Goal: Contribute content: Add original content to the website for others to see

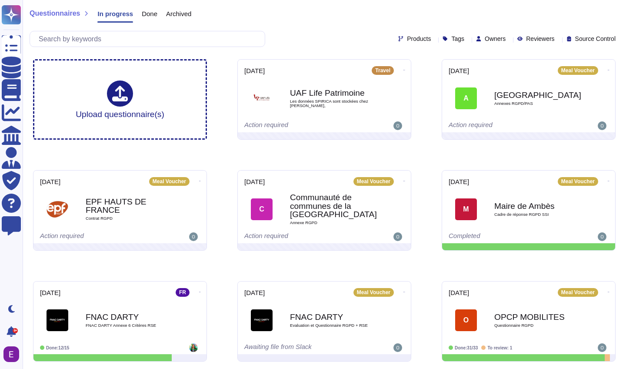
click at [152, 16] on span "Done" at bounding box center [150, 13] width 16 height 7
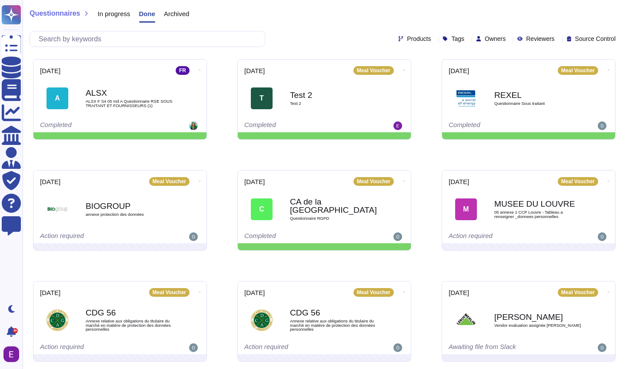
click at [185, 13] on span "Archived" at bounding box center [176, 13] width 25 height 7
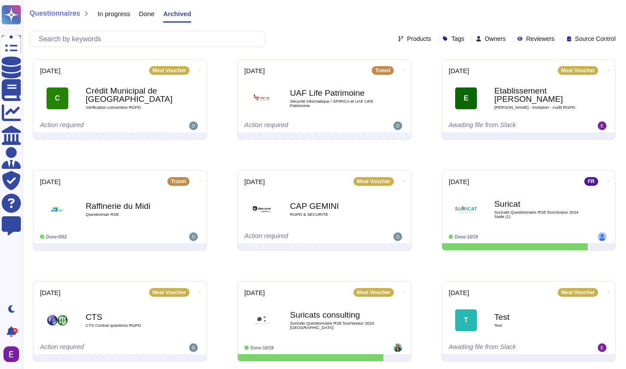
click at [111, 16] on span "In progress" at bounding box center [113, 13] width 33 height 7
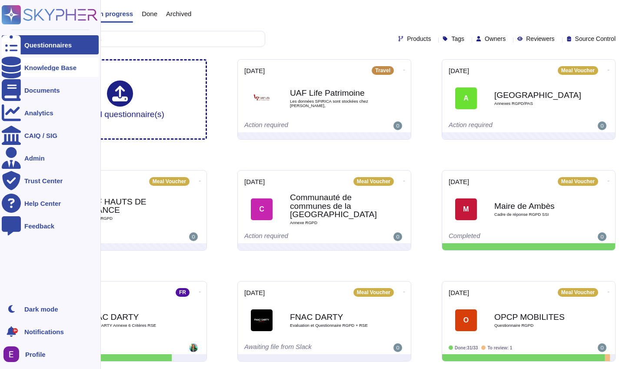
click at [68, 69] on div "Knowledge Base" at bounding box center [50, 67] width 52 height 7
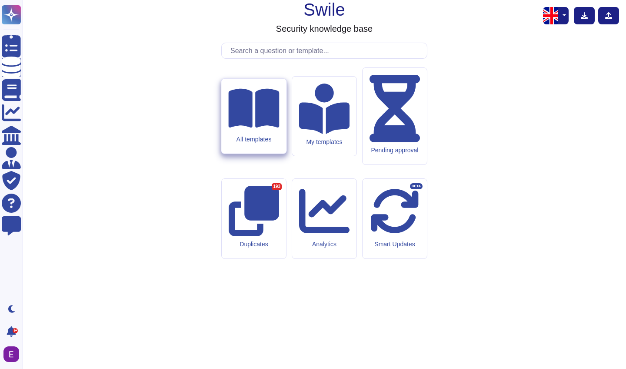
click at [265, 143] on div "All templates" at bounding box center [253, 139] width 51 height 7
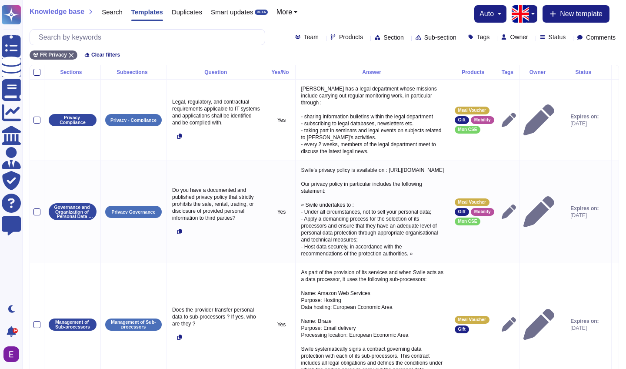
click at [322, 35] on div at bounding box center [322, 37] width 0 height 7
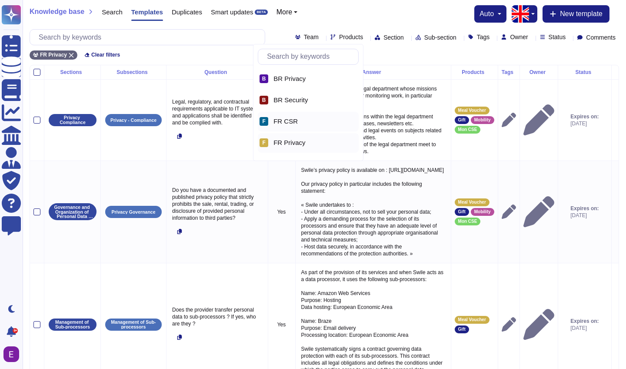
scroll to position [18, 0]
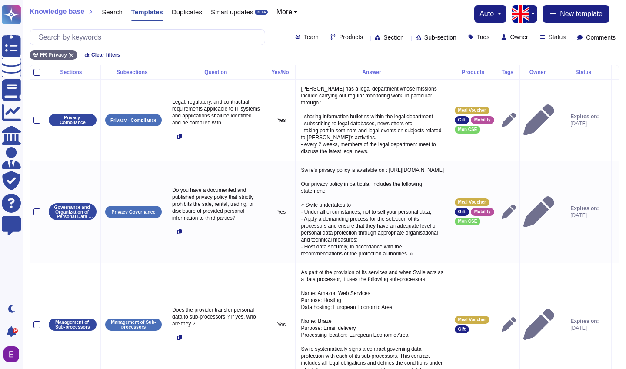
click at [198, 57] on div "FR Privacy Clear filters" at bounding box center [325, 52] width 590 height 14
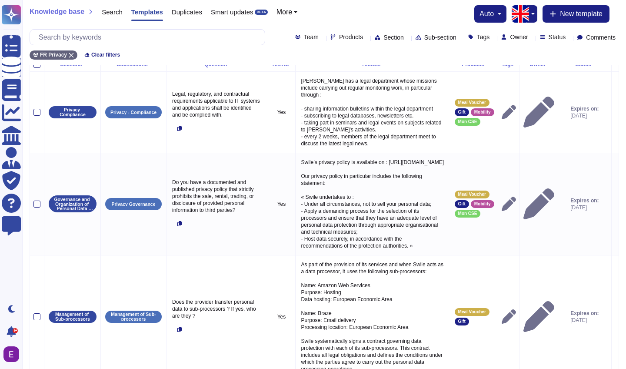
scroll to position [0, 0]
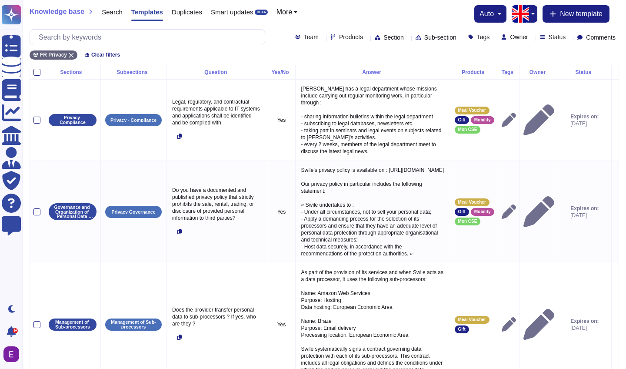
click at [407, 38] on icon at bounding box center [407, 38] width 0 height 0
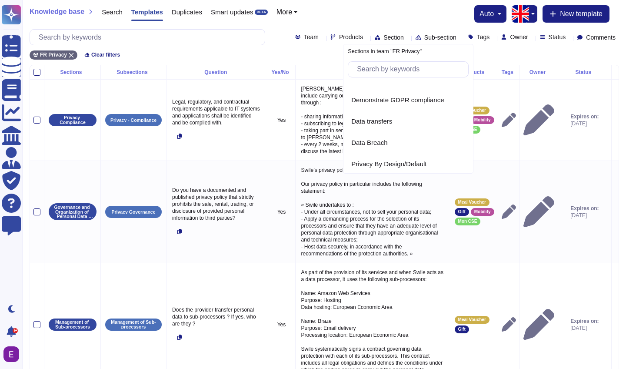
scroll to position [182, 0]
click at [376, 144] on span "Data Breach" at bounding box center [369, 144] width 36 height 8
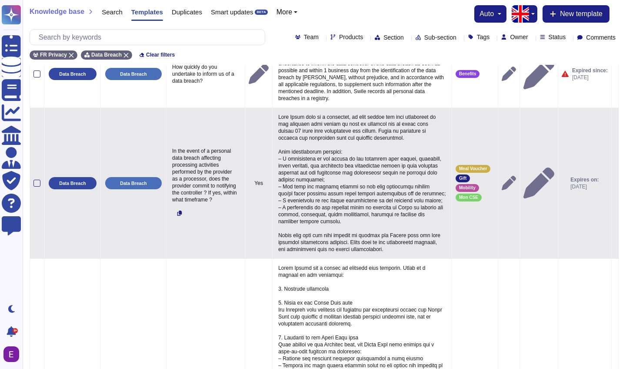
scroll to position [41, 0]
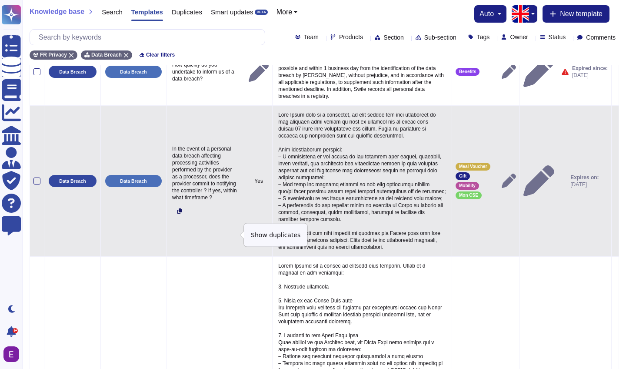
click at [179, 214] on icon at bounding box center [179, 210] width 5 height 5
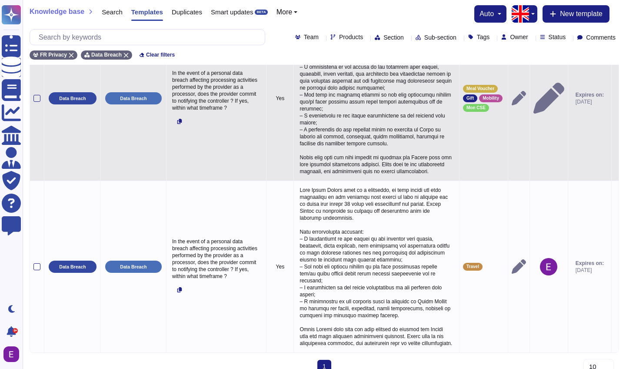
scroll to position [123, 0]
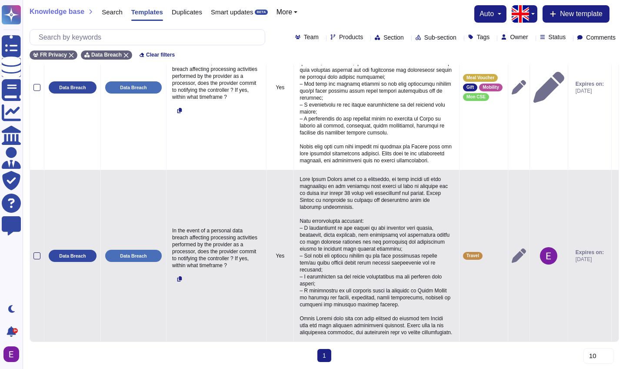
click at [37, 252] on div at bounding box center [36, 255] width 7 height 7
click at [0, 0] on input "checkbox" at bounding box center [0, 0] width 0 height 0
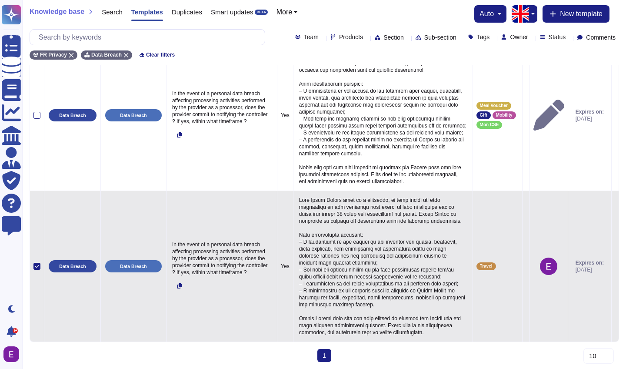
scroll to position [0, 0]
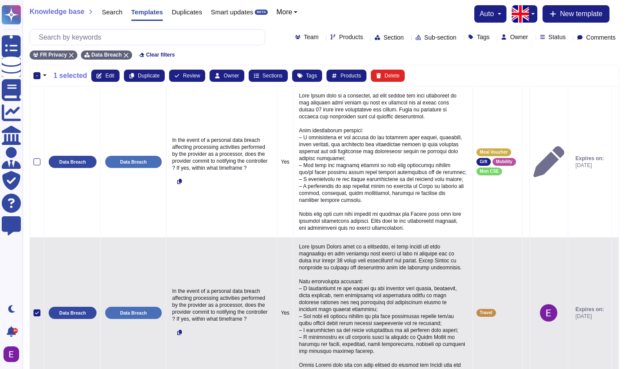
click at [36, 314] on icon at bounding box center [37, 312] width 4 height 3
click at [0, 0] on input "checkbox" at bounding box center [0, 0] width 0 height 0
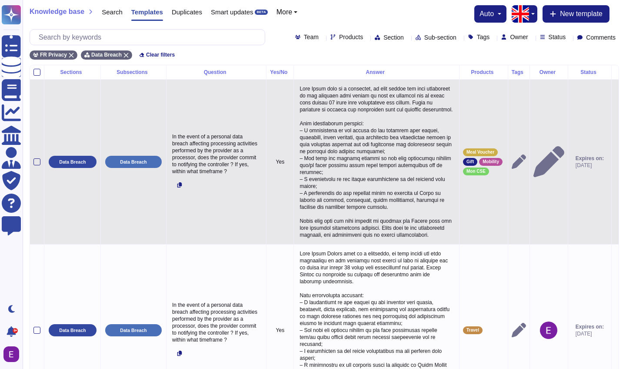
click at [340, 150] on p at bounding box center [376, 161] width 158 height 157
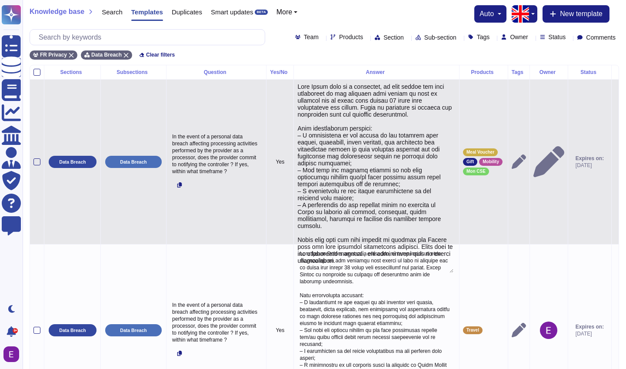
type textarea "When Swile acts as a processor, it will notify the data controller of the perso…"
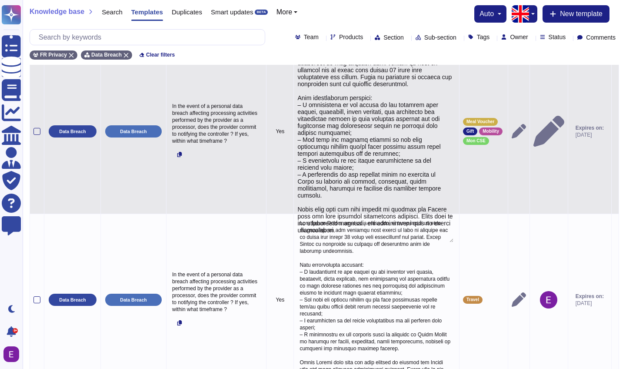
scroll to position [31, 0]
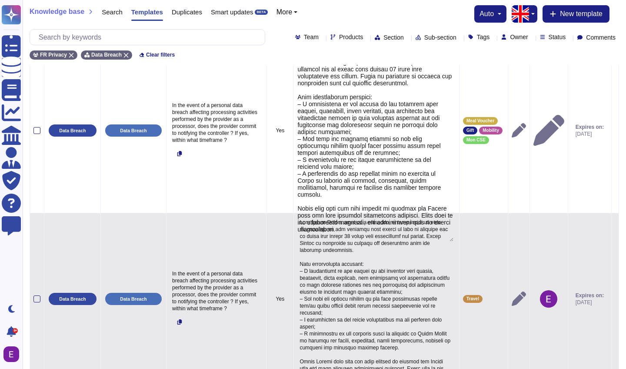
click at [497, 268] on td "Travel" at bounding box center [484, 299] width 49 height 172
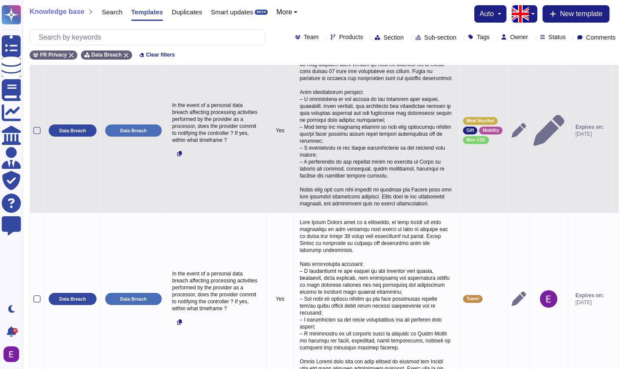
click at [336, 153] on p at bounding box center [376, 130] width 158 height 157
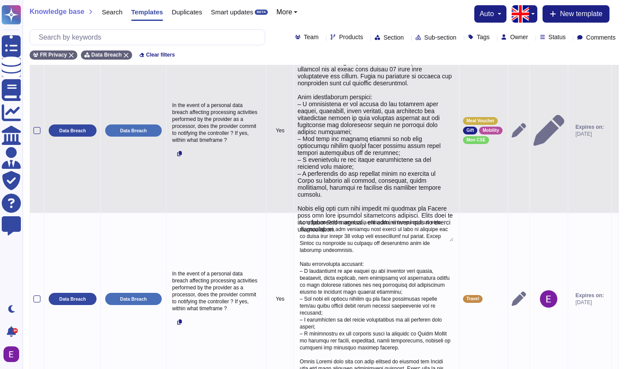
scroll to position [5, 0]
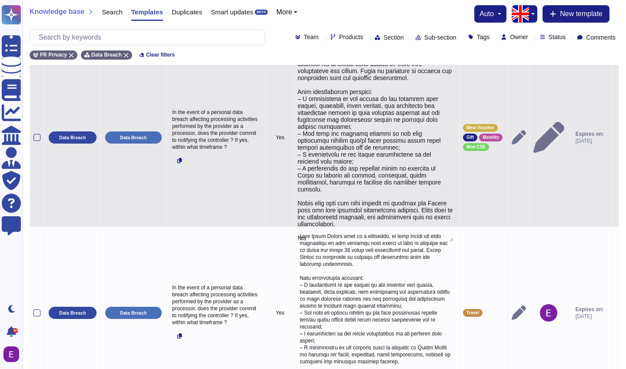
type textarea "When Swile acts as a processor, it will notify the data controller of the perso…"
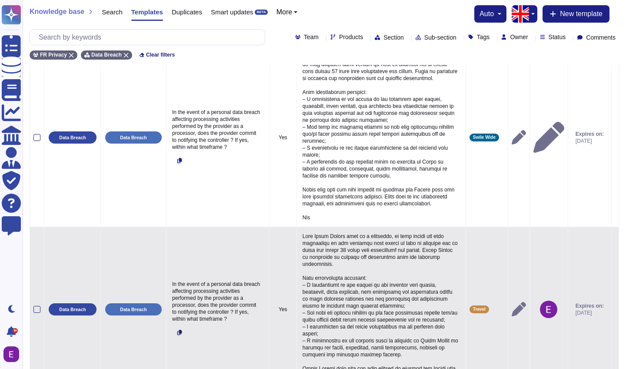
click at [480, 283] on td "Travel" at bounding box center [487, 309] width 42 height 165
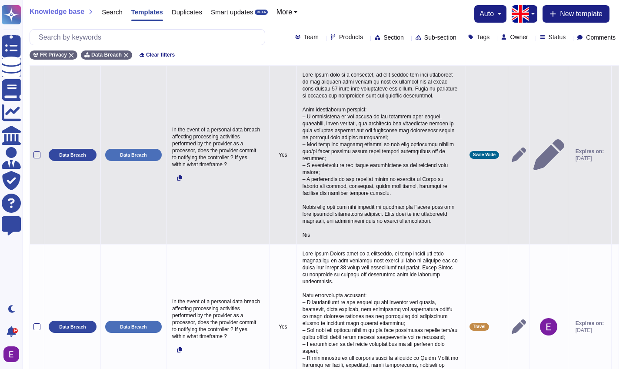
scroll to position [0, 0]
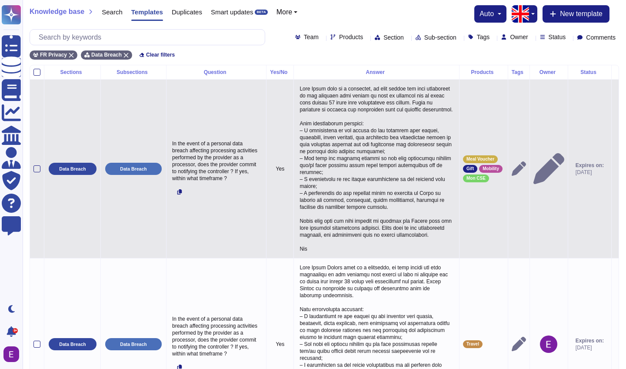
click at [615, 169] on icon at bounding box center [615, 169] width 0 height 0
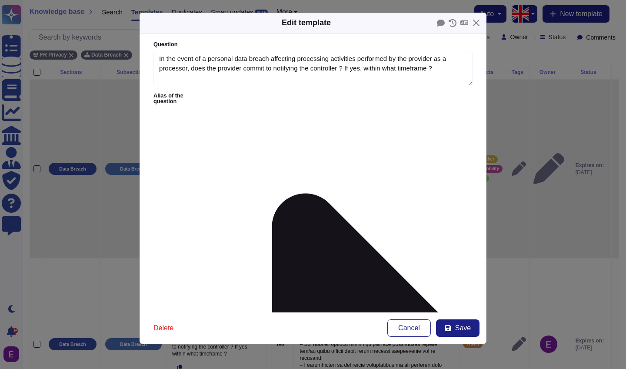
type textarea "In the event of a personal data breach affecting processing activities performe…"
type textarea "When Swile acts as a processor, it will notify the data controller of the perso…"
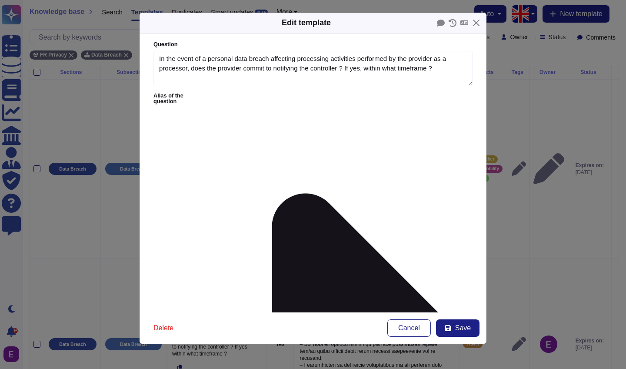
scroll to position [137, 0]
click at [480, 23] on button "Close" at bounding box center [476, 22] width 13 height 13
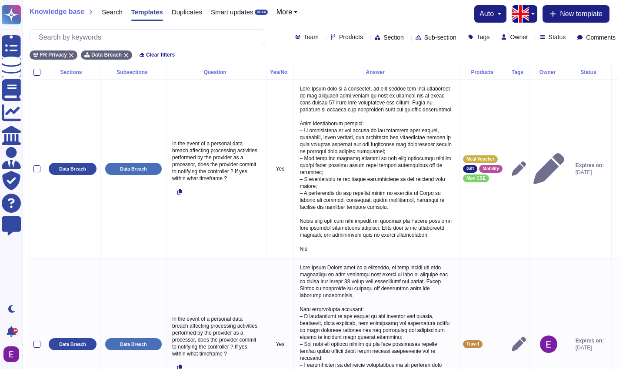
click at [354, 186] on p at bounding box center [376, 168] width 158 height 171
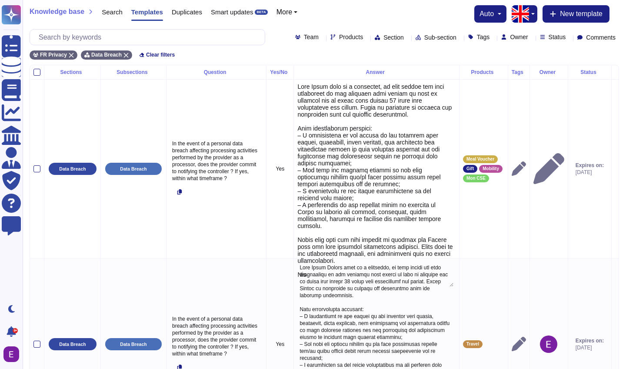
type textarea "When Swile acts as a processor, it will notify the data controller of the perso…"
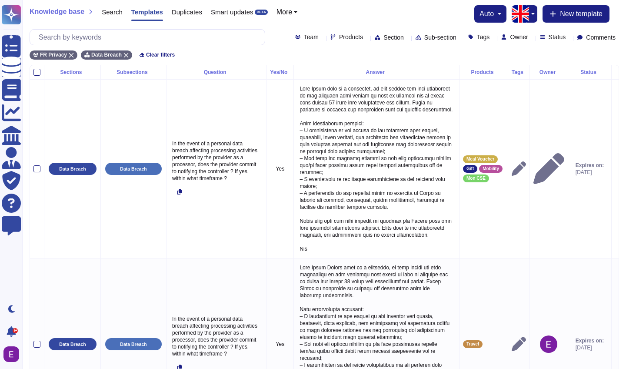
click at [615, 169] on icon at bounding box center [615, 169] width 0 height 0
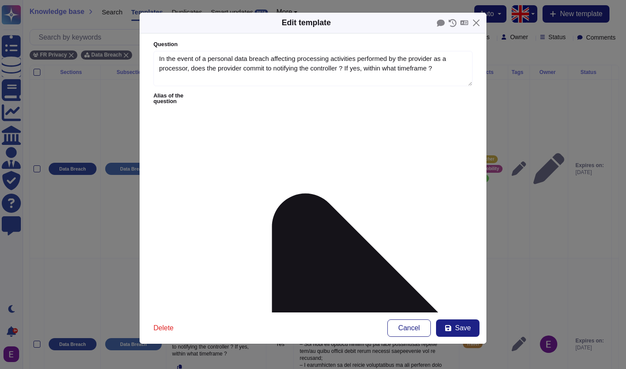
type textarea "In the event of a personal data breach affecting processing activities performe…"
type textarea "When Swile acts as a processor, it will notify the data controller of the perso…"
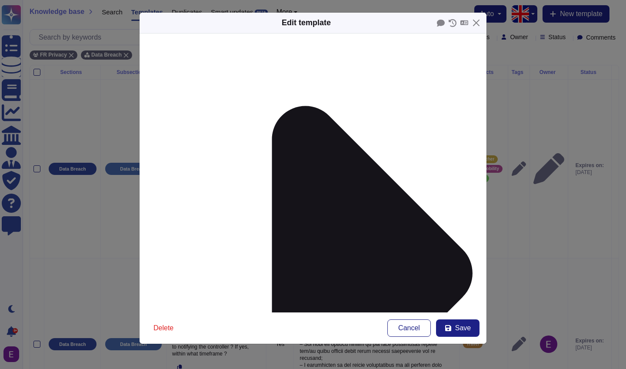
scroll to position [97, 0]
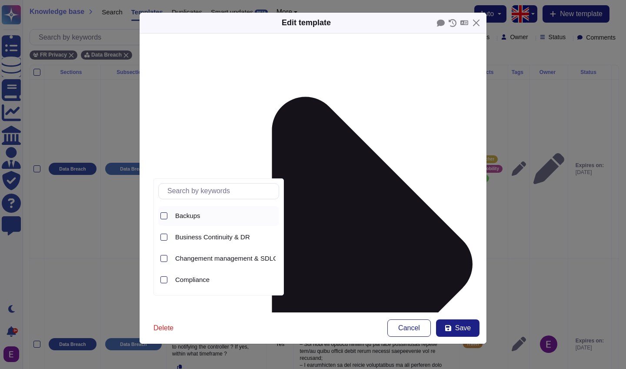
scroll to position [104, 0]
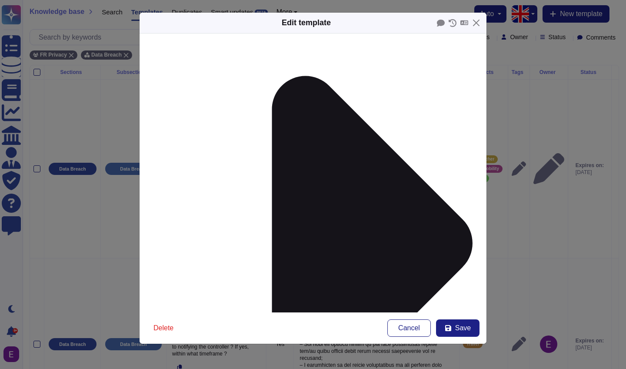
scroll to position [124, 0]
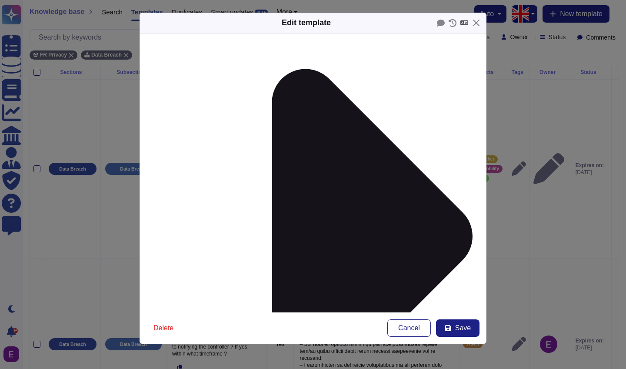
click at [464, 24] on icon at bounding box center [465, 22] width 8 height 5
click at [464, 37] on div "French" at bounding box center [466, 35] width 52 height 13
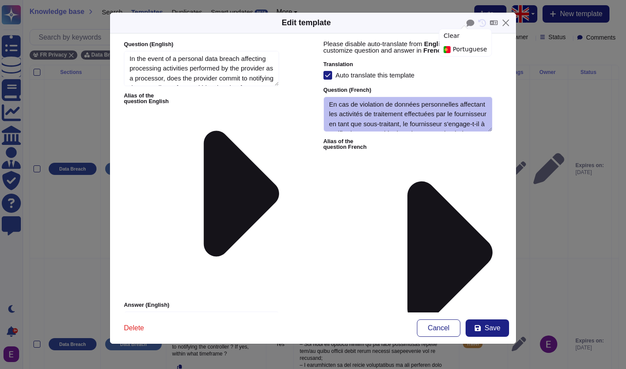
type textarea "In the event of a personal data breach affecting processing activities performe…"
type textarea "When Swile acts as a processor, it will notify the data controller of the perso…"
type textarea "En cas de violation de données personnelles affectant les activités de traiteme…"
type textarea "Lorsque Swile agit en tant que sous-traitant, il notifiera le responsable du tr…"
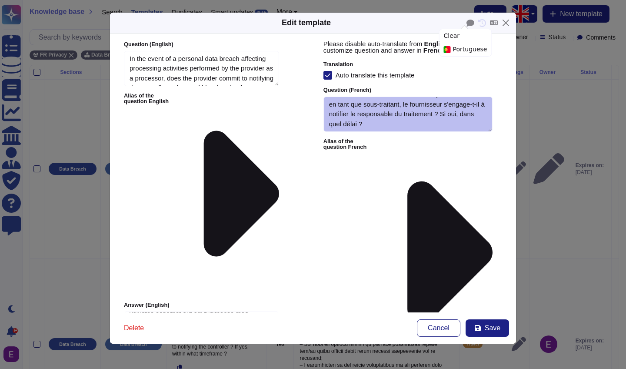
click at [327, 73] on icon at bounding box center [328, 75] width 6 height 6
click at [0, 0] on input "Auto translate this template" at bounding box center [0, 0] width 0 height 0
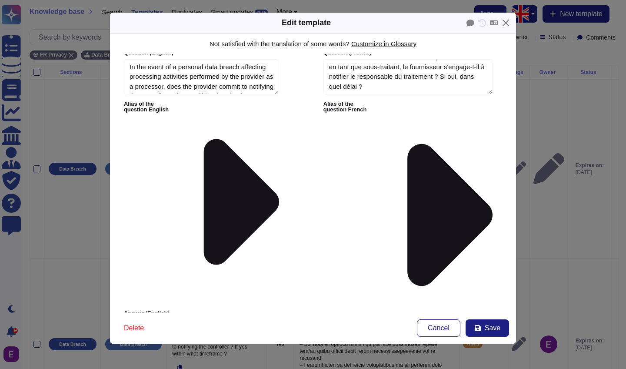
scroll to position [254, 0]
click at [457, 346] on textarea "Answer ( English )" at bounding box center [408, 368] width 169 height 45
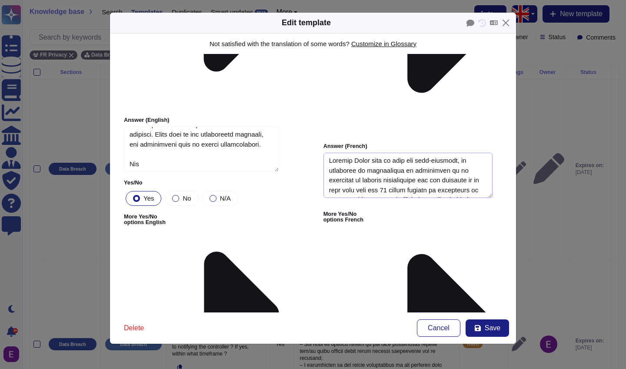
scroll to position [220, 0]
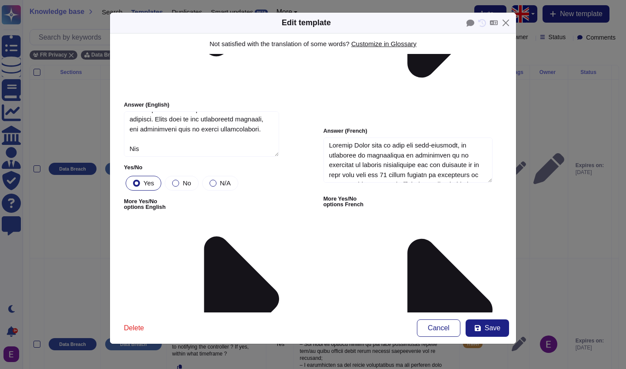
click at [0, 0] on input "Auto translate this template" at bounding box center [0, 0] width 0 height 0
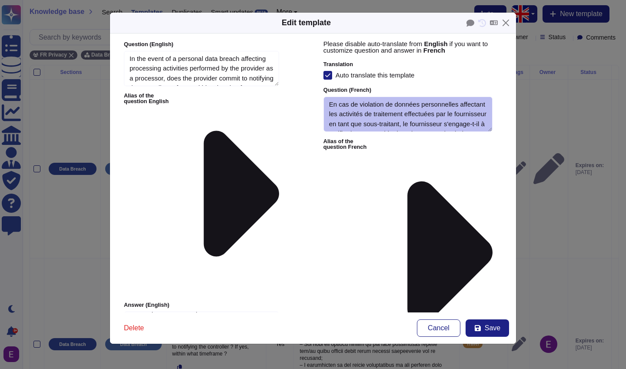
scroll to position [196, 0]
click at [433, 325] on span "Cancel" at bounding box center [439, 327] width 22 height 7
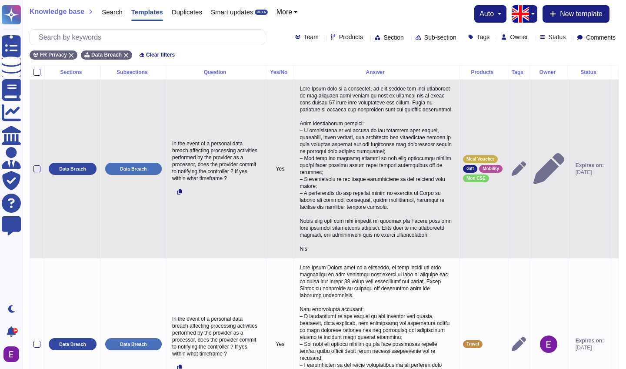
click at [207, 171] on p "In the event of a personal data breach affecting processing activities performe…" at bounding box center [216, 161] width 93 height 46
type textarea "In the event of a personal data breach affecting processing activities performe…"
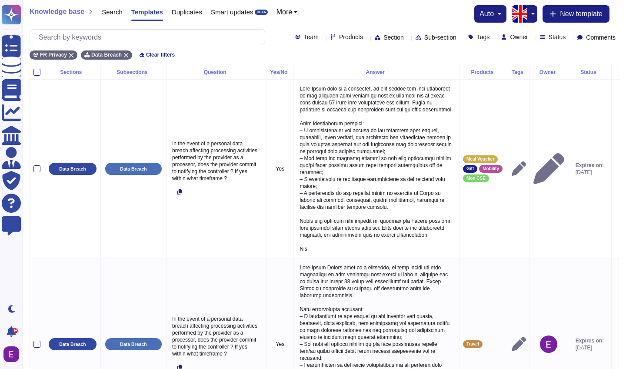
click at [530, 16] on button "button" at bounding box center [532, 13] width 10 height 17
click at [539, 43] on link "French" at bounding box center [561, 43] width 69 height 10
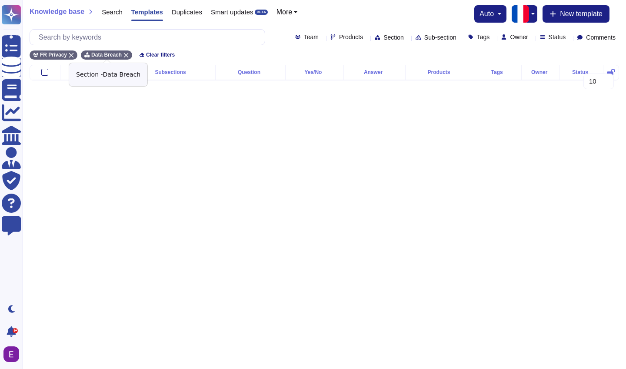
click at [128, 53] on icon at bounding box center [125, 55] width 5 height 5
click at [369, 30] on div "Team Products Section Sub-section Tags Owner Status Comments" at bounding box center [325, 37] width 590 height 16
click at [384, 38] on span "Section" at bounding box center [394, 37] width 20 height 6
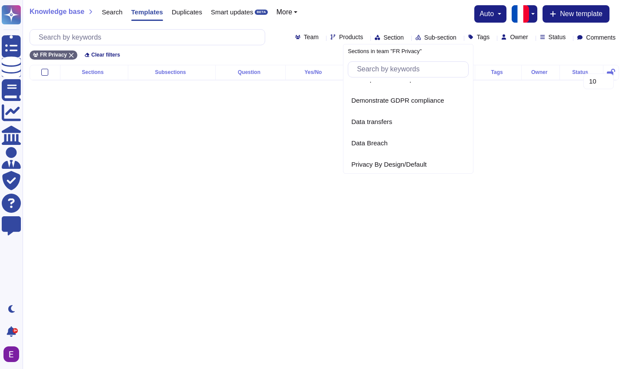
scroll to position [183, 0]
click at [379, 145] on span "Data Breach" at bounding box center [369, 143] width 36 height 8
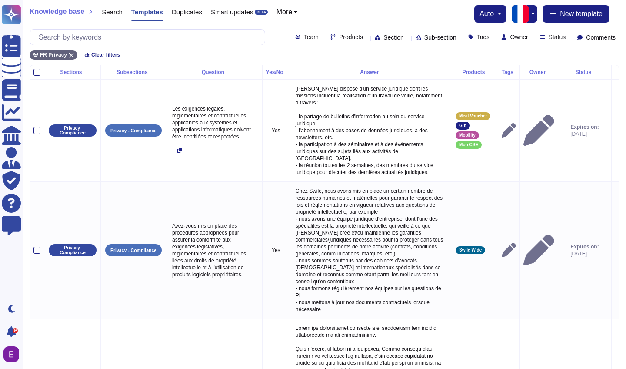
click at [384, 40] on span "Section" at bounding box center [394, 37] width 20 height 6
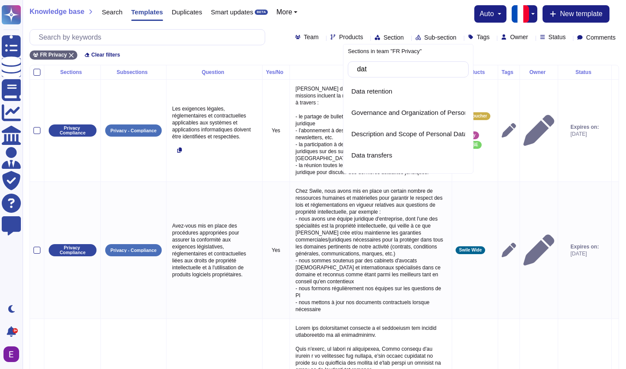
type input "data"
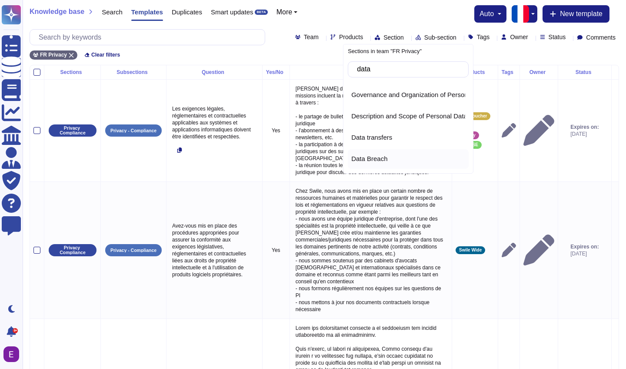
click at [387, 160] on span "Data Breach" at bounding box center [369, 159] width 36 height 8
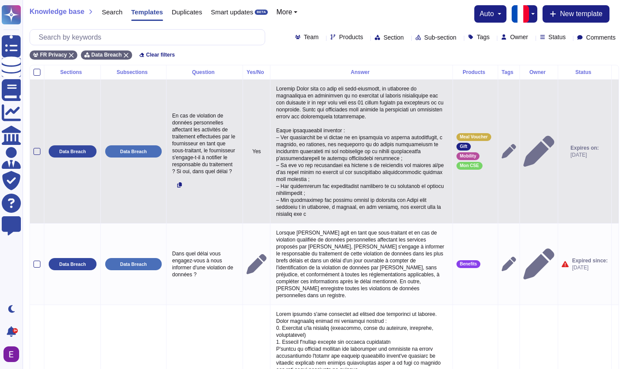
click at [394, 220] on p at bounding box center [361, 151] width 175 height 137
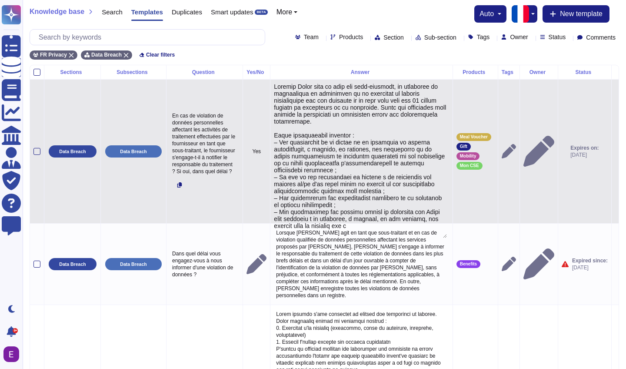
type textarea "Loremip Dolor sita co adip eli sedd-eiusmodt, in utlaboree do magnaaliqua en ad…"
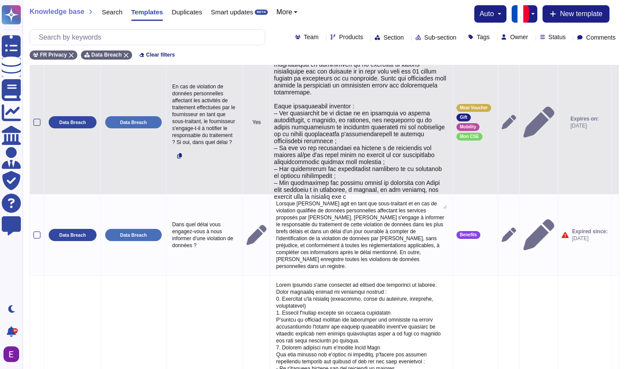
scroll to position [0, 0]
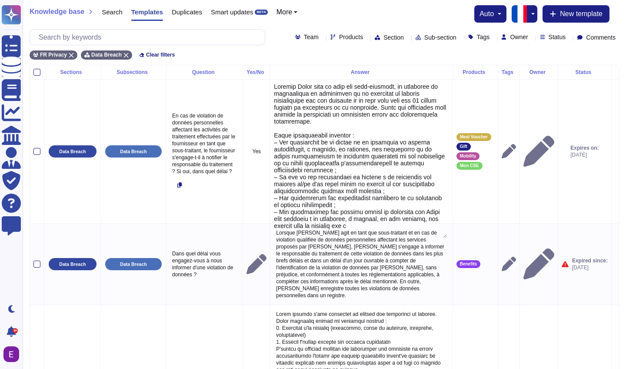
click at [532, 14] on button "button" at bounding box center [532, 13] width 10 height 17
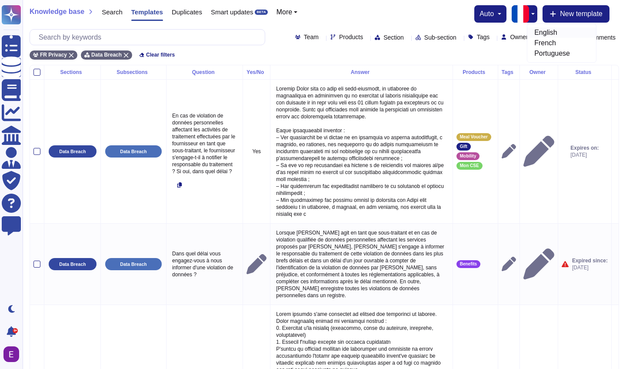
click at [534, 33] on link "English" at bounding box center [561, 32] width 69 height 10
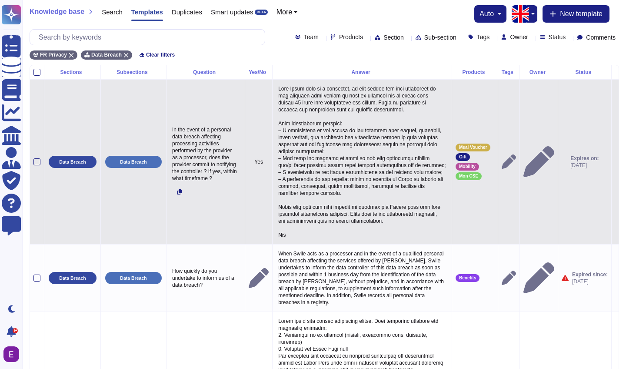
click at [324, 227] on p at bounding box center [362, 161] width 172 height 157
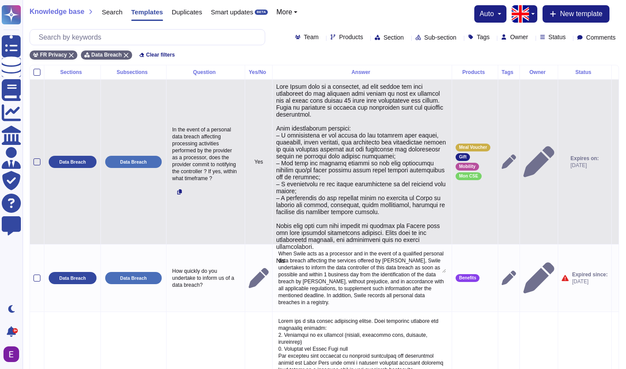
scroll to position [5, 0]
drag, startPoint x: 294, startPoint y: 267, endPoint x: 265, endPoint y: 267, distance: 29.1
click at [265, 244] on tr "Data Breach Data Breach In the event of a personal data breach affecting proces…" at bounding box center [324, 161] width 589 height 165
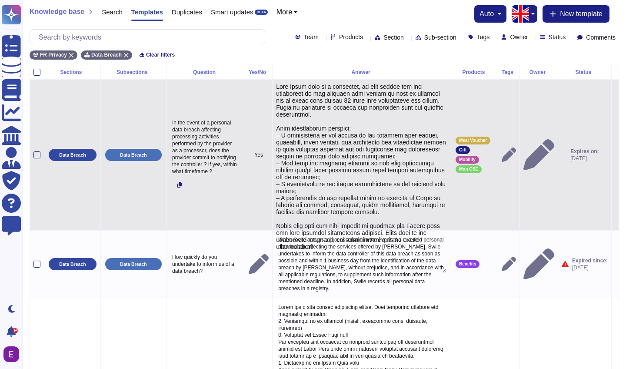
scroll to position [0, 0]
type textarea "Lore Ipsum dolo si a consectet, ad elit seddoe tem inci utlaboreet do mag aliqu…"
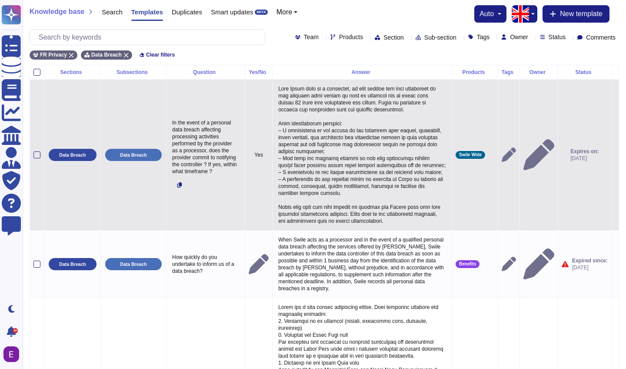
click at [501, 230] on td at bounding box center [509, 154] width 22 height 151
click at [615, 155] on icon at bounding box center [615, 155] width 0 height 0
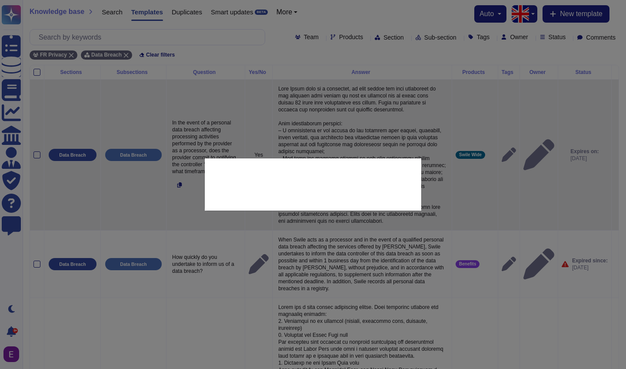
type textarea "In the event of a personal data breach affecting processing activities performe…"
type textarea "Lore Ipsum dolo si a consectet, ad elit seddoe tem inci utlaboreet do mag aliqu…"
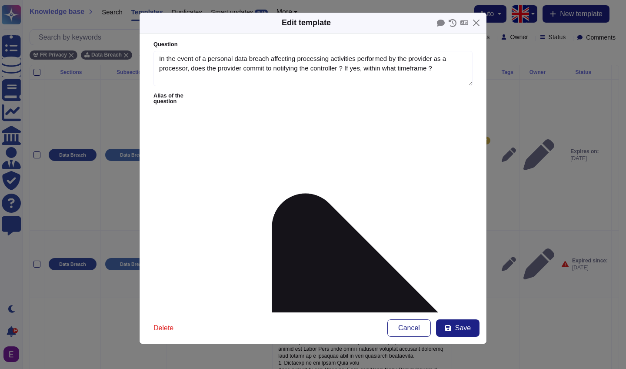
type textarea "In the event of a personal data breach affecting processing activities performe…"
type textarea "Lore Ipsum dolo si a consectet, ad elit seddoe tem inci utlaboreet do mag aliqu…"
click at [467, 20] on icon at bounding box center [465, 23] width 8 height 6
click at [458, 37] on div "French" at bounding box center [466, 38] width 52 height 13
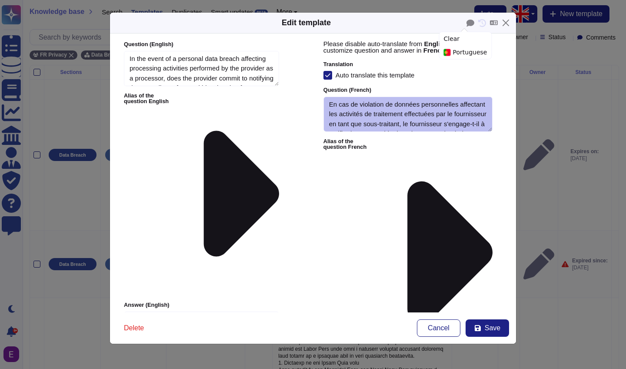
type textarea "In the event of a personal data breach affecting processing activities performe…"
type textarea "Lore Ipsum dolo si a consectet, ad elit seddoe tem inci utlaboreet do mag aliqu…"
type textarea "En cas de violation de données personnelles affectant les activités de traiteme…"
type textarea "Lorsque Swile agit en tant que sous-traitant, il notifiera le responsable du tr…"
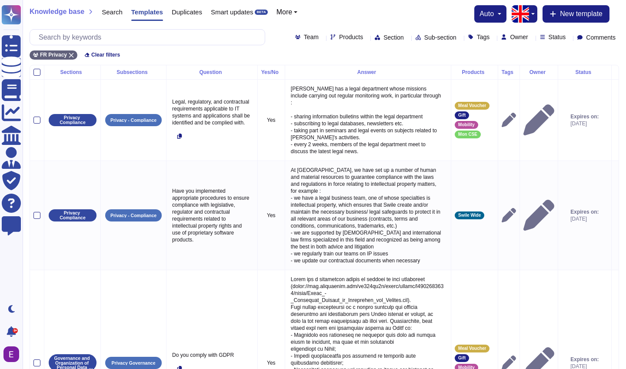
click at [384, 40] on span "Section" at bounding box center [394, 37] width 20 height 6
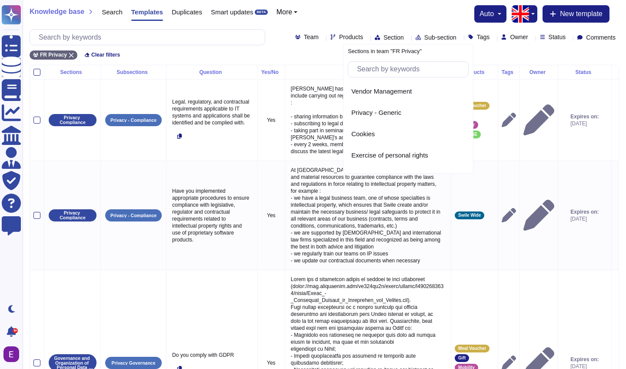
click at [370, 70] on input "text" at bounding box center [411, 69] width 116 height 15
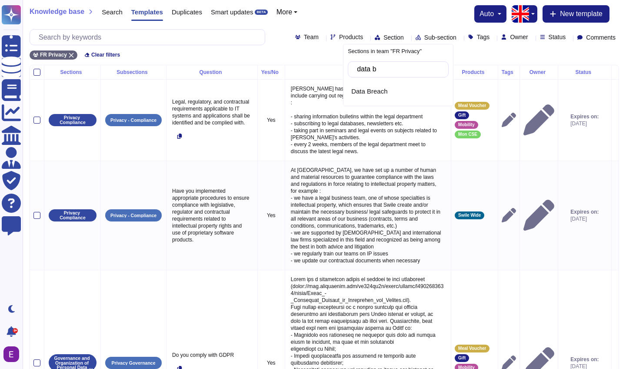
type input "data br"
click at [407, 92] on div "Data Breach" at bounding box center [398, 91] width 94 height 8
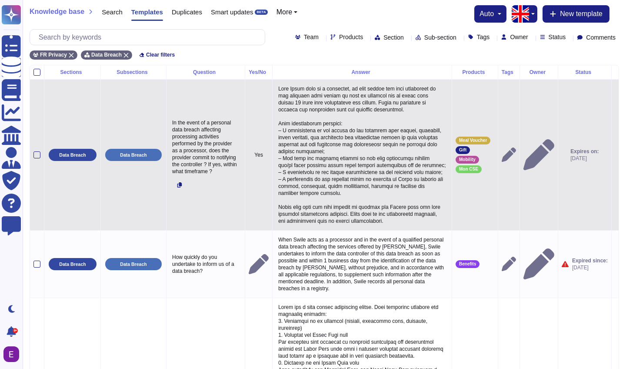
click at [370, 151] on p at bounding box center [362, 155] width 172 height 144
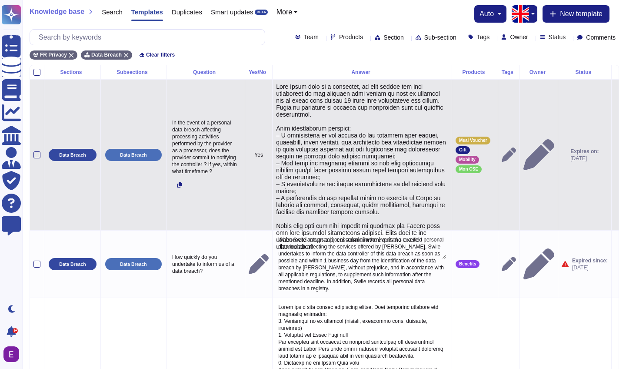
type textarea "When Swile acts as a processor, it will notify the data controller of the perso…"
click at [615, 155] on icon at bounding box center [615, 155] width 0 height 0
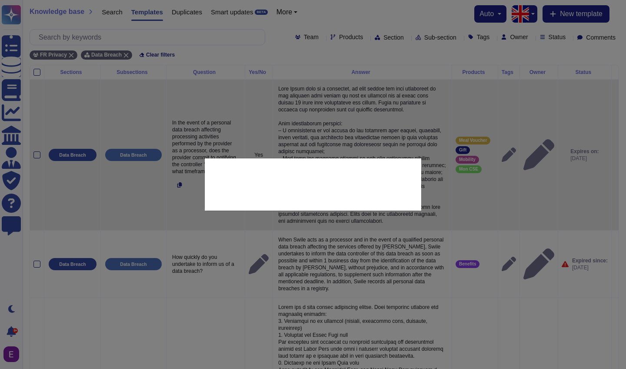
type textarea "In the event of a personal data breach affecting processing activities performe…"
type textarea "When Swile acts as a processor, it will notify the data controller of the perso…"
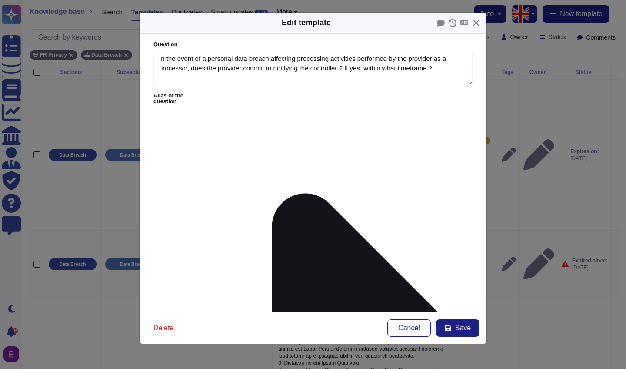
type textarea "In the event of a personal data breach affecting processing activities performe…"
type textarea "When Swile acts as a processor, it will notify the data controller of the perso…"
click at [465, 21] on icon at bounding box center [465, 23] width 8 height 6
click at [463, 38] on div "French" at bounding box center [466, 38] width 52 height 13
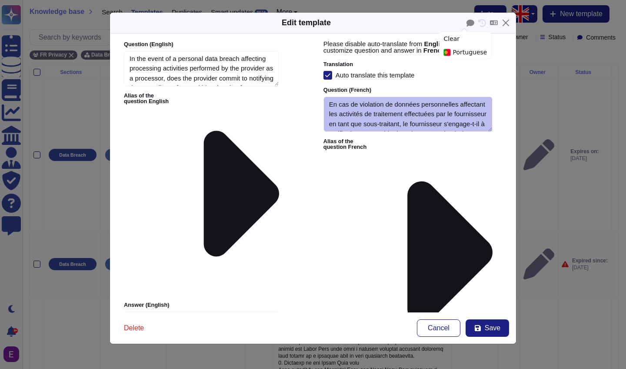
type textarea "In the event of a personal data breach affecting processing activities performe…"
type textarea "When Swile acts as a processor, it will notify the data controller of the perso…"
type textarea "En cas de violation de données personnelles affectant les activités de traiteme…"
type textarea "Lorsque Swile agit en tant que sous-traitant, il notifiera le responsable du tr…"
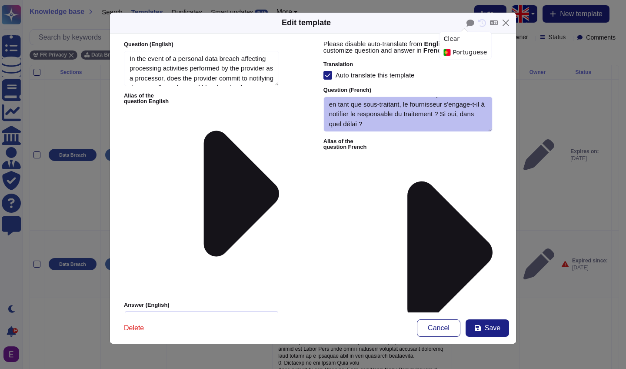
click at [177, 311] on textarea "Answer ( English )" at bounding box center [201, 333] width 155 height 45
click at [490, 324] on span "Save" at bounding box center [493, 327] width 16 height 7
type textarea "When Swile acts as a processor, it will notify the data controller of the perso…"
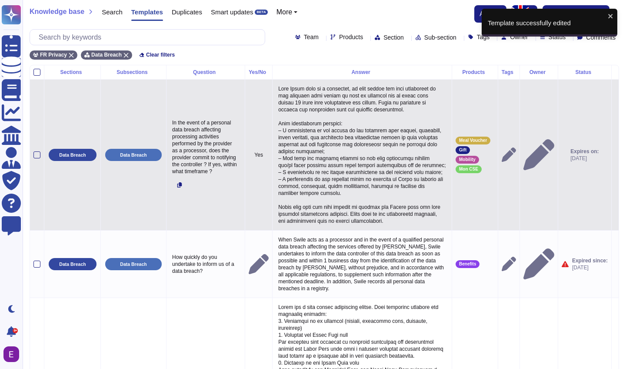
click at [615, 155] on icon at bounding box center [615, 155] width 0 height 0
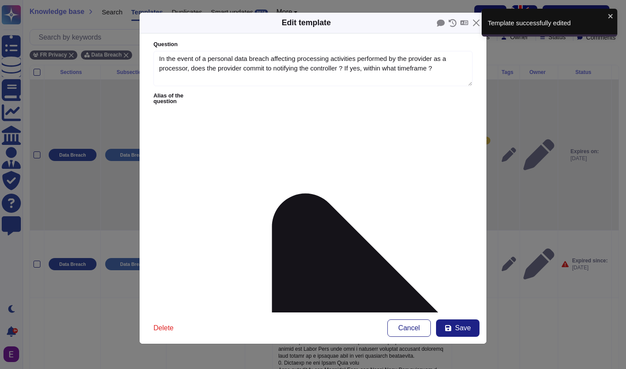
type textarea "In the event of a personal data breach affecting processing activities performe…"
type textarea "When Swile acts as a processor, it will notify the data controller of the perso…"
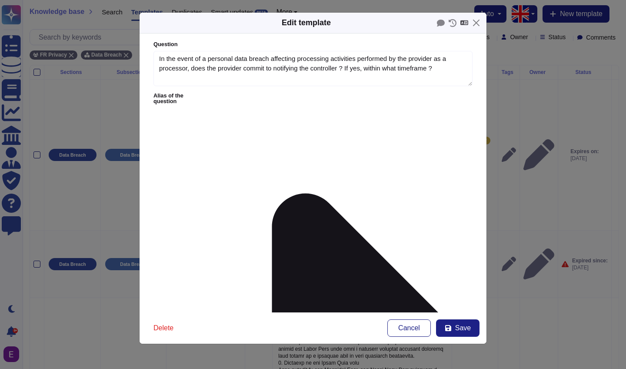
click at [464, 23] on icon at bounding box center [465, 22] width 8 height 5
click at [464, 37] on div "French" at bounding box center [466, 35] width 52 height 13
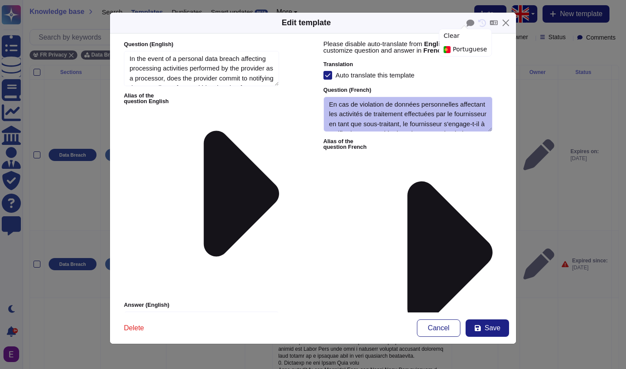
type textarea "In the event of a personal data breach affecting processing activities performe…"
type textarea "When Swile acts as a processor, it will notify the data controller of the perso…"
type textarea "En cas de violation de données personnelles affectant les activités de traiteme…"
click at [329, 73] on icon at bounding box center [328, 75] width 6 height 6
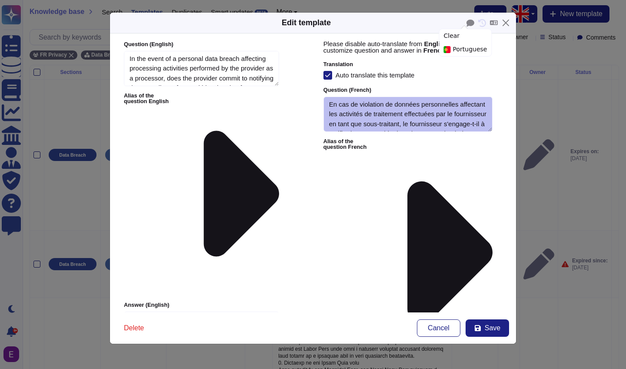
click at [0, 0] on input "Auto translate this template" at bounding box center [0, 0] width 0 height 0
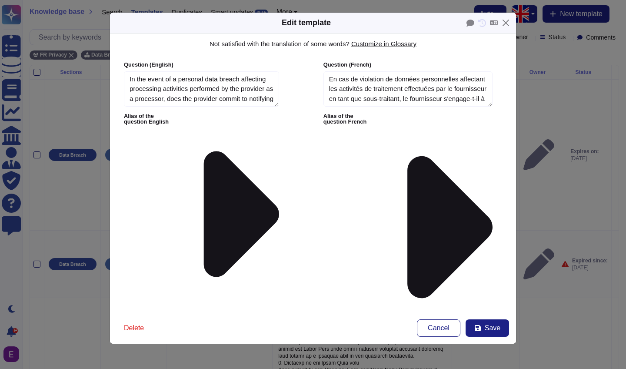
drag, startPoint x: 130, startPoint y: 143, endPoint x: 217, endPoint y: 201, distance: 104.3
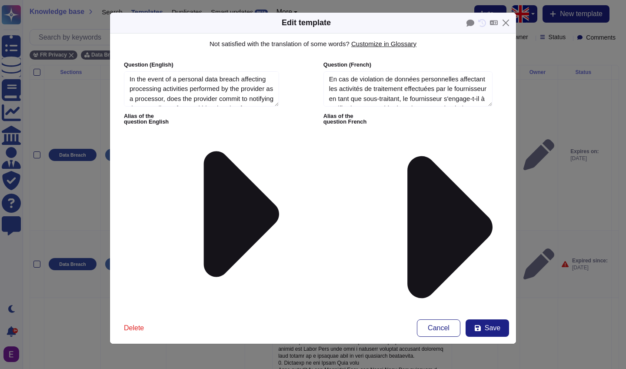
paste textarea "Swile mettra tout en œuvre pour fournir au Client les informations les plus com…"
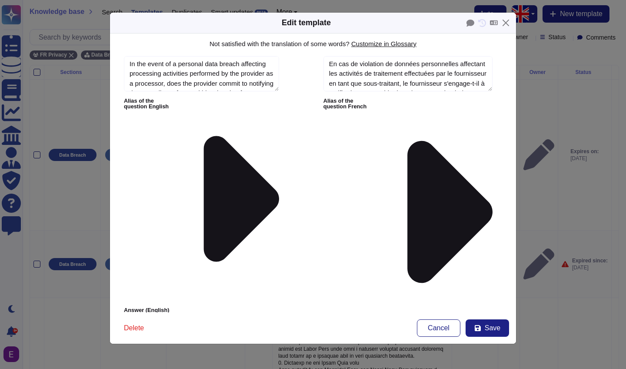
scroll to position [264, 0]
click at [496, 330] on span "Save" at bounding box center [493, 327] width 16 height 7
type textarea "Lorsque Swile agit en tant que sous-traitant, il notifiera le responsable du tr…"
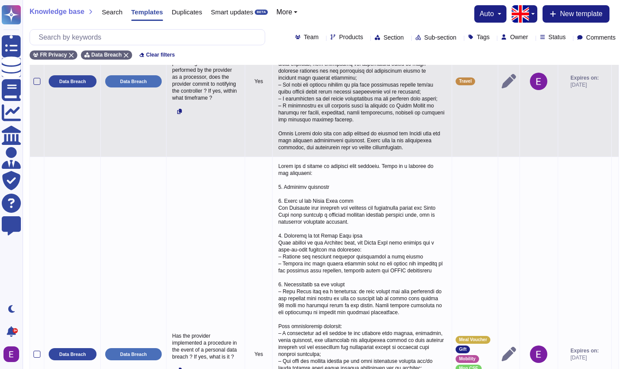
scroll to position [936, 0]
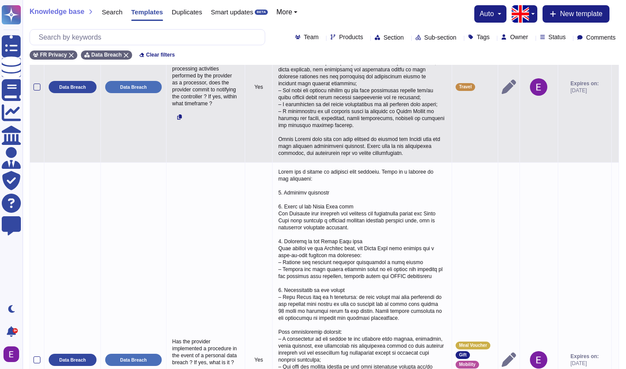
click at [615, 87] on icon at bounding box center [615, 87] width 0 height 0
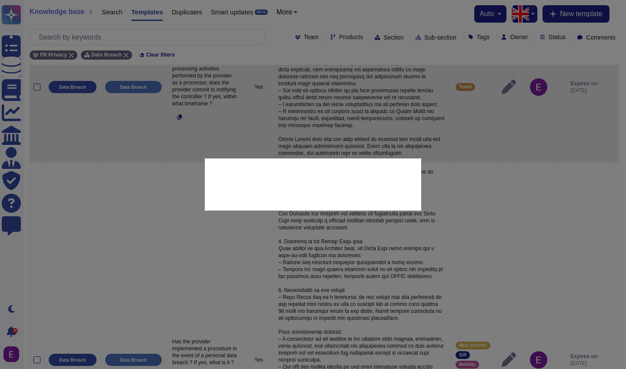
type textarea "In the event of a personal data breach affecting processing activities performe…"
type textarea "When Swile Travel acts as a processor, it will notify the data controller of th…"
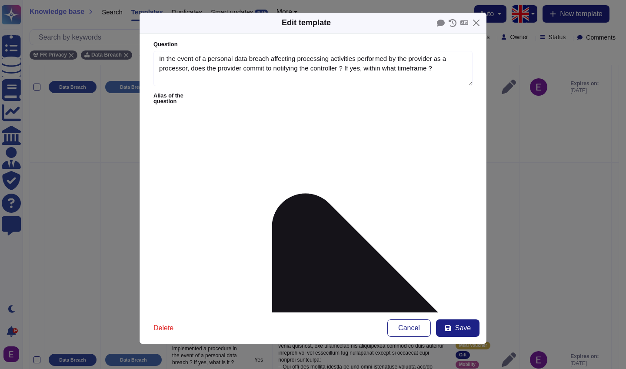
type textarea "In the event of a personal data breach affecting processing activities performe…"
type textarea "When Swile Travel acts as a processor, it will notify the data controller of th…"
click at [464, 23] on icon at bounding box center [465, 23] width 8 height 6
click at [456, 39] on div "French" at bounding box center [466, 38] width 52 height 13
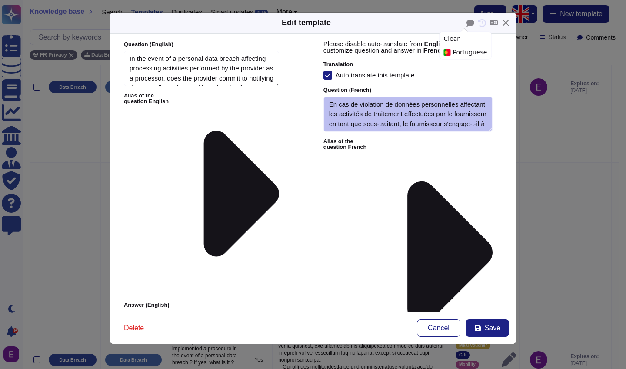
type textarea "In the event of a personal data breach affecting processing activities performe…"
type textarea "When Swile Travel acts as a processor, it will notify the data controller of th…"
type textarea "En cas de violation de données personnelles affectant les activités de traiteme…"
type textarea "Lorsque Swile Travel agit en tant que sous-traitant, il notifiera le responsabl…"
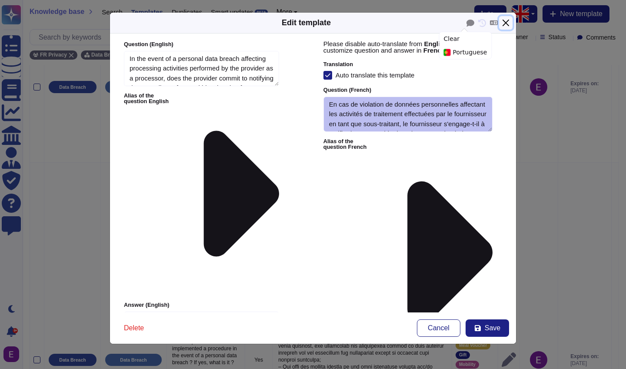
click at [506, 23] on button "Close" at bounding box center [505, 22] width 13 height 13
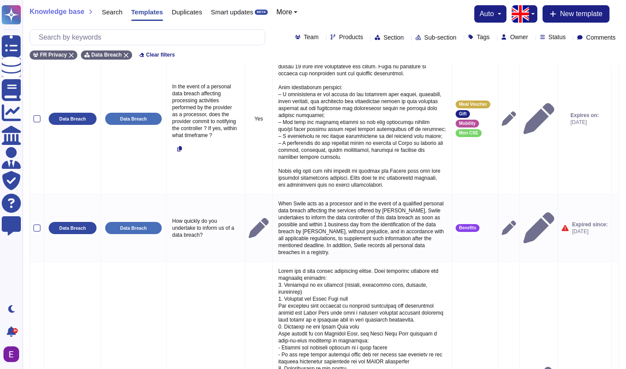
scroll to position [0, 0]
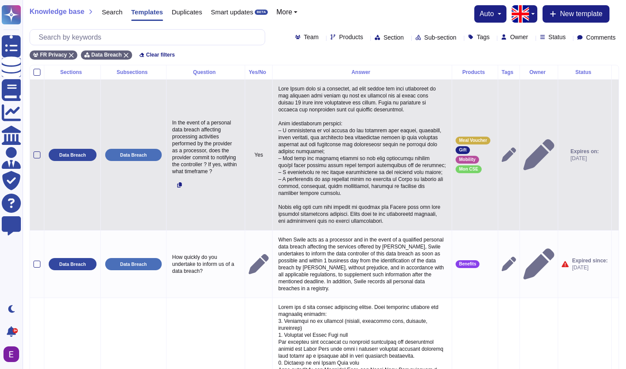
click at [615, 155] on icon at bounding box center [615, 155] width 0 height 0
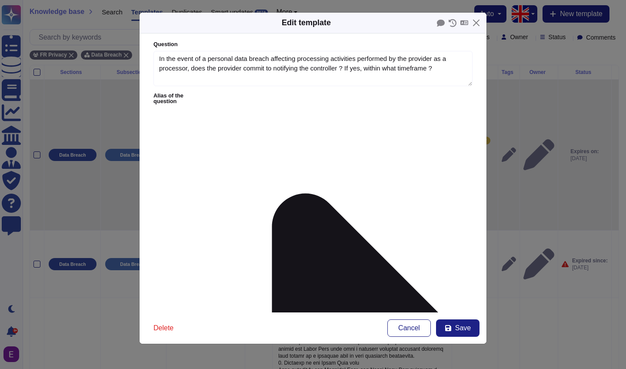
type textarea "In the event of a personal data breach affecting processing activities performe…"
type textarea "When Swile acts as a processor, it will notify the data controller of the perso…"
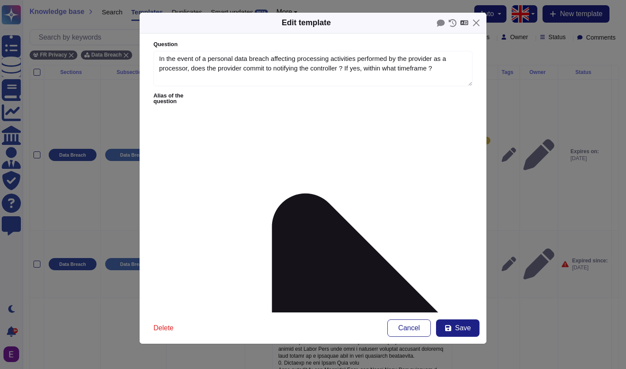
click at [462, 23] on icon at bounding box center [465, 23] width 8 height 6
click at [454, 39] on div "French" at bounding box center [466, 38] width 52 height 13
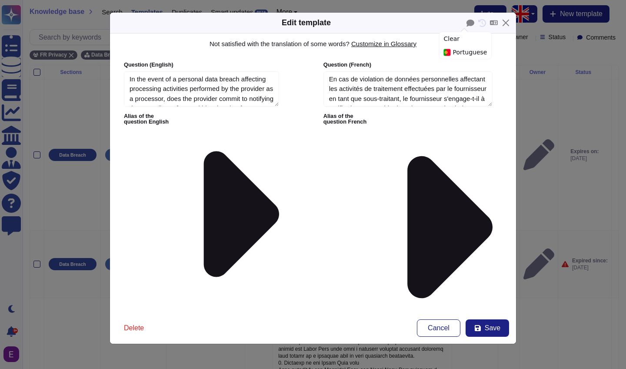
type textarea "In the event of a personal data breach affecting processing activities performe…"
type textarea "When Swile acts as a processor, it will notify the data controller of the perso…"
type textarea "En cas de violation de données personnelles affectant les activités de traiteme…"
type textarea "Lorsque Swile agit en tant que sous-traitant, il notifiera le responsable du tr…"
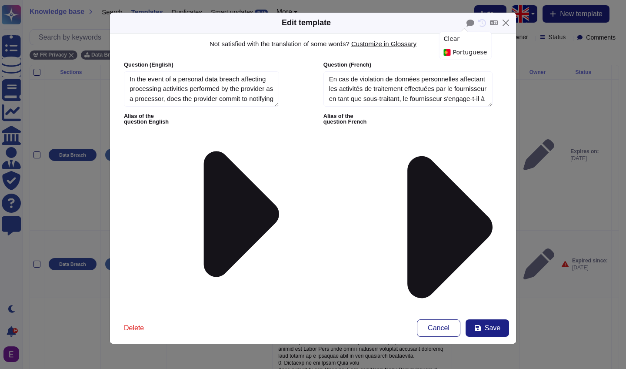
drag, startPoint x: 329, startPoint y: 144, endPoint x: 373, endPoint y: 272, distance: 135.2
click at [491, 329] on span "Save" at bounding box center [493, 327] width 16 height 7
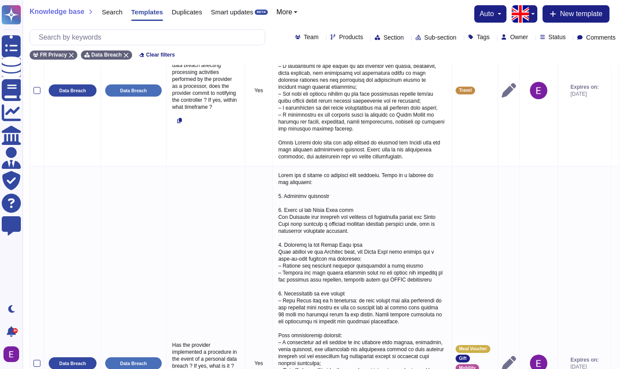
scroll to position [933, 0]
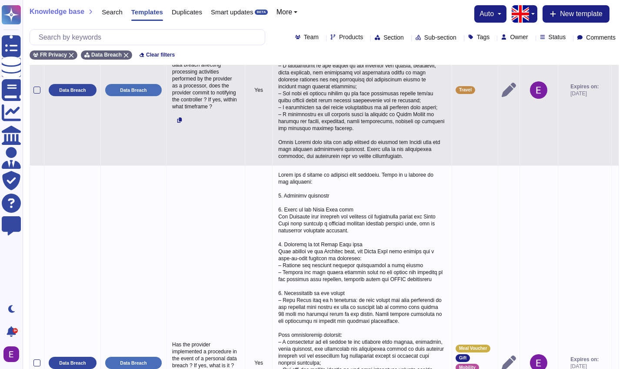
click at [615, 90] on icon at bounding box center [615, 90] width 0 height 0
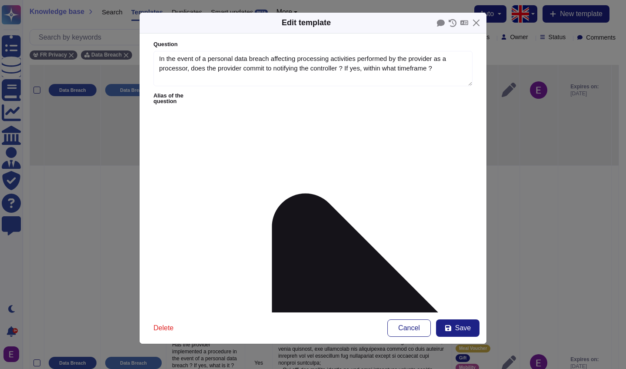
type textarea "In the event of a personal data breach affecting processing activities performe…"
type textarea "When Swile Travel acts as a processor, it will notify the data controller of th…"
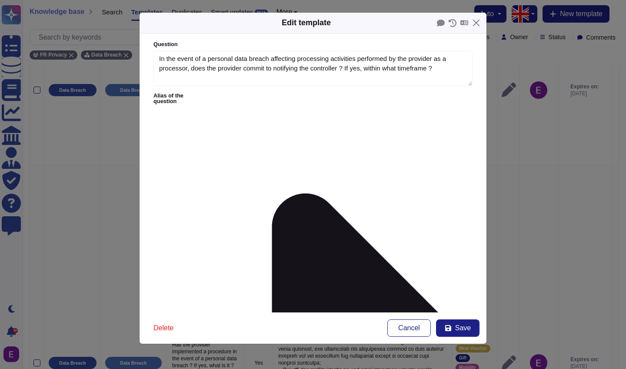
scroll to position [117, 0]
click at [463, 24] on icon at bounding box center [465, 22] width 8 height 5
click at [463, 34] on div "French" at bounding box center [466, 35] width 52 height 13
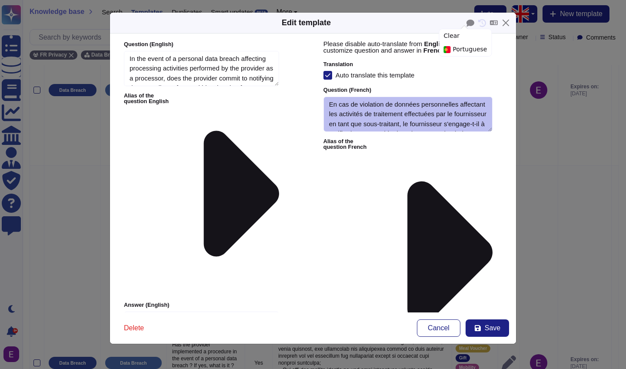
type textarea "In the event of a personal data breach affecting processing activities performe…"
type textarea "When Swile Travel acts as a processor, it will notify the data controller of th…"
type textarea "En cas de violation de données personnelles affectant les activités de traiteme…"
type textarea "Lorsque Swile Travel agit en tant que sous-traitant, il notifiera le responsabl…"
click at [326, 69] on div "Translation Auto translate this template" at bounding box center [408, 69] width 169 height 19
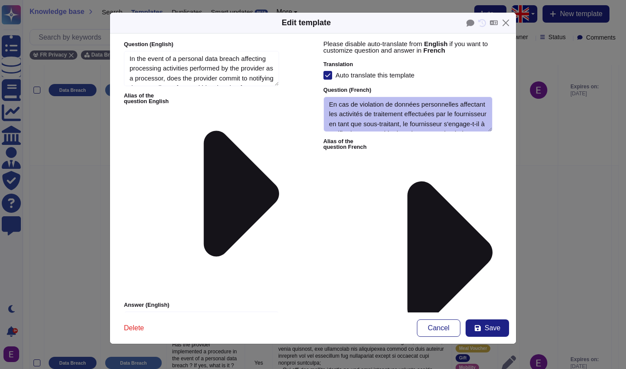
click at [327, 79] on form "Please disable auto-translate from English if you want to customize question an…" at bounding box center [408, 359] width 183 height 652
click at [327, 74] on icon at bounding box center [328, 75] width 6 height 6
click at [0, 0] on input "Auto translate this template" at bounding box center [0, 0] width 0 height 0
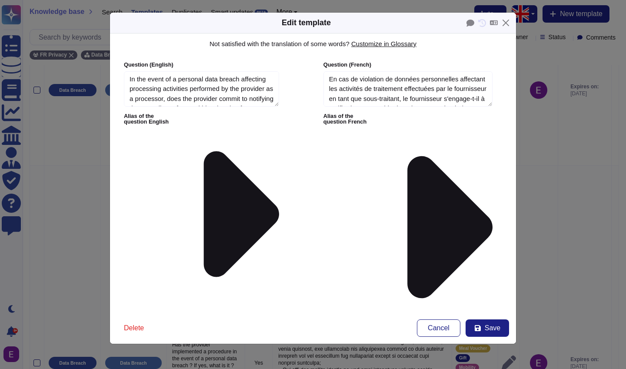
scroll to position [196, 0]
drag, startPoint x: 330, startPoint y: 142, endPoint x: 389, endPoint y: 253, distance: 126.3
paste textarea "Lorsque Swile agit en tant que sous-traitant, il notifiera le responsable du tr…"
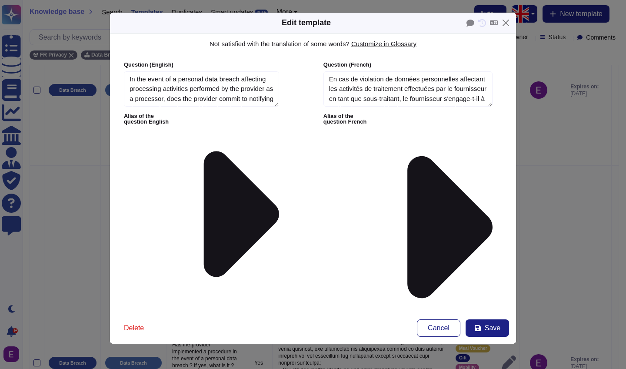
drag, startPoint x: 389, startPoint y: 144, endPoint x: 373, endPoint y: 144, distance: 16.5
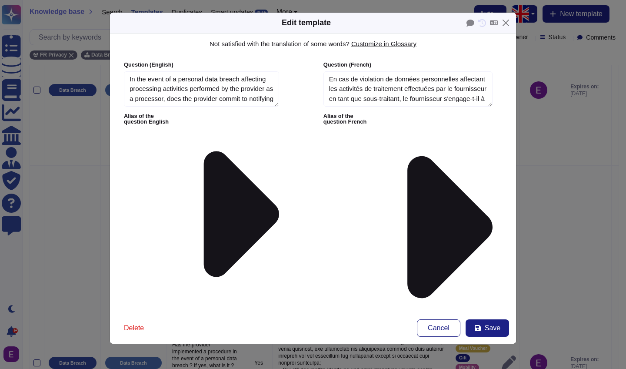
paste textarea "Travel"
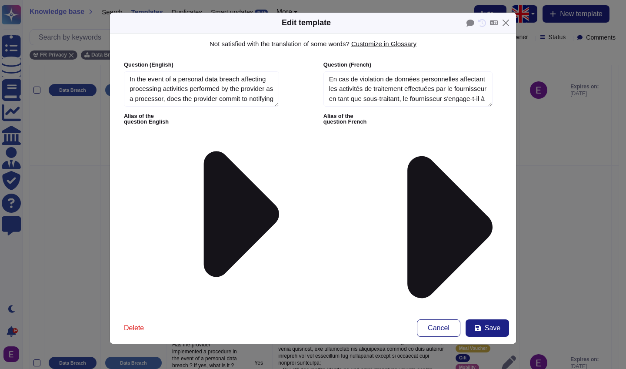
paste textarea "Travel"
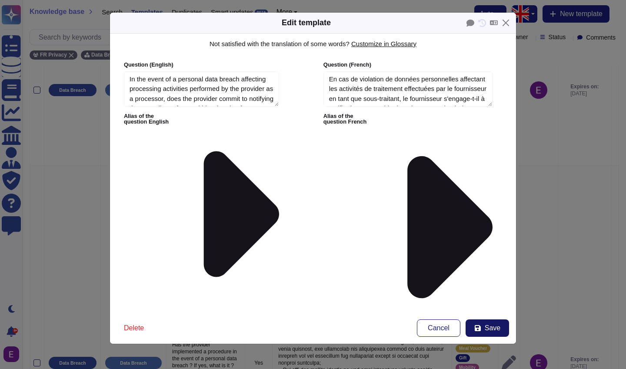
click at [495, 330] on span "Save" at bounding box center [493, 327] width 16 height 7
type textarea "Lorsque Swile Travel agit en tant que sous-traitant, il notifiera le responsabl…"
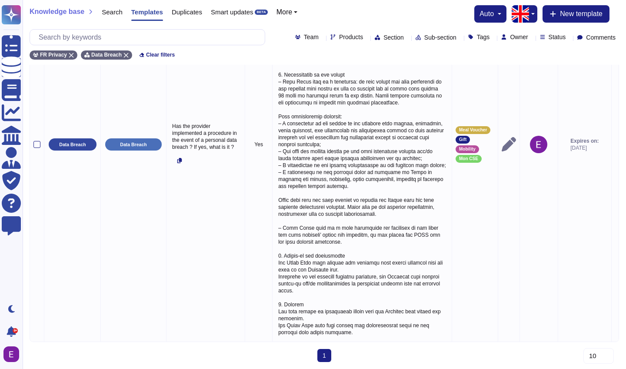
scroll to position [1197, 0]
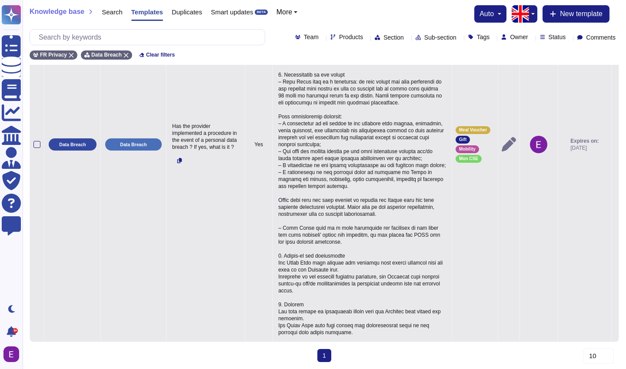
click at [615, 145] on icon at bounding box center [615, 145] width 0 height 0
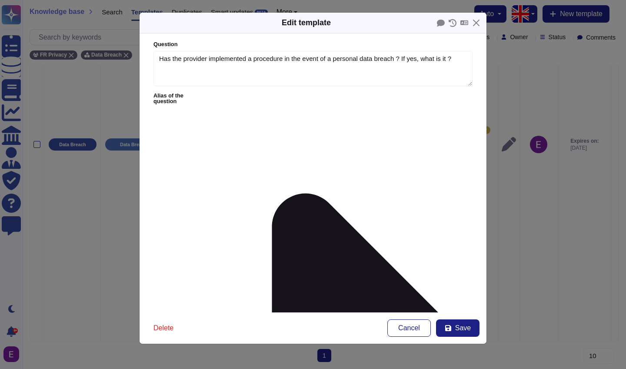
type textarea "Has the provider implemented a procedure in the event of a personal data breach…"
type textarea "Swile has a policy on personal data breaches. Below is a summary of the procedu…"
click at [463, 23] on icon at bounding box center [465, 23] width 8 height 6
click at [463, 78] on div "French" at bounding box center [466, 84] width 52 height 13
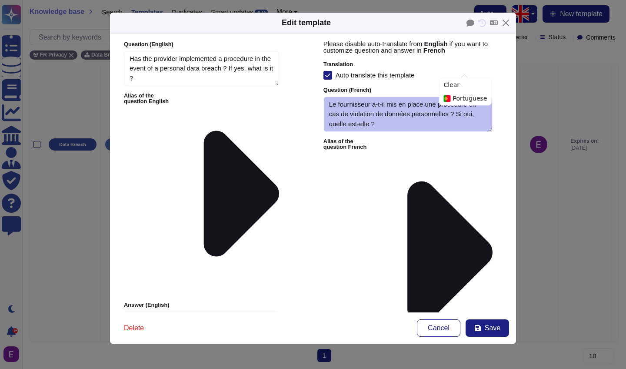
type textarea "Has the provider implemented a procedure in the event of a personal data breach…"
type textarea "Swile has a policy on personal data breaches. Below is a summary of the procedu…"
type textarea "Le fournisseur a-t-il mis en place une procédure en cas de violation de données…"
type textarea "Swile a une politique sur les violations de données personnelles. Voici un résu…"
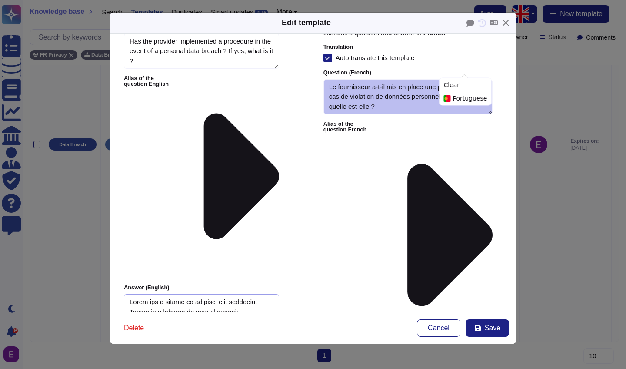
scroll to position [0, 0]
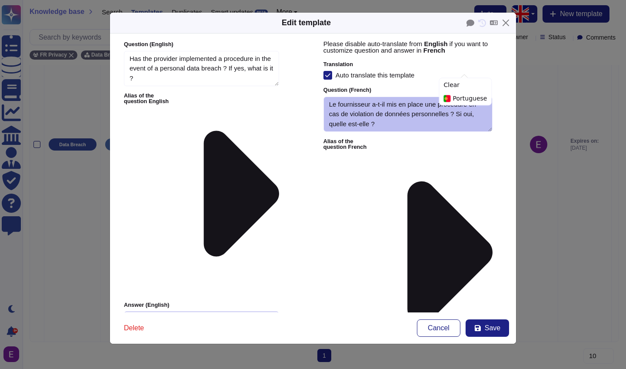
drag, startPoint x: 162, startPoint y: 138, endPoint x: 127, endPoint y: 33, distance: 110.7
click at [127, 33] on div "Edit template Question ( English ) Has the provider implemented a procedure in …" at bounding box center [313, 178] width 407 height 332
click at [327, 75] on icon at bounding box center [327, 75] width 5 height 4
click at [0, 0] on input "Auto translate this template" at bounding box center [0, 0] width 0 height 0
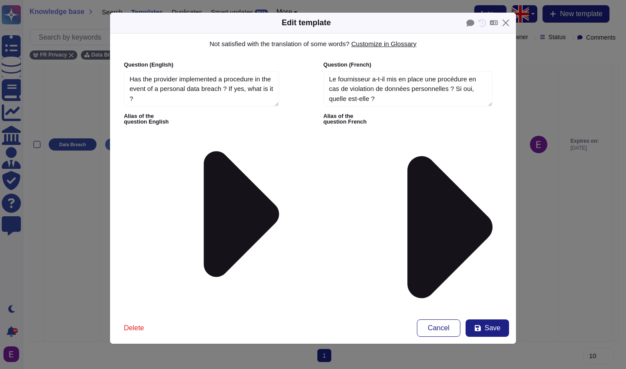
drag, startPoint x: 433, startPoint y: 206, endPoint x: 334, endPoint y: 37, distance: 195.5
click at [334, 37] on div "Not satisfied with the translation of some words? Customize in Glossary Questio…" at bounding box center [313, 172] width 406 height 279
paste textarea "Swile dispose d'une politique en matière de violations de données à caractère p…"
drag, startPoint x: 458, startPoint y: 280, endPoint x: 328, endPoint y: 274, distance: 130.1
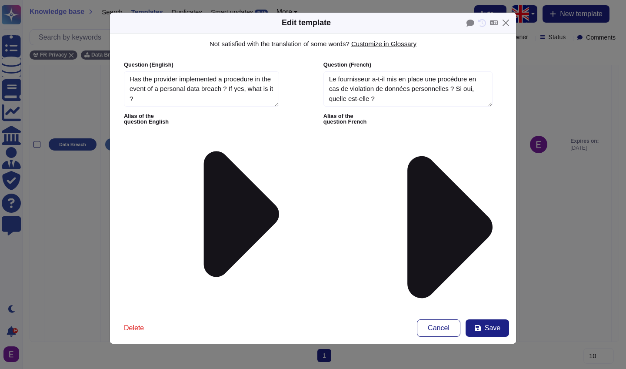
drag, startPoint x: 129, startPoint y: 148, endPoint x: 163, endPoint y: 241, distance: 98.9
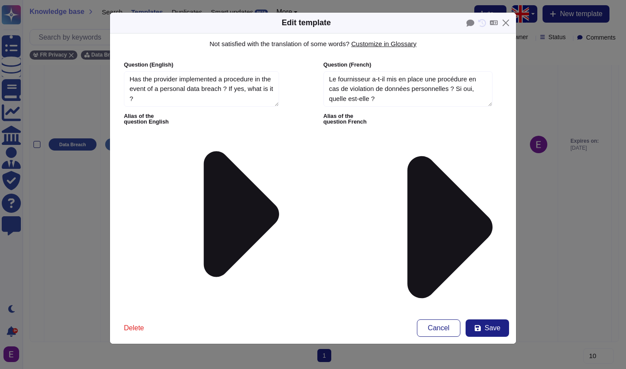
paste textarea "Cette notification comprend : – Une description de la nature de la violation de…"
drag, startPoint x: 458, startPoint y: 277, endPoint x: 322, endPoint y: 277, distance: 136.5
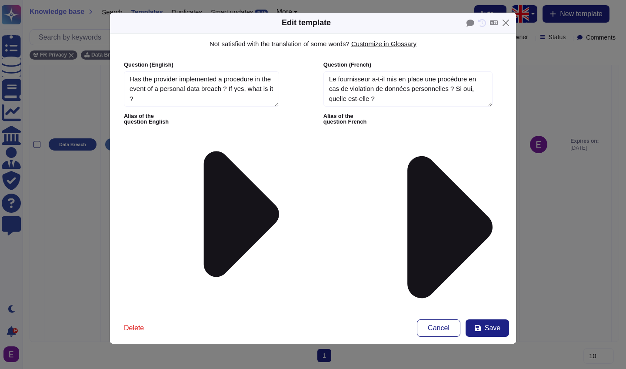
drag, startPoint x: 426, startPoint y: 277, endPoint x: 315, endPoint y: 78, distance: 228.2
click at [315, 78] on div "Question ( English ) Has the provider implemented a procedure in the event of a…" at bounding box center [303, 164] width 386 height 220
click at [499, 324] on span "Save" at bounding box center [493, 327] width 16 height 7
type textarea "Swile a une politique sur les violations de données personnelles. Voici un résu…"
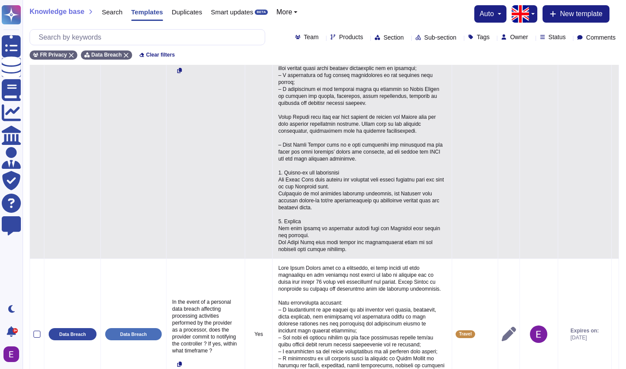
scroll to position [681, 0]
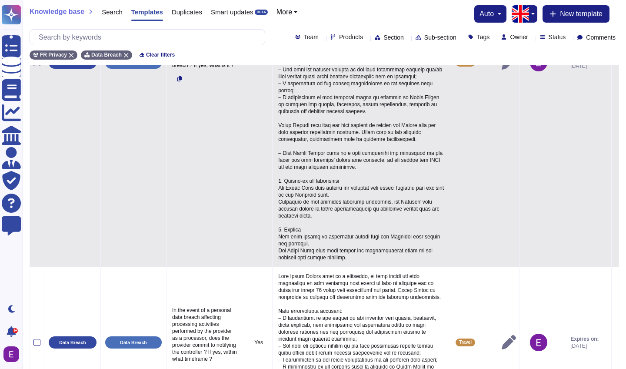
click at [615, 63] on icon at bounding box center [615, 63] width 0 height 0
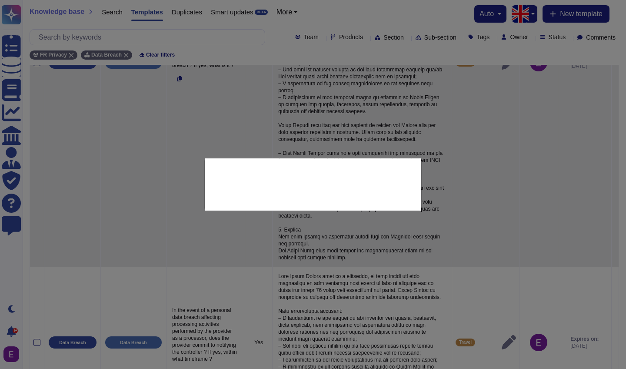
type textarea "Has the provider implemented a procedure in the event of a personal data breach…"
type textarea "Swile Travel has a policy on personal data breaches. Below is a summary of the …"
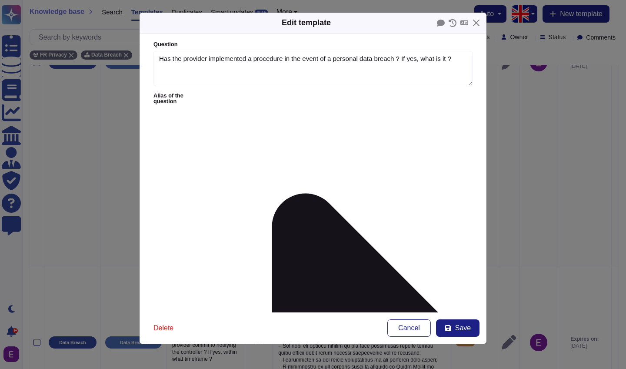
type textarea "Has the provider implemented a procedure in the event of a personal data breach…"
type textarea "Swile Travel has a policy on personal data breaches. Below is a summary of the …"
click at [464, 21] on icon at bounding box center [465, 22] width 8 height 5
click at [462, 36] on div "French" at bounding box center [466, 35] width 52 height 13
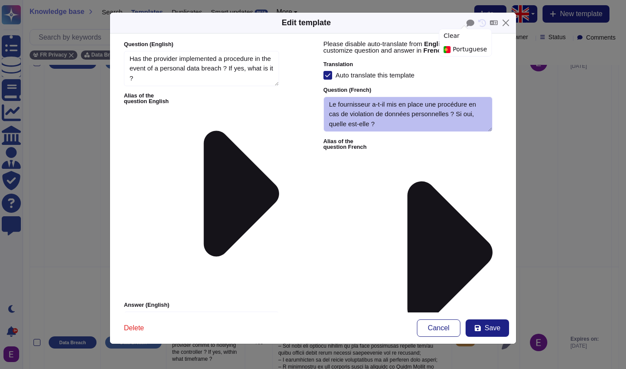
type textarea "Has the provider implemented a procedure in the event of a personal data breach…"
type textarea "Swile Travel has a policy on personal data breaches. Below is a summary of the …"
type textarea "Le fournisseur a-t-il mis en place une procédure en cas de violation de données…"
type textarea "Swile Travel a une politique sur les violations de données personnelles. Voici …"
click at [327, 76] on icon at bounding box center [328, 75] width 6 height 6
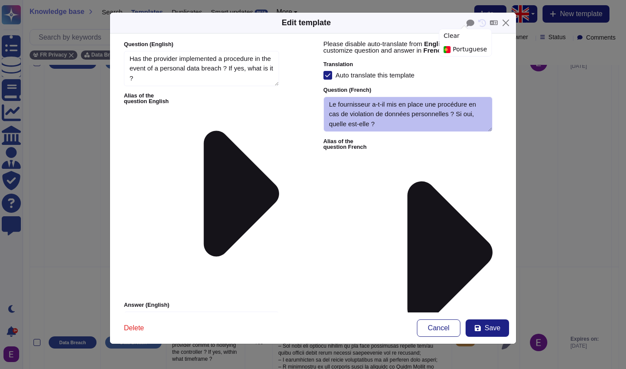
click at [0, 0] on input "Auto translate this template" at bounding box center [0, 0] width 0 height 0
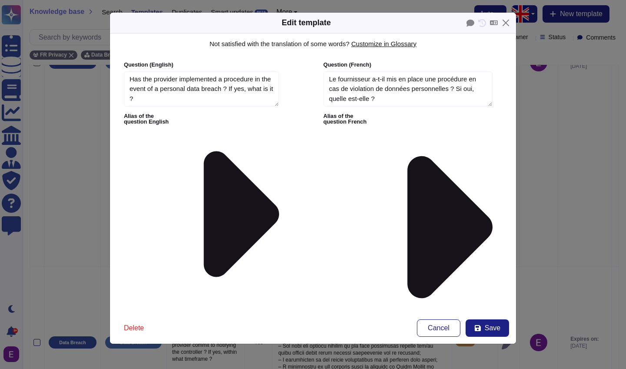
scroll to position [235, 0]
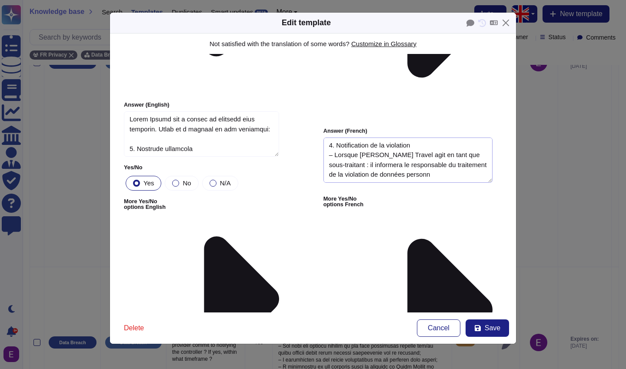
drag, startPoint x: 328, startPoint y: 143, endPoint x: 356, endPoint y: 355, distance: 214.1
click at [356, 355] on div "Edit template Not satisfied with the translation of some words? Customize in Gl…" at bounding box center [313, 184] width 626 height 369
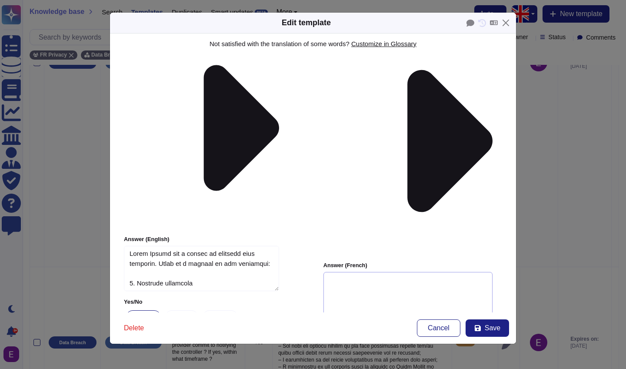
paste textarea "Swile dispose d'une politique en matière de violations de données à caractère p…"
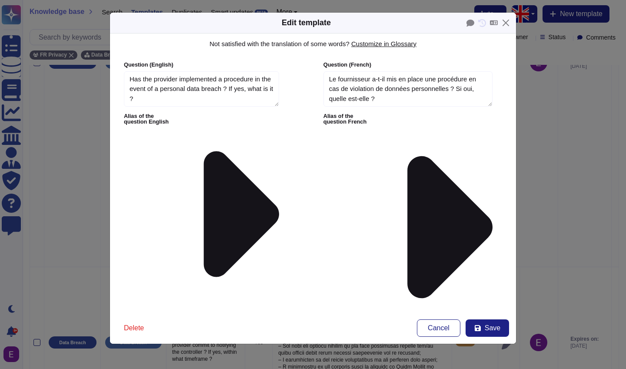
drag, startPoint x: 365, startPoint y: 144, endPoint x: 347, endPoint y: 144, distance: 18.3
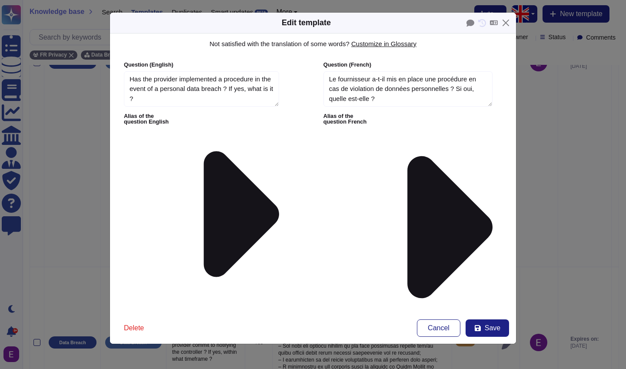
paste textarea "Travel"
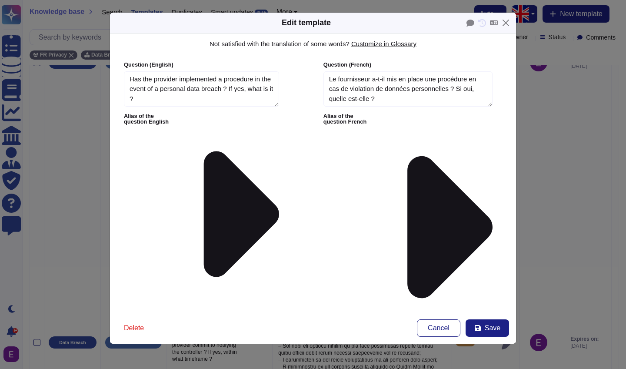
paste textarea "Travel"
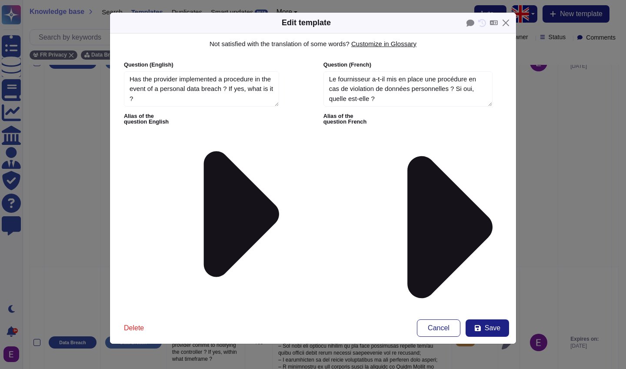
scroll to position [549, 0]
paste textarea "Travel"
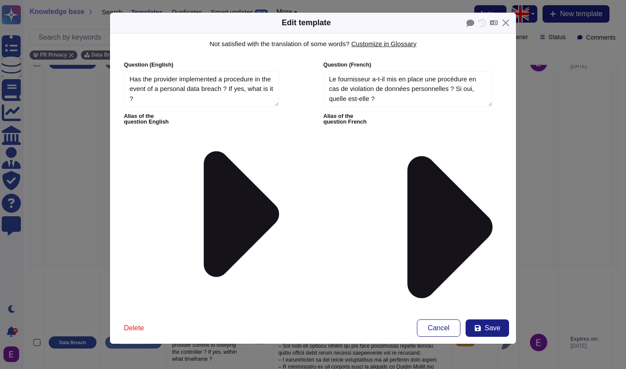
click at [488, 328] on span "Save" at bounding box center [493, 327] width 16 height 7
type textarea "Swile Travel a une politique sur les violations de données personnelles. Voici …"
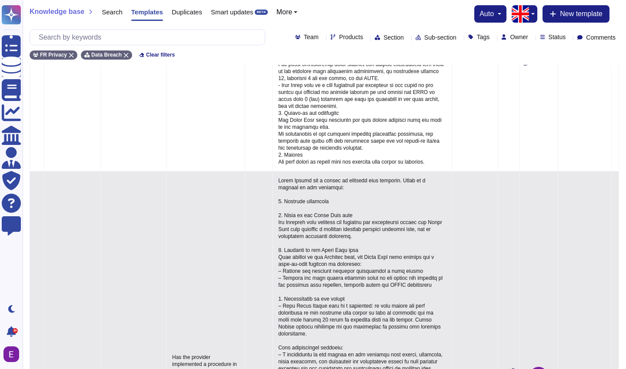
scroll to position [0, 0]
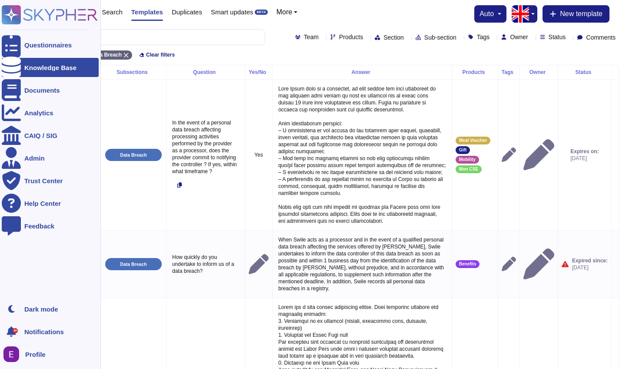
click at [44, 354] on span "Profile" at bounding box center [35, 354] width 20 height 7
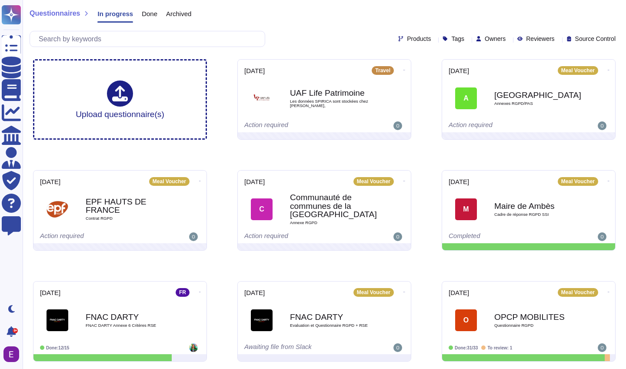
click at [150, 8] on div "Done" at bounding box center [145, 15] width 24 height 17
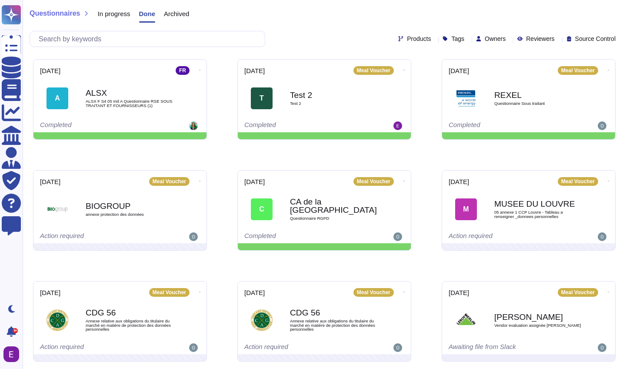
click at [179, 11] on span "Archived" at bounding box center [176, 13] width 25 height 7
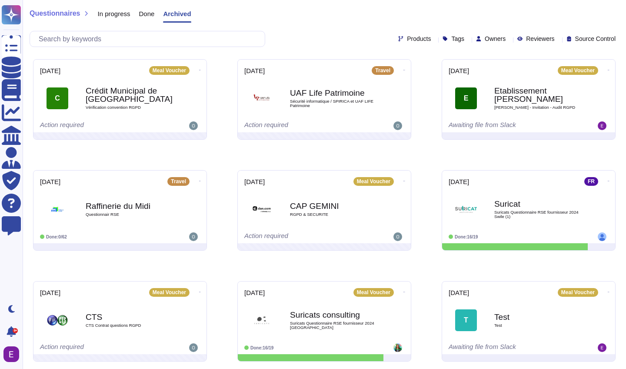
click at [121, 15] on span "In progress" at bounding box center [113, 13] width 33 height 7
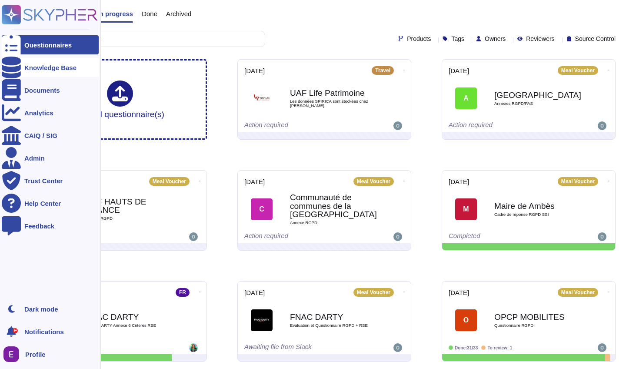
click at [40, 70] on div "Knowledge Base" at bounding box center [50, 67] width 52 height 7
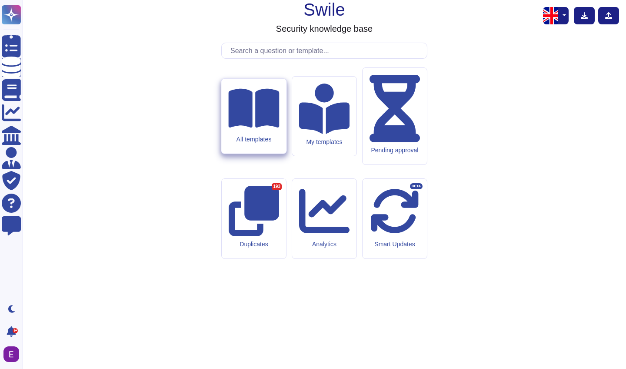
click at [250, 128] on icon at bounding box center [253, 108] width 51 height 39
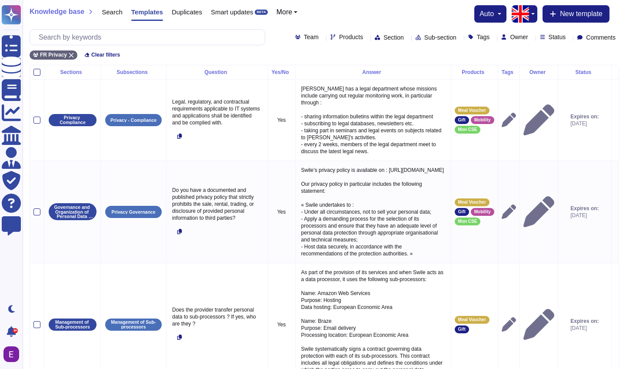
click at [295, 37] on div "Team Products Section Sub-section Tags Owner Status Comments" at bounding box center [457, 37] width 324 height 7
click at [336, 107] on icon at bounding box center [433, 162] width 195 height 111
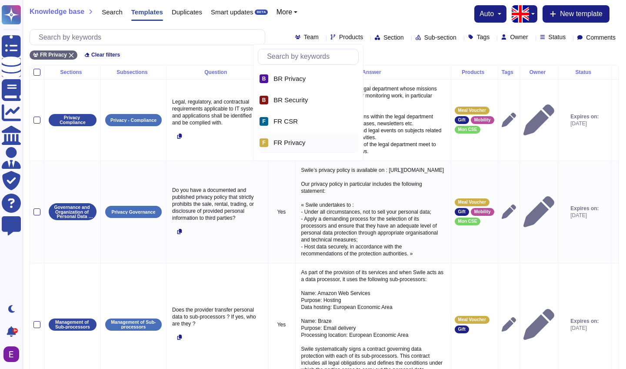
scroll to position [18, 0]
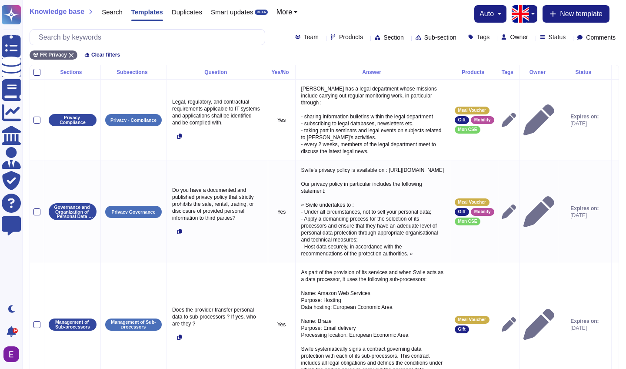
click at [217, 57] on div "FR Privacy Clear filters" at bounding box center [325, 52] width 590 height 14
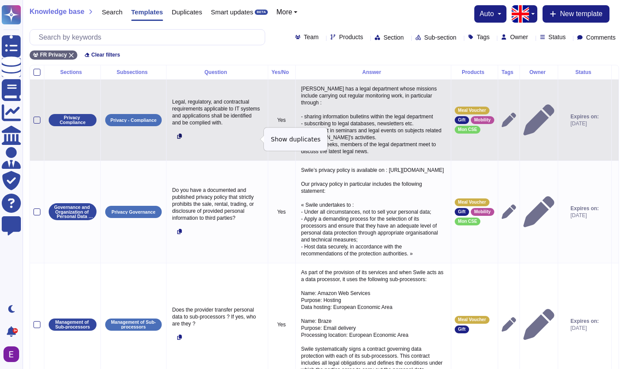
click at [180, 139] on icon at bounding box center [179, 136] width 5 height 5
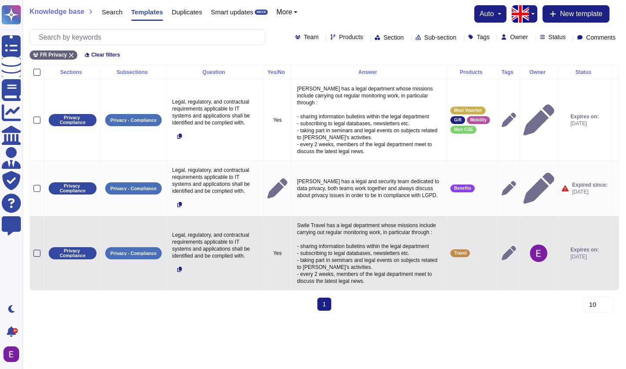
click at [35, 257] on div at bounding box center [36, 253] width 7 height 7
click at [0, 0] on input "checkbox" at bounding box center [0, 0] width 0 height 0
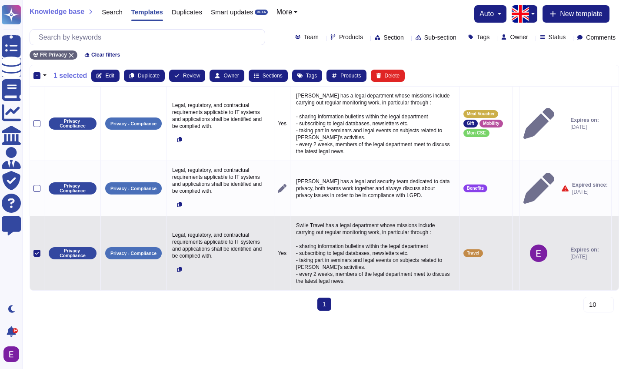
click at [37, 254] on icon at bounding box center [37, 253] width 4 height 3
click at [0, 0] on input "checkbox" at bounding box center [0, 0] width 0 height 0
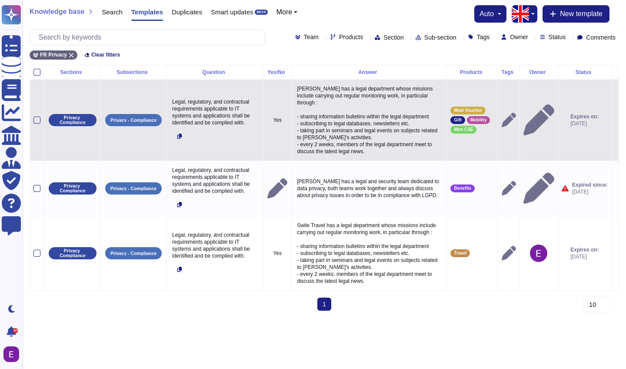
click at [455, 138] on td "Meal Voucher Gift Mobility Mon CSE" at bounding box center [472, 119] width 51 height 81
click at [477, 130] on div "Meal Voucher Gift Mobility Mon CSE" at bounding box center [472, 120] width 43 height 27
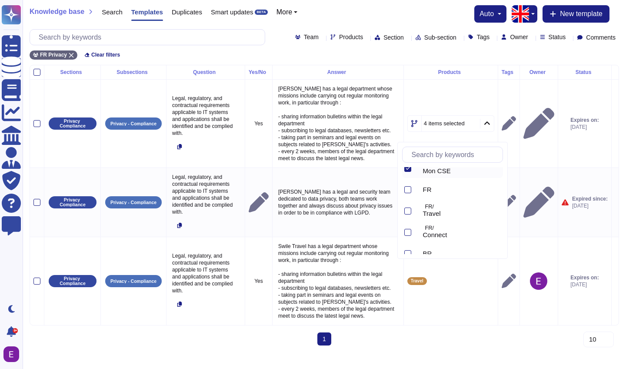
scroll to position [73, 0]
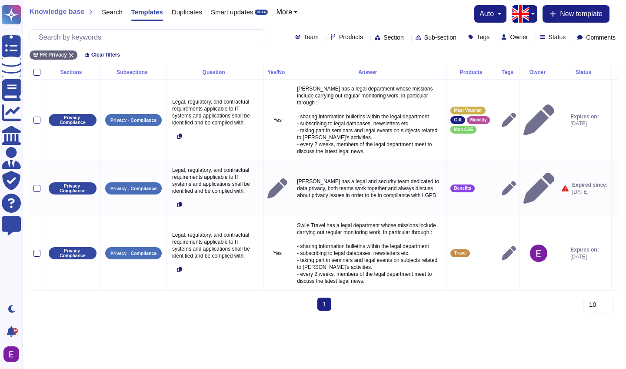
click at [163, 50] on div "FR Privacy Clear filters" at bounding box center [325, 52] width 590 height 14
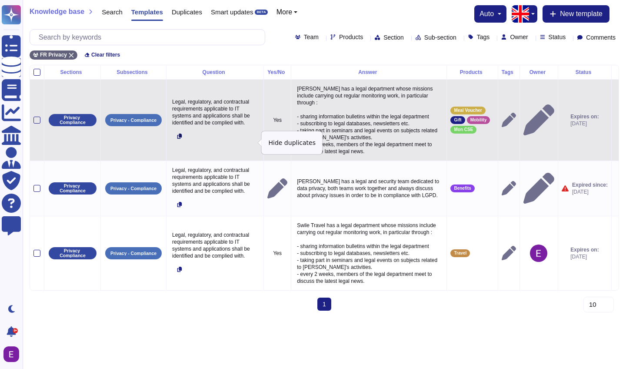
click at [178, 139] on icon at bounding box center [179, 136] width 5 height 5
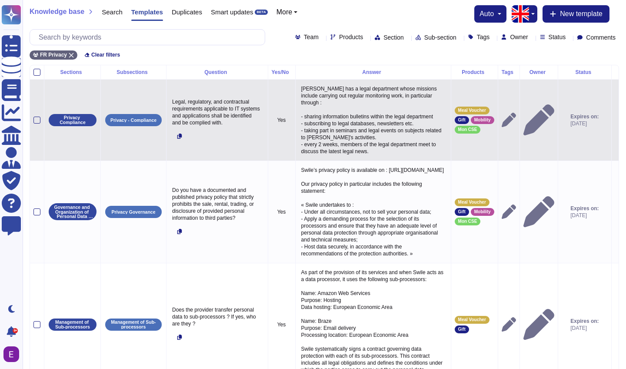
click at [461, 147] on td "Meal Voucher Gift Mobility Mon CSE" at bounding box center [474, 119] width 47 height 81
click at [462, 142] on td "Meal Voucher Gift Mobility Mon CSE" at bounding box center [474, 119] width 47 height 81
click at [463, 114] on div "Meal Voucher Gift Mobility Mon CSE" at bounding box center [475, 120] width 40 height 27
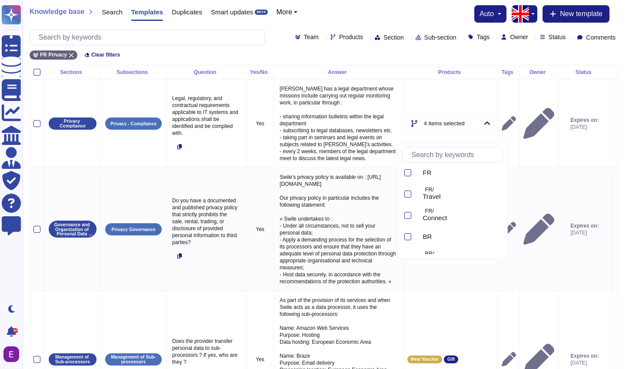
scroll to position [96, 0]
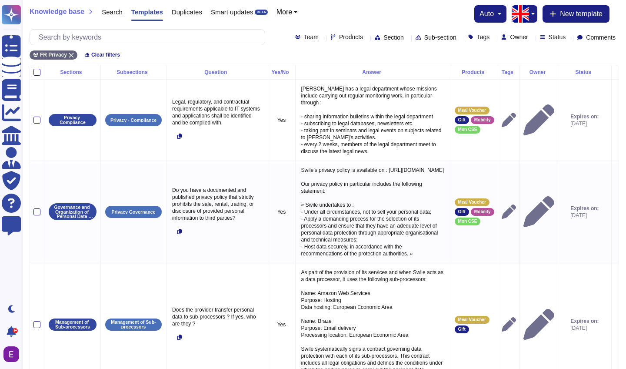
click at [407, 54] on div "FR Privacy Clear filters" at bounding box center [325, 52] width 590 height 14
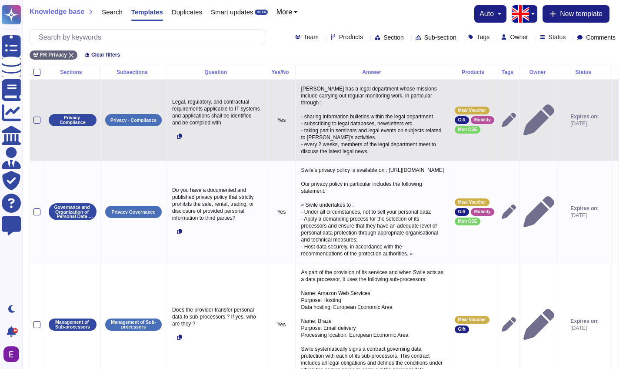
click at [371, 123] on p "[PERSON_NAME] has a legal department whose missions include carrying out regula…" at bounding box center [373, 120] width 148 height 74
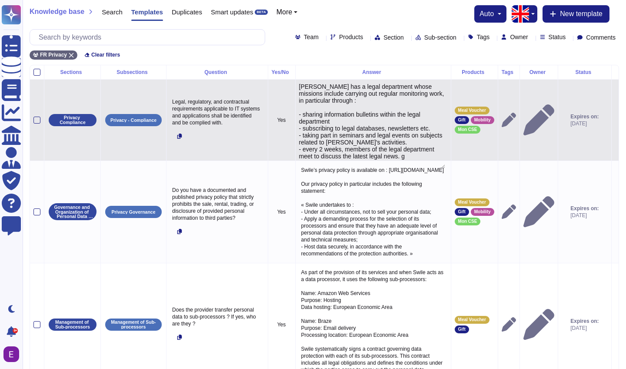
type textarea "[PERSON_NAME] has a legal department whose missions include carrying out regula…"
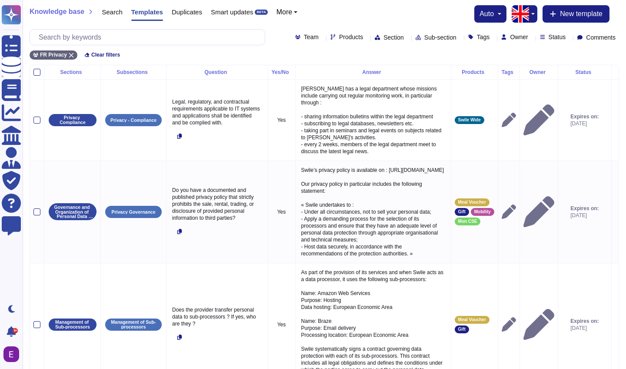
click at [345, 54] on div "FR Privacy Clear filters" at bounding box center [325, 52] width 590 height 14
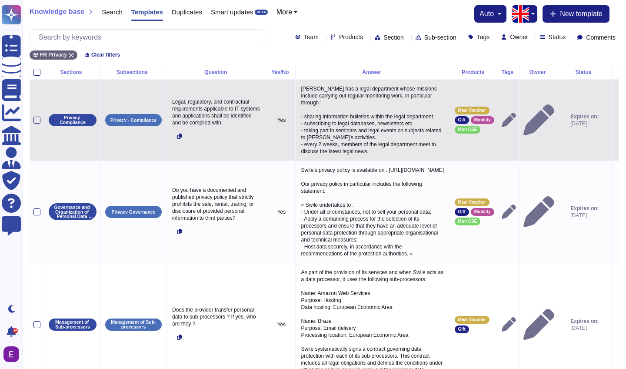
click at [615, 120] on icon at bounding box center [615, 120] width 0 height 0
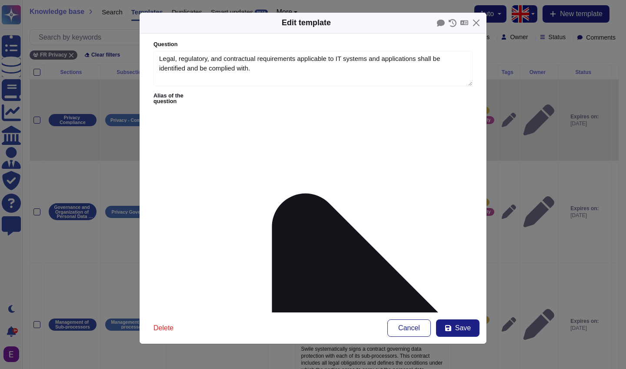
type textarea "Legal, regulatory, and contractual requirements applicable to IT systems and ap…"
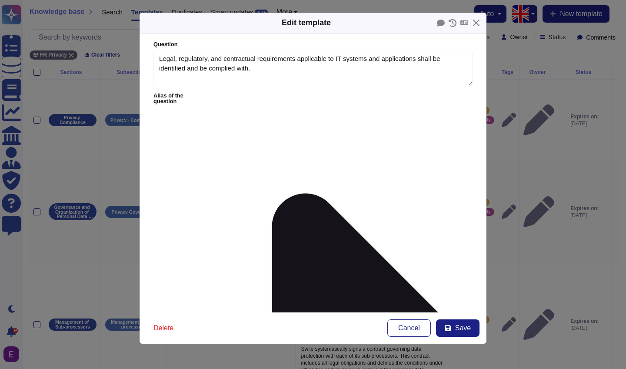
scroll to position [29, 0]
type textarea "[PERSON_NAME] has a legal department whose missions include carrying out regula…"
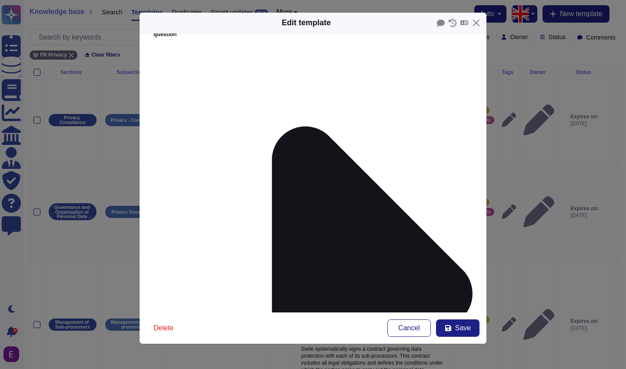
scroll to position [67, 0]
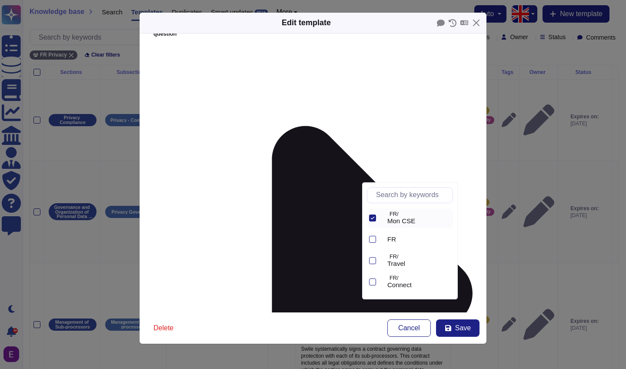
scroll to position [89, 0]
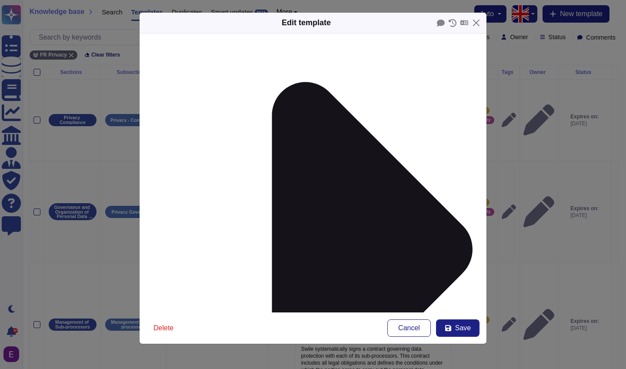
scroll to position [124, 0]
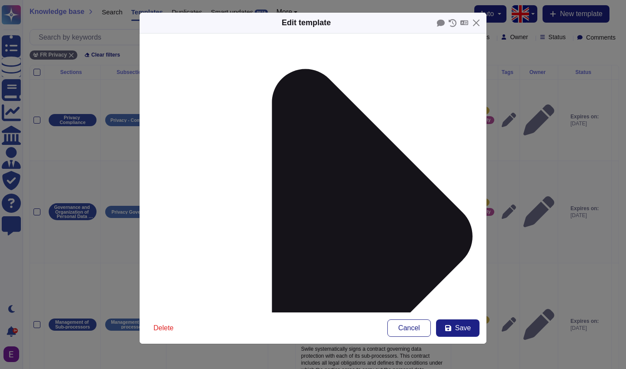
drag, startPoint x: 171, startPoint y: 241, endPoint x: 283, endPoint y: 242, distance: 111.8
drag, startPoint x: 257, startPoint y: 236, endPoint x: 158, endPoint y: 237, distance: 98.3
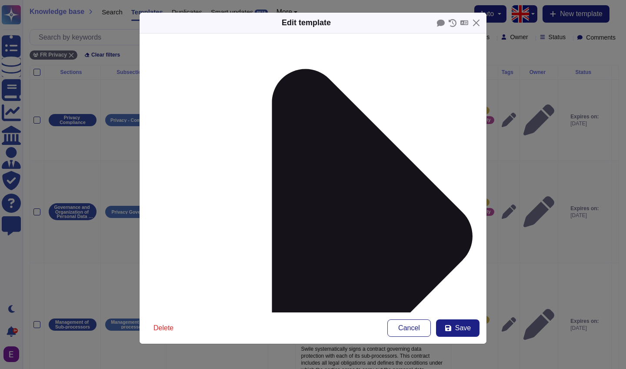
click at [465, 23] on icon at bounding box center [465, 23] width 8 height 6
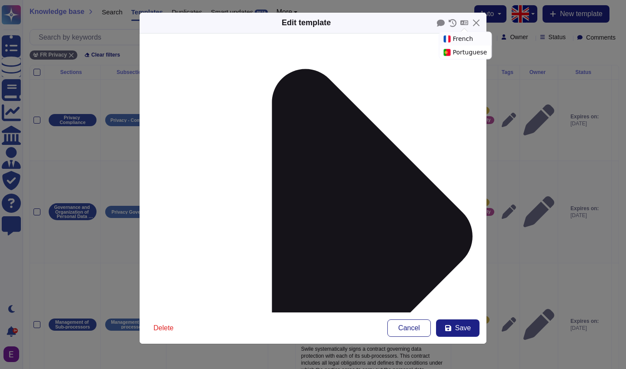
click at [465, 40] on div "French" at bounding box center [466, 38] width 52 height 13
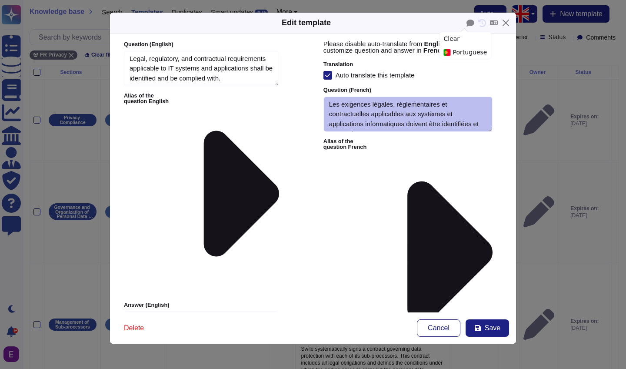
type textarea "Legal, regulatory, and contractual requirements applicable to IT systems and ap…"
type textarea "[PERSON_NAME] has a legal department whose missions include carrying out regula…"
type textarea "Les exigences légales, réglementaires et contractuelles applicables aux système…"
type textarea "Swile dispose d'un département juridique dont les missions comprennent la réali…"
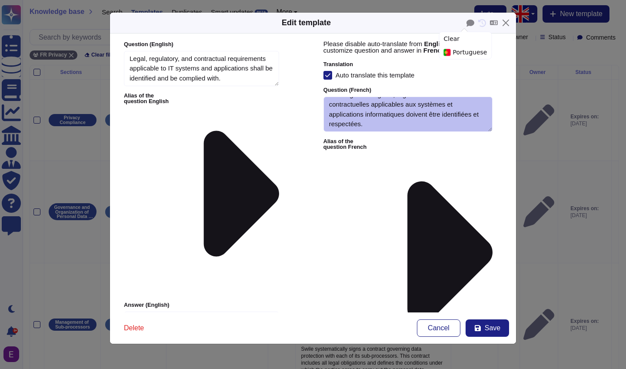
click at [329, 76] on icon at bounding box center [328, 75] width 6 height 6
click at [0, 0] on input "Auto translate this template" at bounding box center [0, 0] width 0 height 0
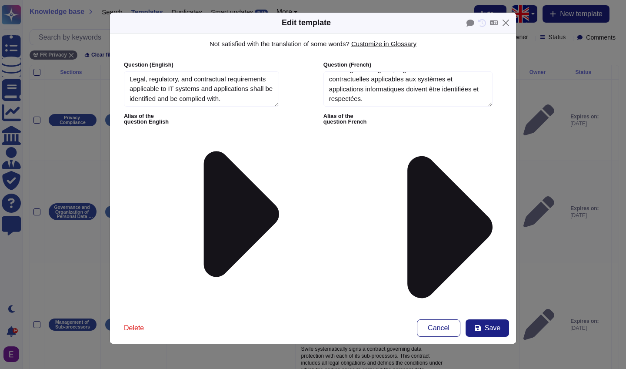
scroll to position [220, 0]
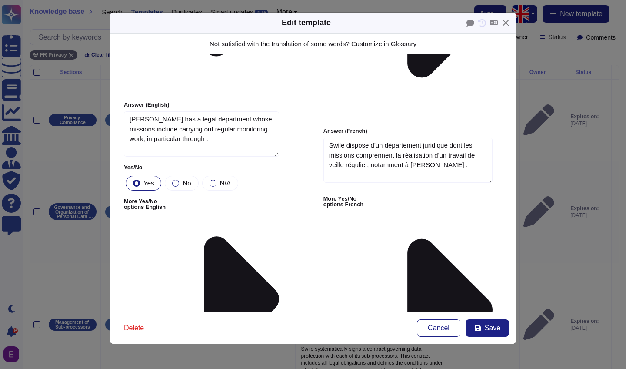
click at [0, 0] on input "Auto translate this template" at bounding box center [0, 0] width 0 height 0
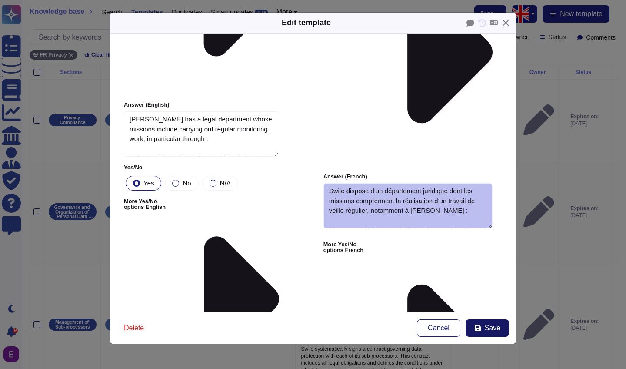
click at [495, 326] on span "Save" at bounding box center [493, 327] width 16 height 7
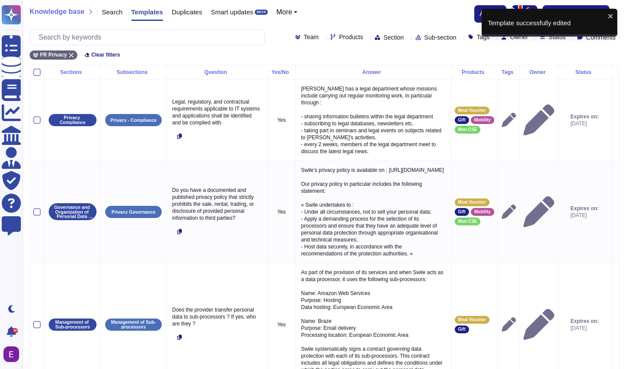
click at [367, 38] on icon at bounding box center [367, 38] width 0 height 0
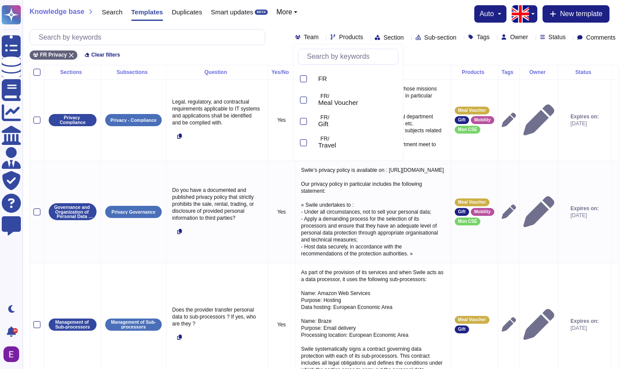
click at [375, 37] on div "Section" at bounding box center [391, 37] width 33 height 7
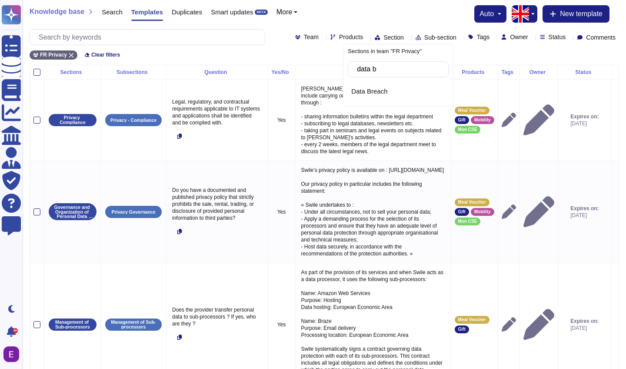
type input "data br"
click at [390, 95] on div "Data Breach" at bounding box center [398, 91] width 94 height 8
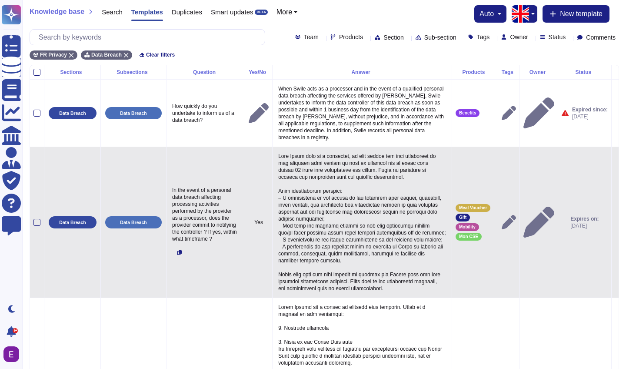
click at [615, 223] on icon at bounding box center [615, 223] width 0 height 0
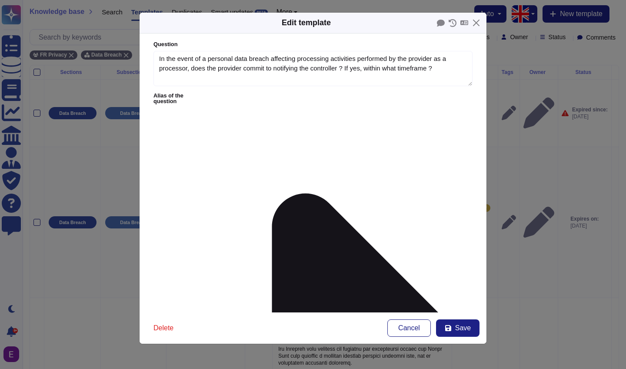
type textarea "In the event of a personal data breach affecting processing activities performe…"
type textarea "When Swile acts as a processor, it will notify the data controller of the perso…"
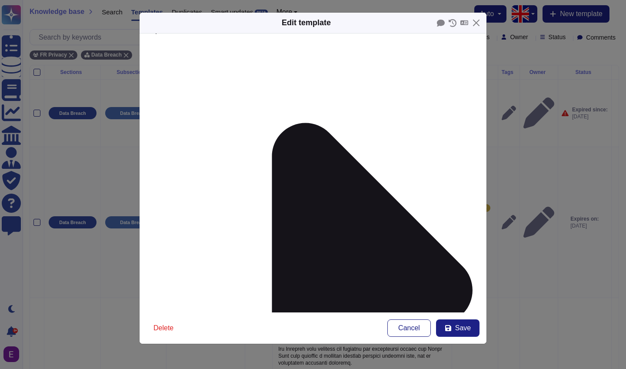
scroll to position [0, 0]
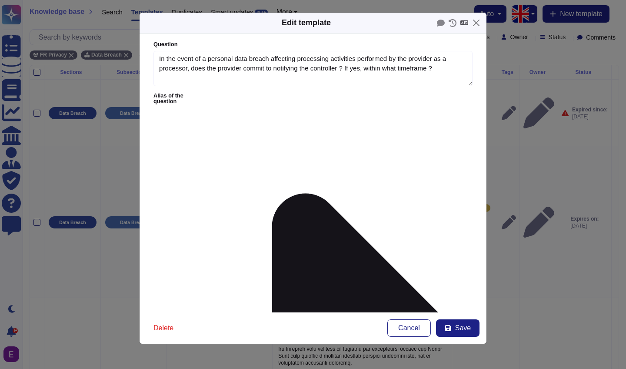
click at [465, 21] on icon at bounding box center [465, 22] width 8 height 5
click at [460, 36] on div "French" at bounding box center [466, 35] width 52 height 13
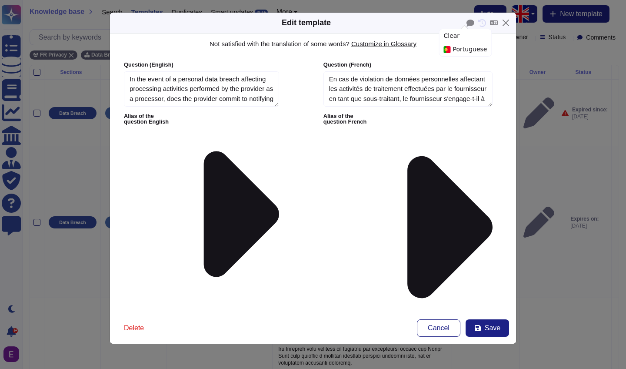
type textarea "In the event of a personal data breach affecting processing activities performe…"
type textarea "When Swile acts as a processor, it will notify the data controller of the perso…"
type textarea "En cas de violation de données personnelles affectant les activités de traiteme…"
type textarea "Lorsque Swile agit en tant que sous-traitant, il notifiera le responsable du tr…"
drag, startPoint x: 213, startPoint y: 176, endPoint x: 122, endPoint y: 120, distance: 106.3
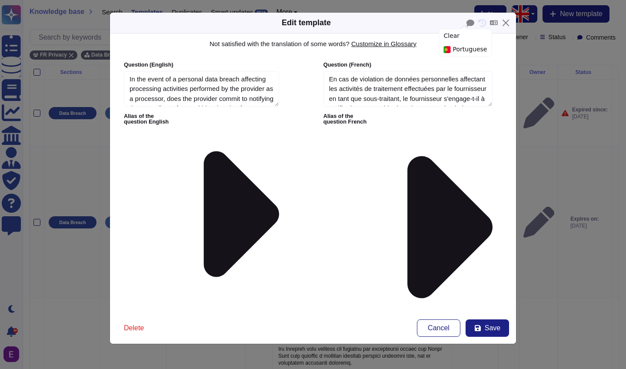
drag, startPoint x: 217, startPoint y: 151, endPoint x: 246, endPoint y: 220, distance: 75.0
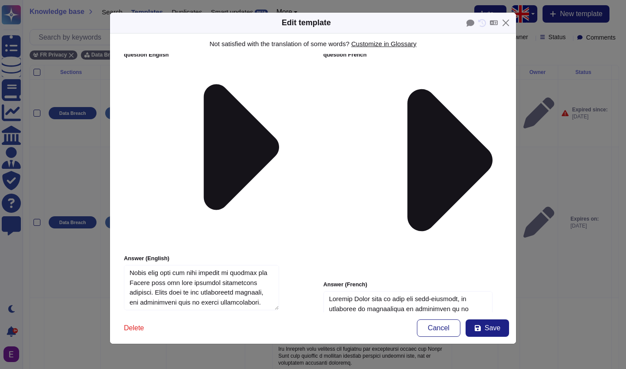
scroll to position [0, 0]
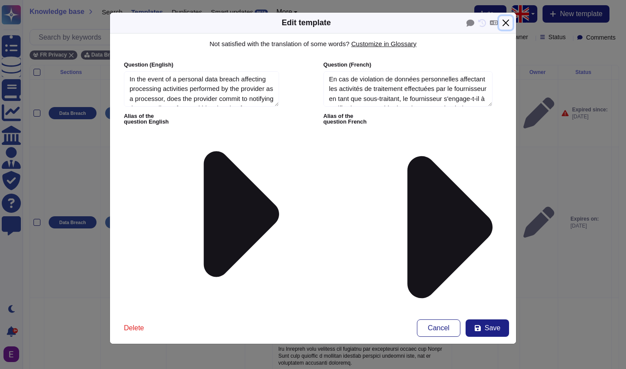
click at [504, 23] on button "Close" at bounding box center [505, 22] width 13 height 13
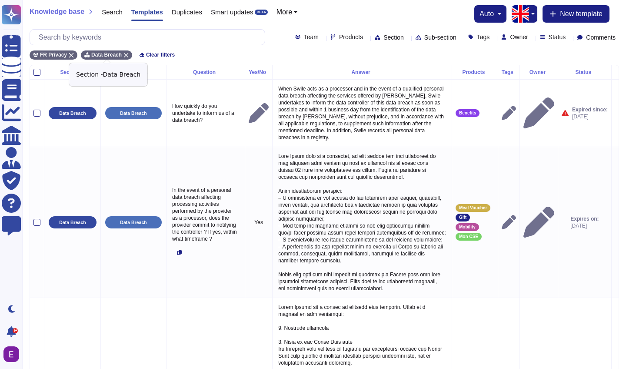
click at [127, 55] on icon at bounding box center [126, 55] width 5 height 5
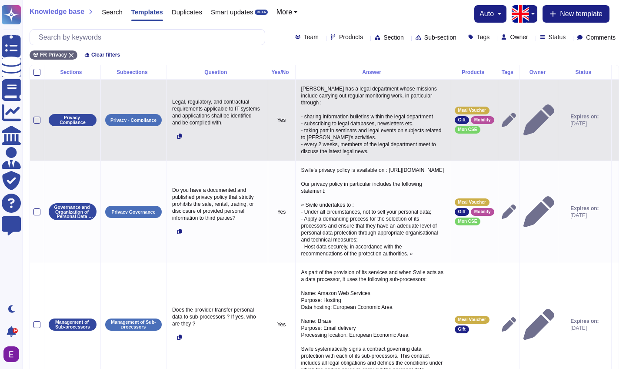
click at [386, 133] on p "[PERSON_NAME] has a legal department whose missions include carrying out regula…" at bounding box center [373, 120] width 148 height 74
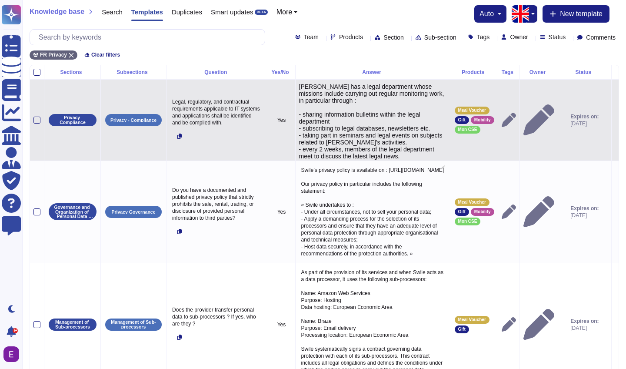
type textarea "[PERSON_NAME] has a legal department whose missions include carrying out regula…"
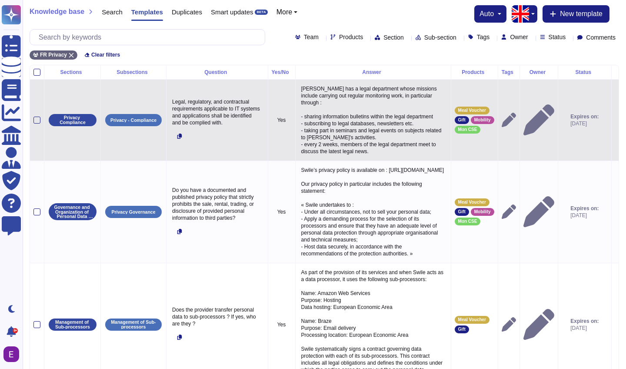
click at [615, 120] on icon at bounding box center [615, 120] width 0 height 0
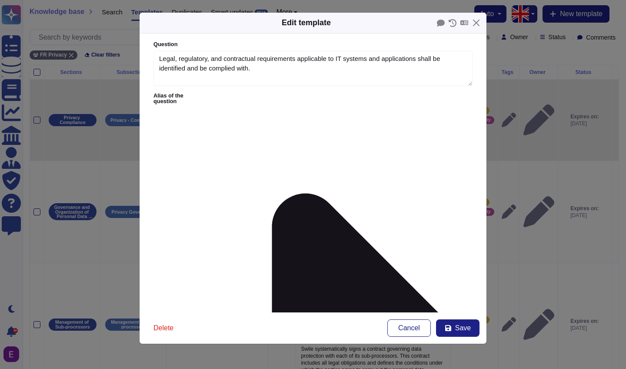
type textarea "Legal, regulatory, and contractual requirements applicable to IT systems and ap…"
type textarea "[PERSON_NAME] has a legal department whose missions include carrying out regula…"
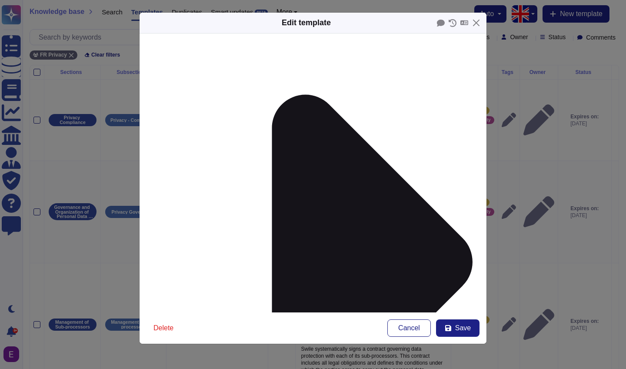
scroll to position [107, 0]
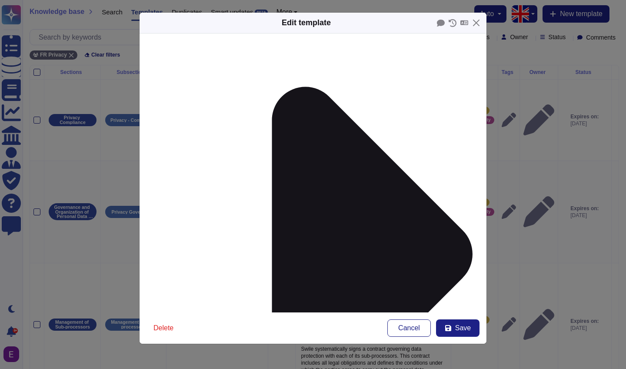
click at [474, 28] on button "Close" at bounding box center [476, 22] width 13 height 13
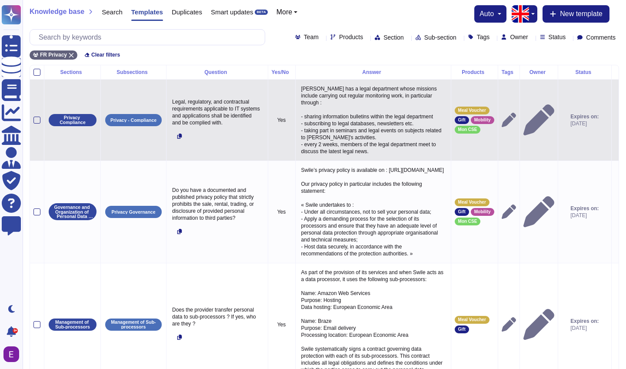
click at [465, 116] on div "Meal Voucher Gift Mobility Mon CSE" at bounding box center [475, 120] width 40 height 27
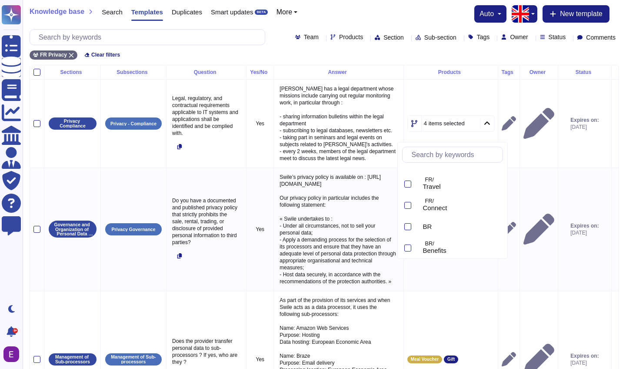
scroll to position [103, 0]
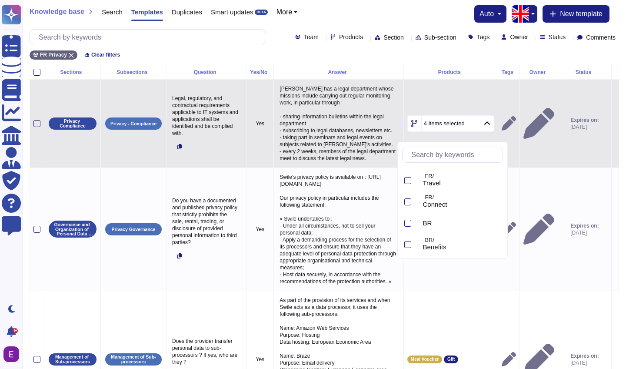
click at [426, 87] on tr "Privacy Compliance Privacy - Compliance Legal, regulatory, and contractual requ…" at bounding box center [324, 123] width 589 height 88
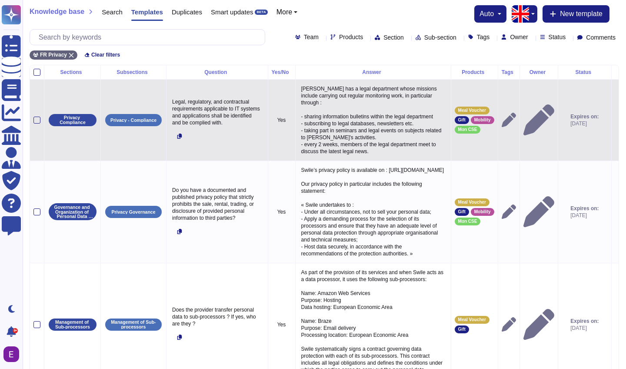
click at [615, 120] on icon at bounding box center [615, 120] width 0 height 0
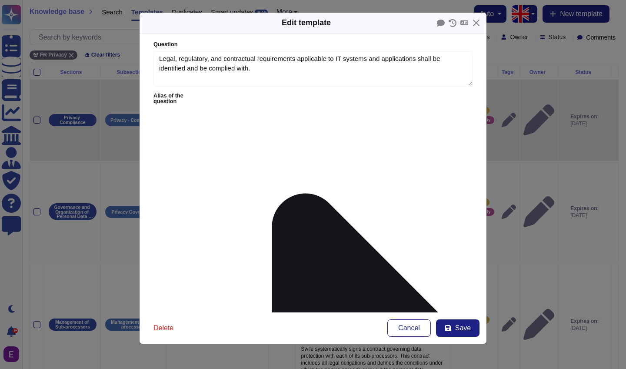
type textarea "Legal, regulatory, and contractual requirements applicable to IT systems and ap…"
type textarea "[PERSON_NAME] has a legal department whose missions include carrying out regula…"
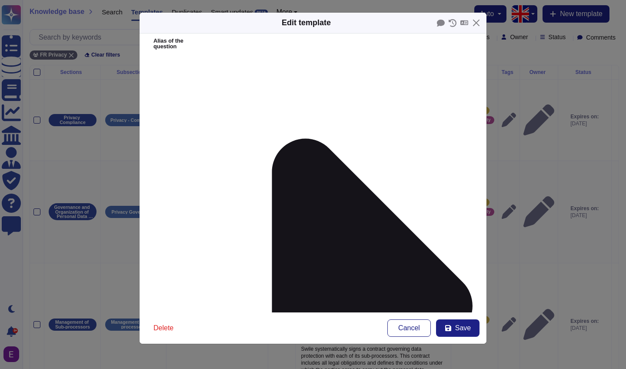
scroll to position [124, 0]
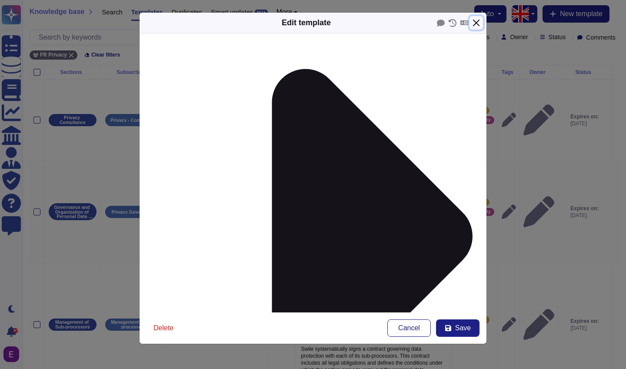
click at [480, 23] on button "Close" at bounding box center [476, 22] width 13 height 13
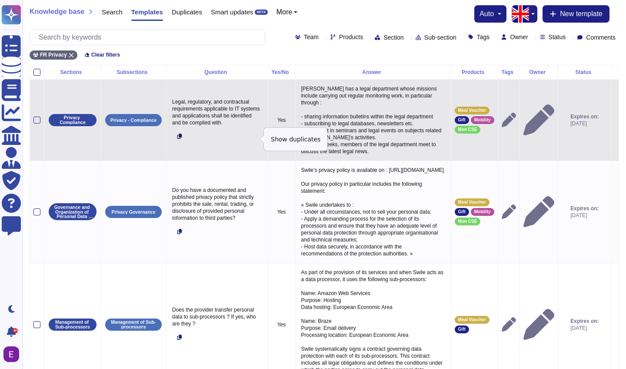
click at [178, 139] on icon at bounding box center [179, 136] width 5 height 5
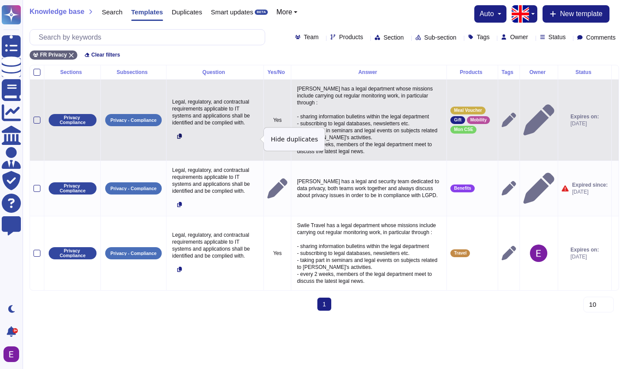
click at [180, 139] on icon at bounding box center [179, 136] width 5 height 5
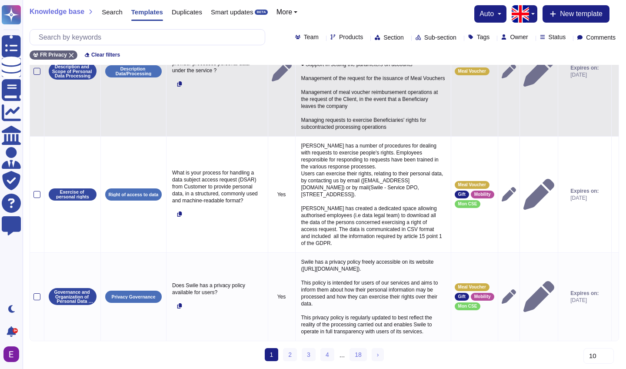
scroll to position [750, 0]
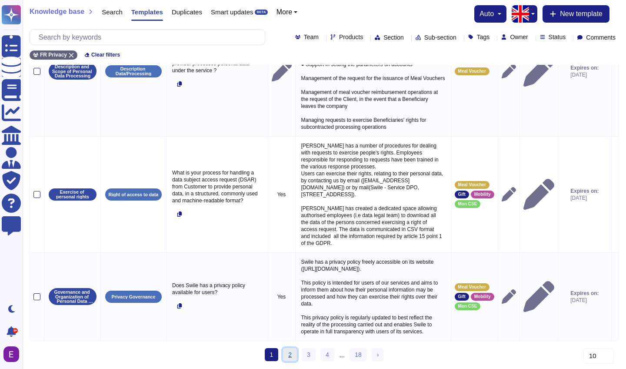
click at [287, 351] on link "2" at bounding box center [290, 354] width 14 height 13
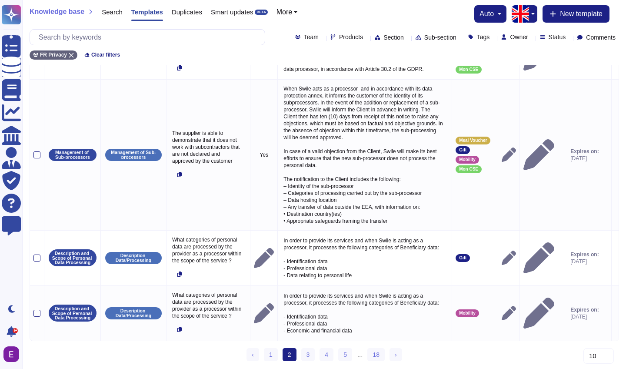
scroll to position [691, 0]
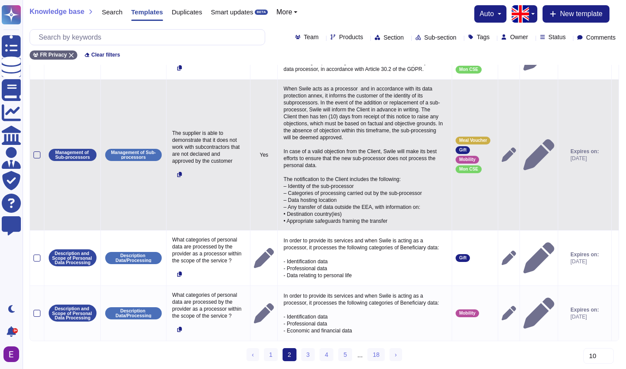
click at [37, 151] on div at bounding box center [36, 154] width 7 height 7
click at [0, 0] on input "checkbox" at bounding box center [0, 0] width 0 height 0
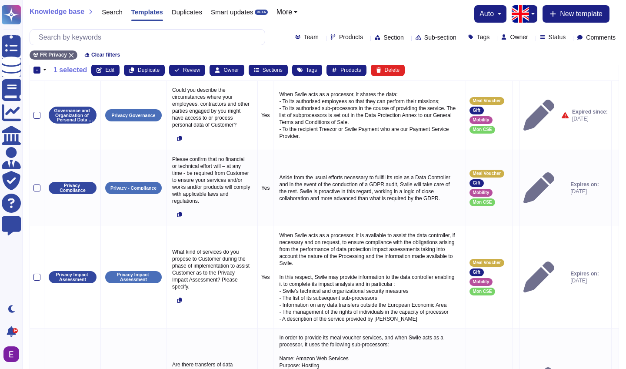
scroll to position [0, 0]
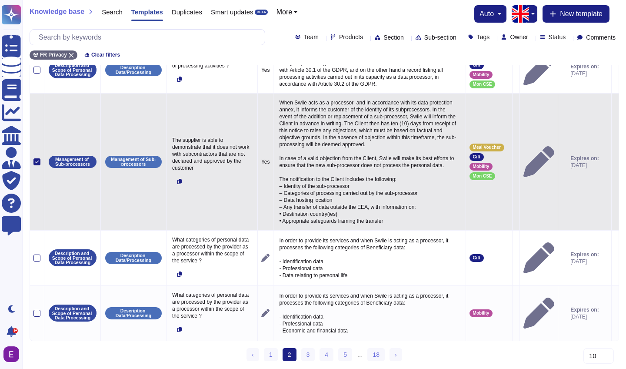
click at [37, 164] on icon at bounding box center [37, 162] width 4 height 4
click at [0, 0] on input "checkbox" at bounding box center [0, 0] width 0 height 0
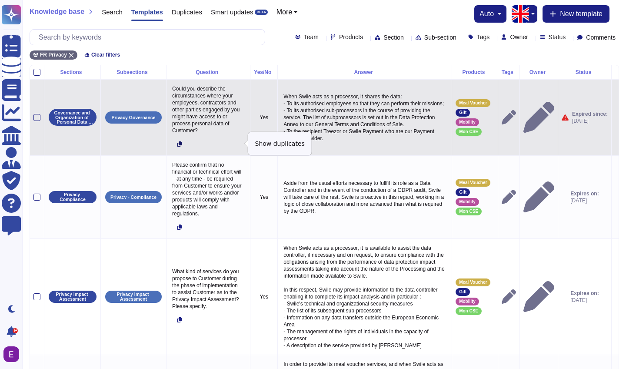
click at [179, 143] on icon at bounding box center [179, 143] width 5 height 5
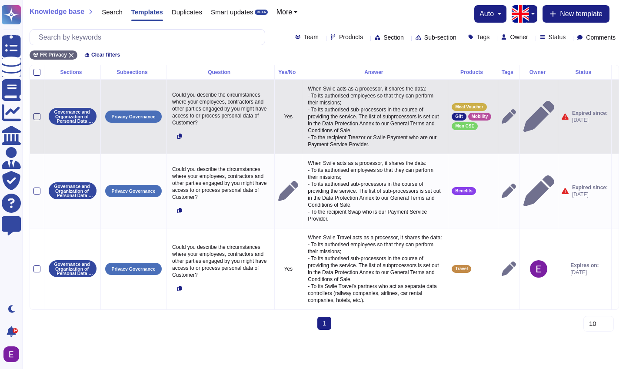
click at [37, 117] on div at bounding box center [36, 116] width 7 height 7
click at [0, 0] on input "checkbox" at bounding box center [0, 0] width 0 height 0
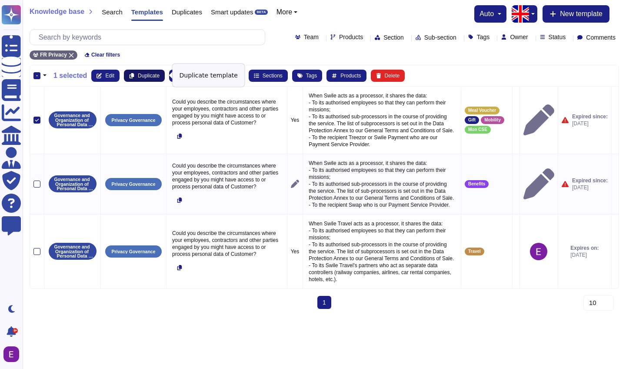
click at [137, 76] on button "Duplicate" at bounding box center [144, 76] width 41 height 12
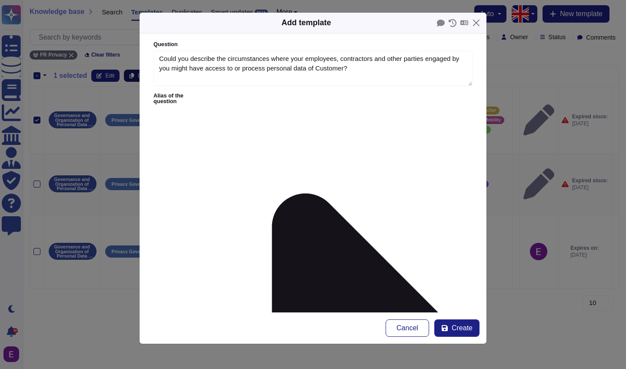
type textarea "Could you describe the circumstances where your employees, contractors and othe…"
type textarea "When Swile acts as a processor, it shares the data: - To its authorised employe…"
drag, startPoint x: 160, startPoint y: 57, endPoint x: 401, endPoint y: 67, distance: 241.6
click at [401, 67] on textarea "Could you describe the circumstances where your employees, contractors and othe…" at bounding box center [313, 69] width 319 height 36
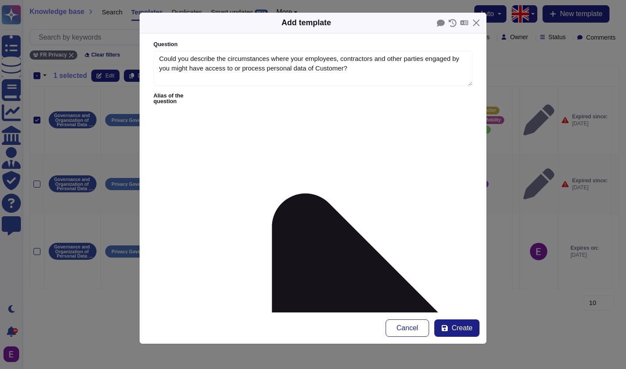
drag, startPoint x: 412, startPoint y: 156, endPoint x: 73, endPoint y: 98, distance: 344.2
click at [73, 98] on div "Add template Question Could you describe the circumstances where your employees…" at bounding box center [313, 184] width 626 height 369
type textarea "Test"
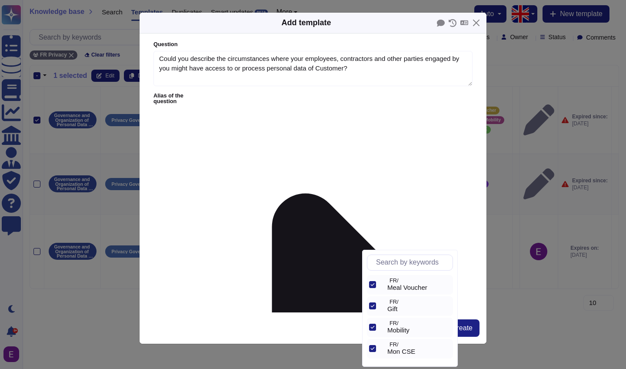
click at [374, 283] on icon at bounding box center [372, 284] width 4 height 4
click at [374, 287] on div at bounding box center [372, 284] width 7 height 7
click at [374, 286] on icon at bounding box center [372, 284] width 4 height 4
click at [373, 288] on div at bounding box center [372, 284] width 7 height 7
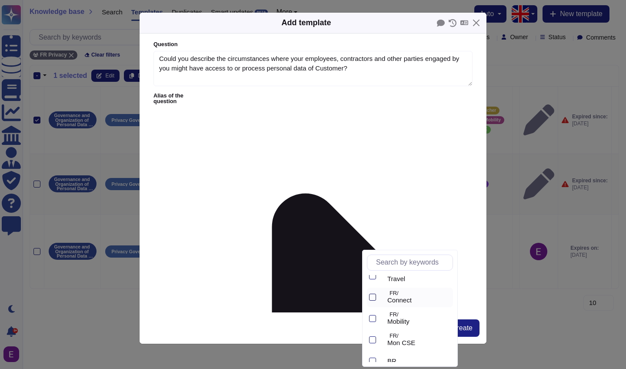
click at [374, 295] on div at bounding box center [372, 297] width 7 height 7
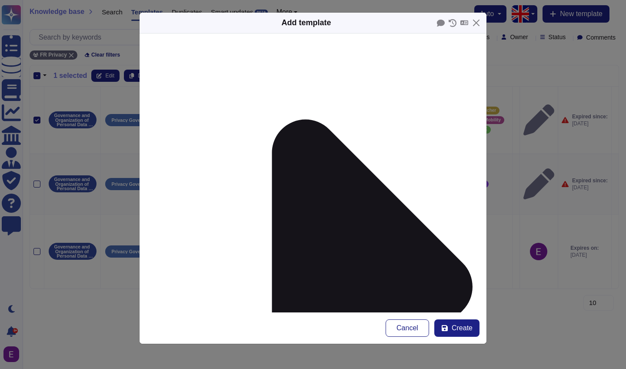
scroll to position [124, 0]
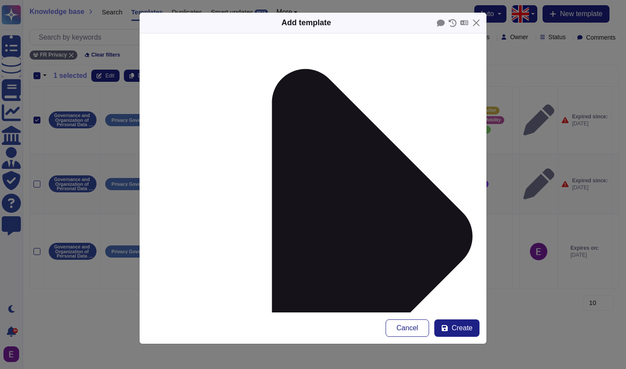
click at [189, 247] on span "From [DATE]" at bounding box center [182, 247] width 37 height 8
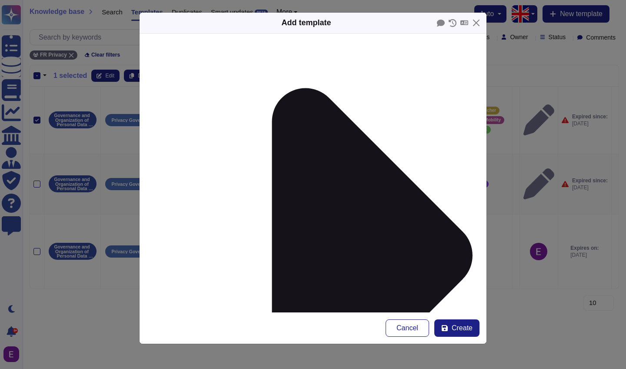
scroll to position [0, 0]
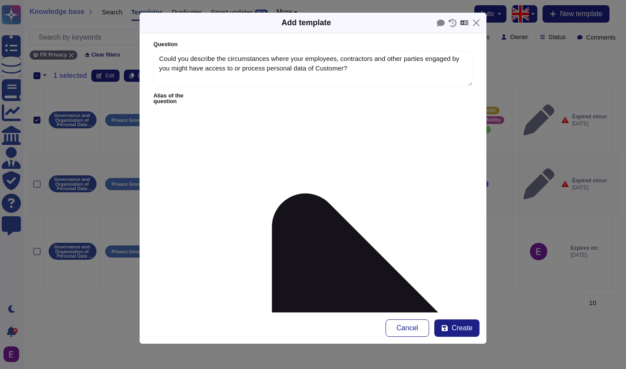
click at [461, 22] on icon at bounding box center [465, 22] width 8 height 5
click at [458, 34] on div "French" at bounding box center [466, 35] width 52 height 13
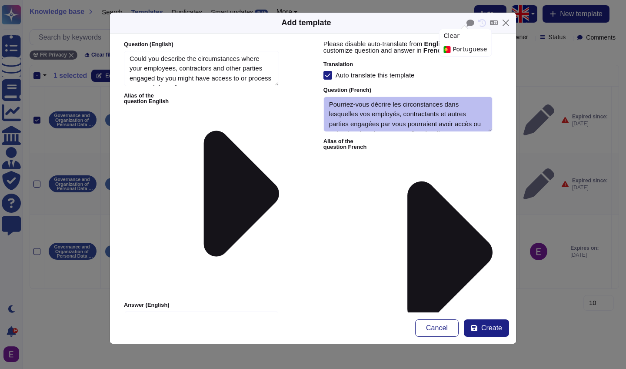
type textarea "Could you describe the circumstances where your employees, contractors and othe…"
type textarea "Test"
type textarea "Pourriez-vous décrire les circonstances dans lesquelles vos employés, contracta…"
type textarea "Lorsque Swile agit en tant que sous-traitant, il partage les données : - À ses …"
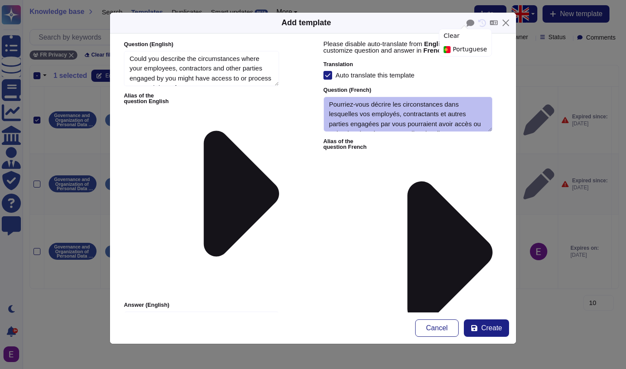
click at [327, 73] on icon at bounding box center [328, 75] width 6 height 6
click at [0, 0] on input "Auto translate this template" at bounding box center [0, 0] width 0 height 0
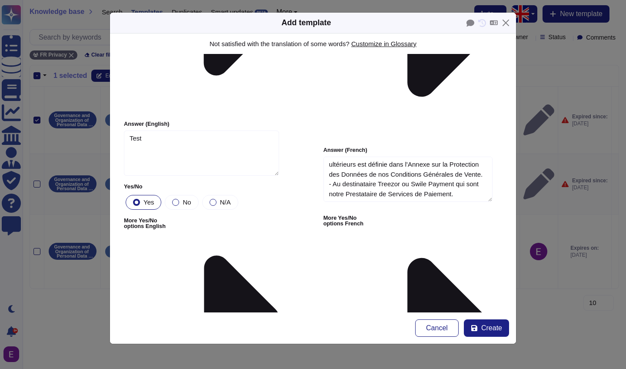
click at [0, 0] on input "Auto translate this template" at bounding box center [0, 0] width 0 height 0
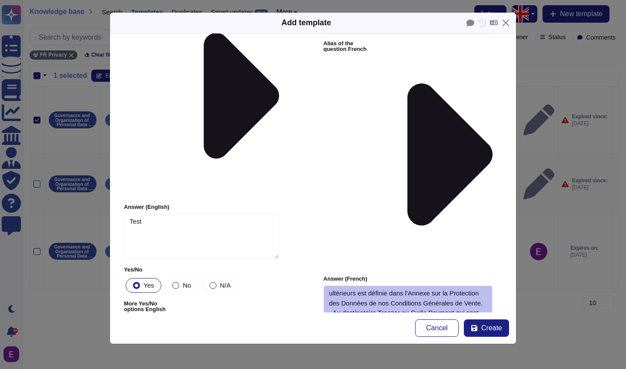
scroll to position [0, 0]
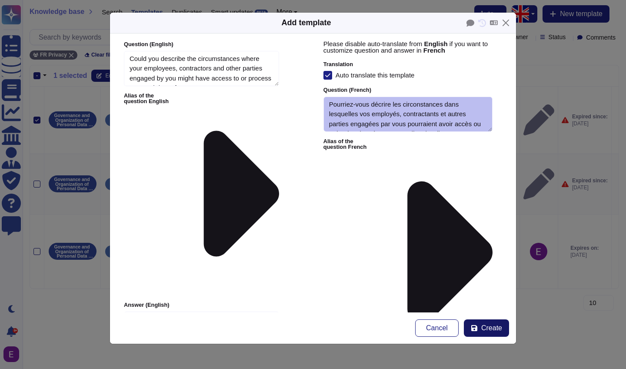
click at [487, 328] on span "Create" at bounding box center [491, 327] width 21 height 7
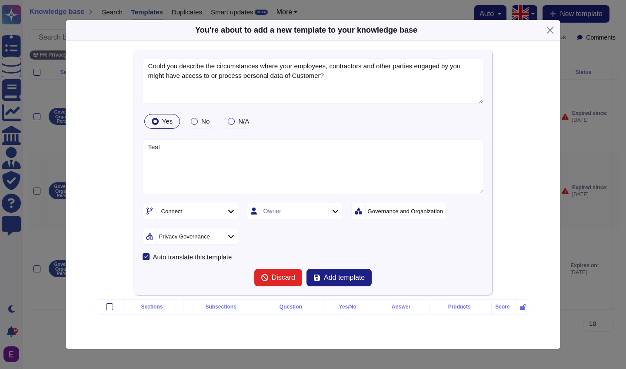
type textarea "Could you describe the circumstances where your employees, contractors and othe…"
type textarea "Test"
click at [336, 274] on span "Add template" at bounding box center [344, 277] width 41 height 7
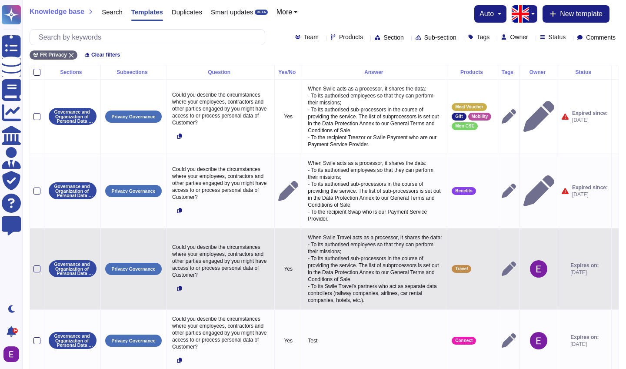
scroll to position [50, 0]
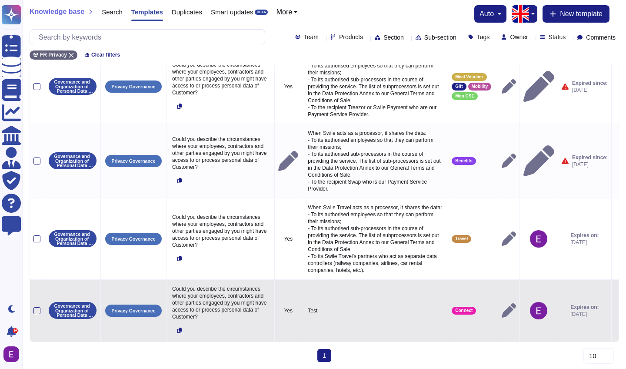
click at [615, 311] on icon at bounding box center [615, 311] width 0 height 0
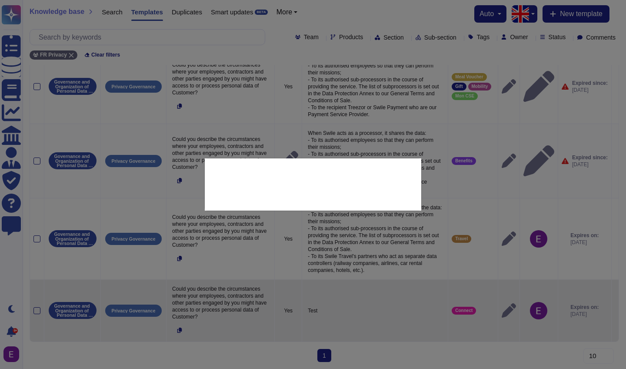
type textarea "Could you describe the circumstances where your employees, contractors and othe…"
type textarea "Test"
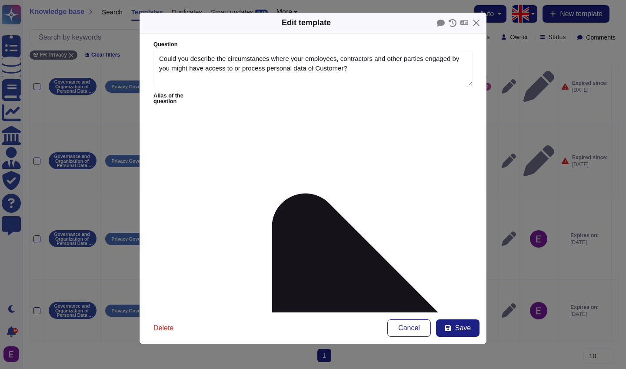
type textarea "Could you describe the circumstances where your employees, contractors and othe…"
type textarea "Test"
click at [461, 25] on icon at bounding box center [465, 22] width 8 height 5
click at [462, 50] on div "French" at bounding box center [466, 56] width 52 height 13
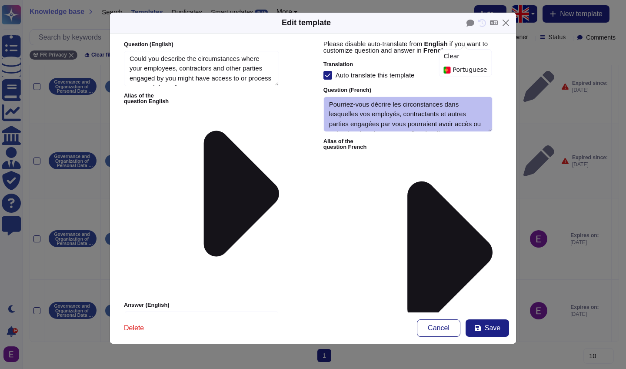
type textarea "Could you describe the circumstances where your employees, contractors and othe…"
type textarea "Test"
type textarea "Pourriez-vous décrire les circonstances dans lesquelles vos employés, contracta…"
type textarea "Test"
click at [507, 21] on button "Close" at bounding box center [505, 22] width 13 height 13
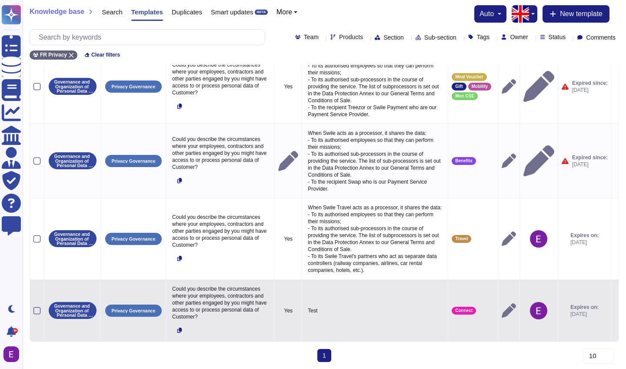
click at [38, 307] on div at bounding box center [36, 310] width 7 height 7
click at [0, 0] on input "checkbox" at bounding box center [0, 0] width 0 height 0
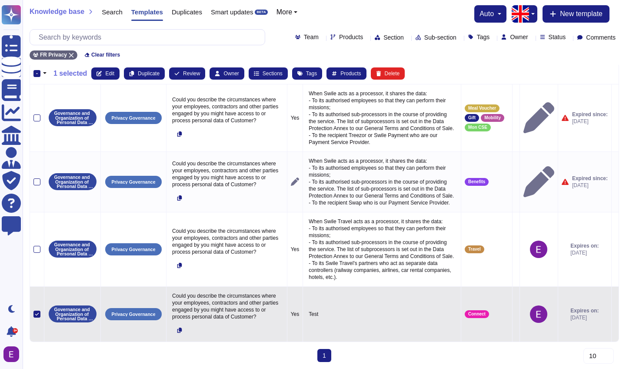
scroll to position [0, 0]
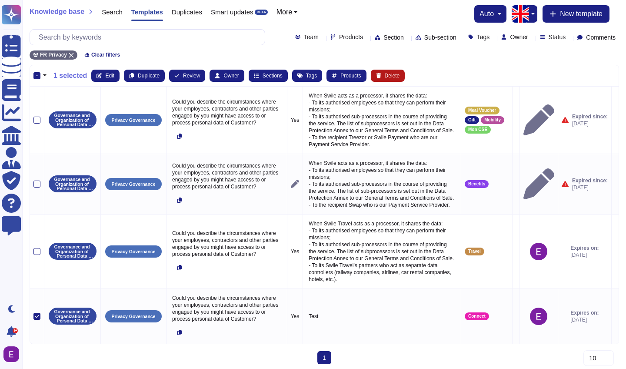
click at [401, 71] on button "Delete" at bounding box center [388, 76] width 34 height 12
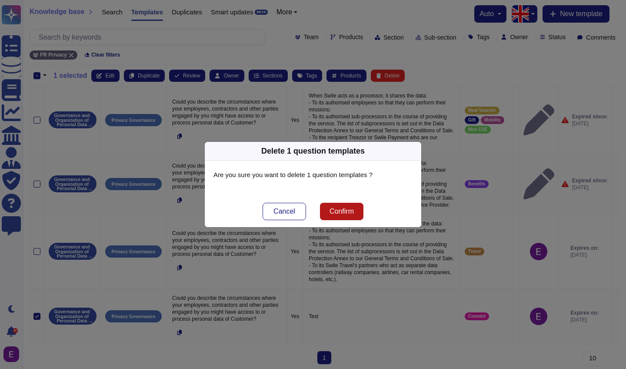
click at [345, 210] on span "Confirm" at bounding box center [342, 211] width 24 height 7
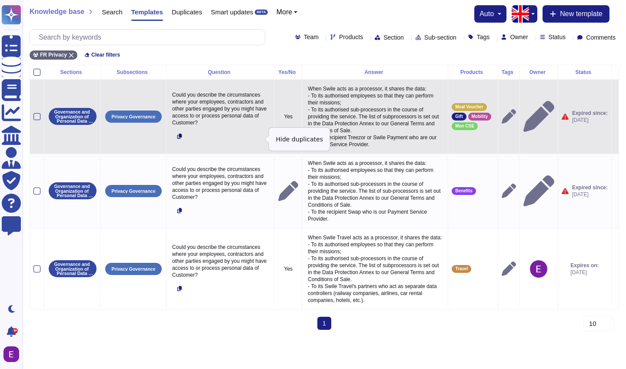
click at [181, 139] on icon at bounding box center [179, 136] width 5 height 5
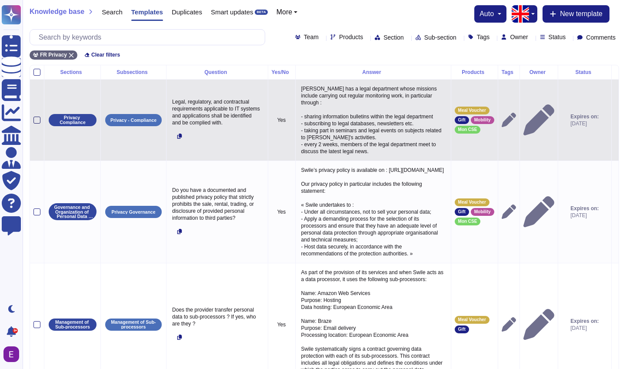
click at [37, 123] on div at bounding box center [36, 120] width 7 height 7
click at [0, 0] on input "checkbox" at bounding box center [0, 0] width 0 height 0
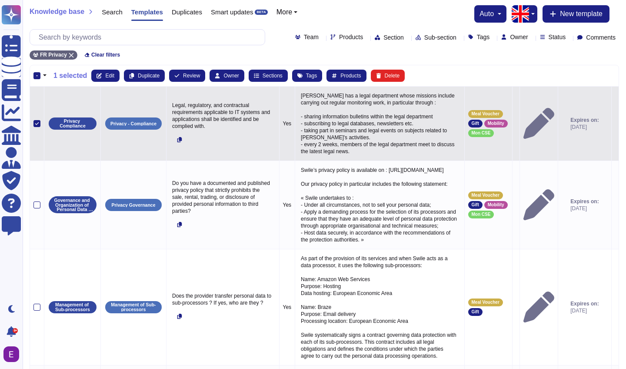
click at [37, 124] on icon at bounding box center [37, 123] width 4 height 4
click at [0, 0] on input "checkbox" at bounding box center [0, 0] width 0 height 0
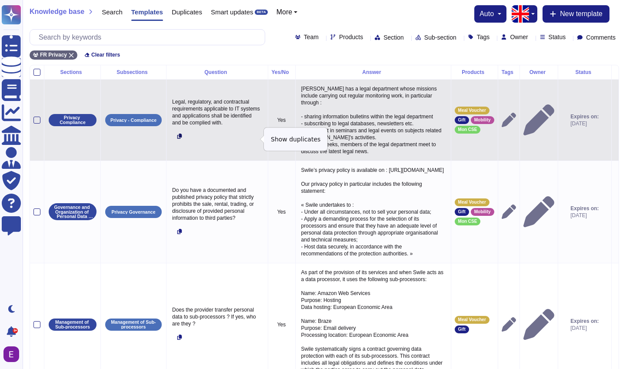
click at [181, 139] on icon at bounding box center [179, 136] width 5 height 5
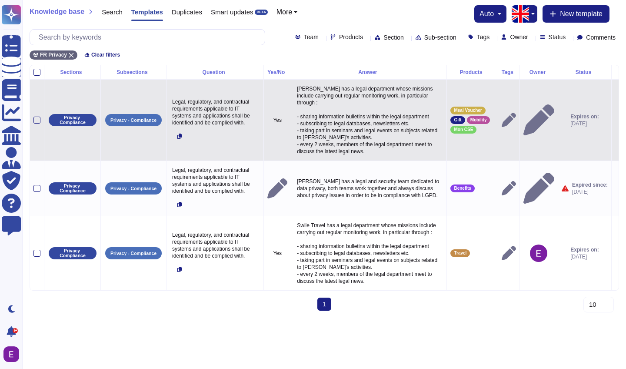
click at [615, 120] on icon at bounding box center [615, 120] width 0 height 0
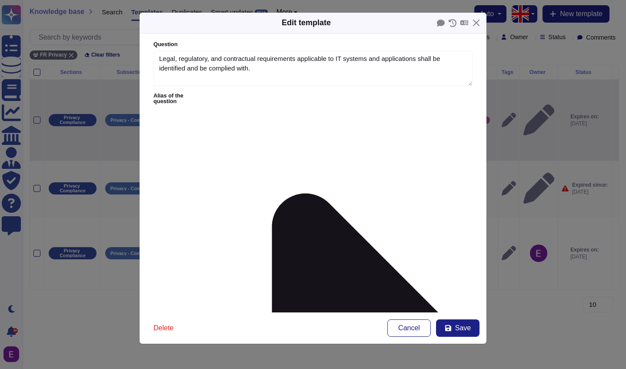
type textarea "Legal, regulatory, and contractual requirements applicable to IT systems and ap…"
type textarea "[PERSON_NAME] has a legal department whose missions include carrying out regula…"
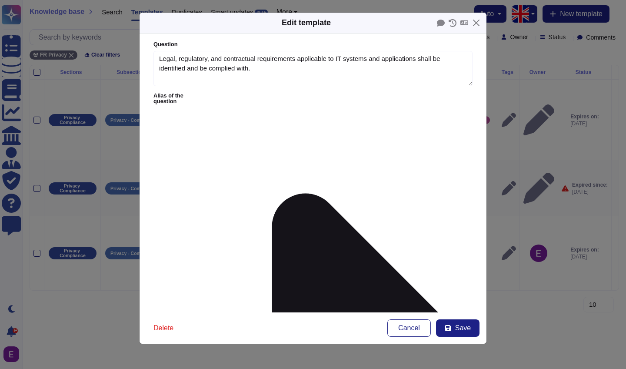
scroll to position [124, 0]
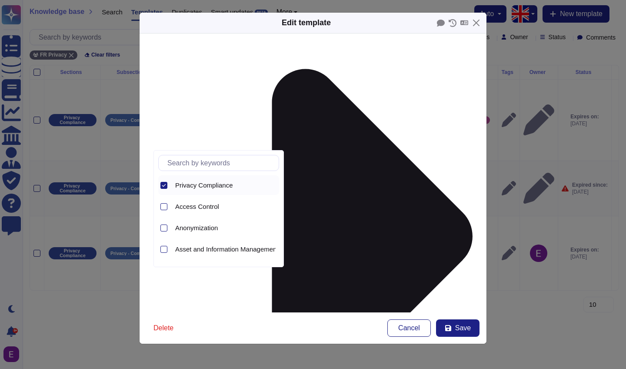
click at [165, 184] on icon at bounding box center [164, 185] width 4 height 3
click at [162, 207] on div at bounding box center [163, 206] width 7 height 7
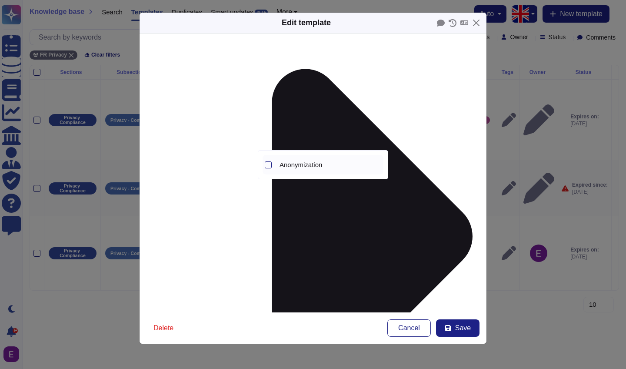
click at [308, 163] on span "Anonymization" at bounding box center [301, 165] width 43 height 8
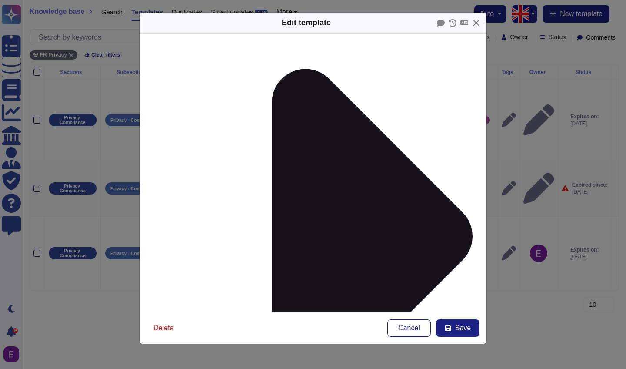
click at [402, 326] on span "Cancel" at bounding box center [409, 327] width 22 height 7
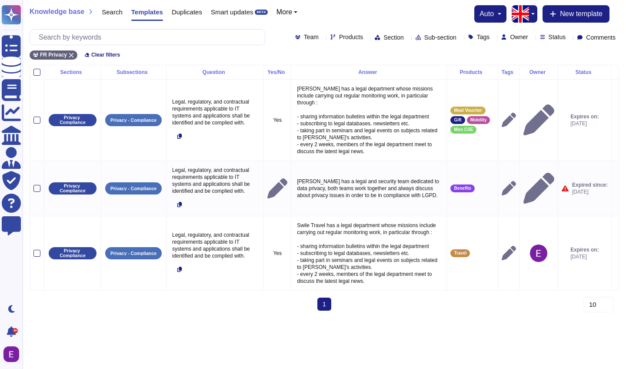
click at [295, 39] on div "Team Products Section Sub-section Tags Owner Status Comments" at bounding box center [457, 37] width 324 height 7
click at [339, 38] on span "Products" at bounding box center [351, 37] width 24 height 6
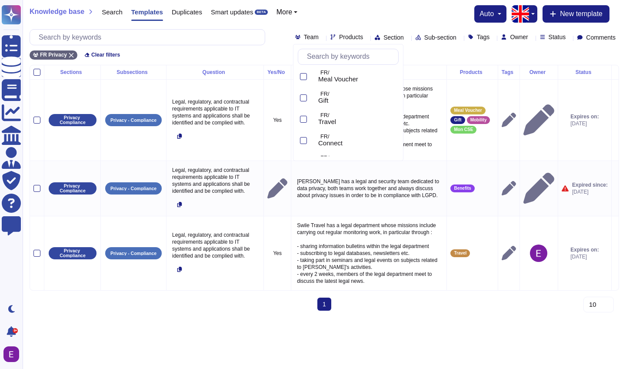
scroll to position [0, 0]
click at [260, 51] on div "FR Privacy Clear filters" at bounding box center [325, 52] width 590 height 14
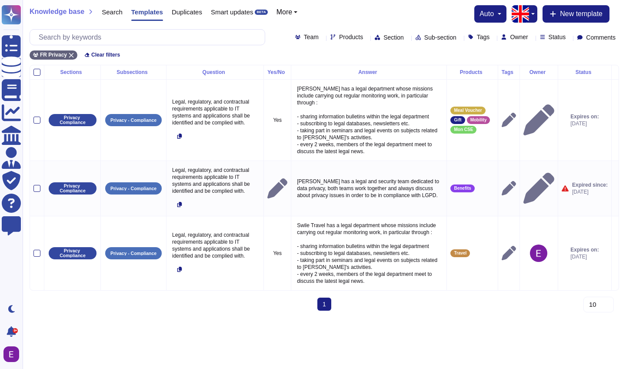
click at [381, 107] on icon at bounding box center [478, 162] width 195 height 111
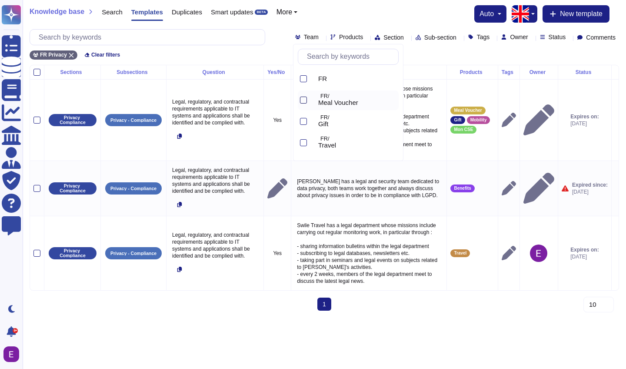
click at [304, 97] on div at bounding box center [303, 100] width 7 height 7
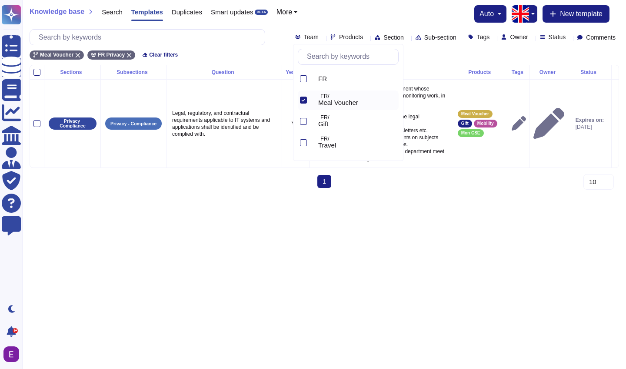
click at [263, 53] on div "Meal Voucher FR Privacy Clear filters" at bounding box center [325, 52] width 590 height 14
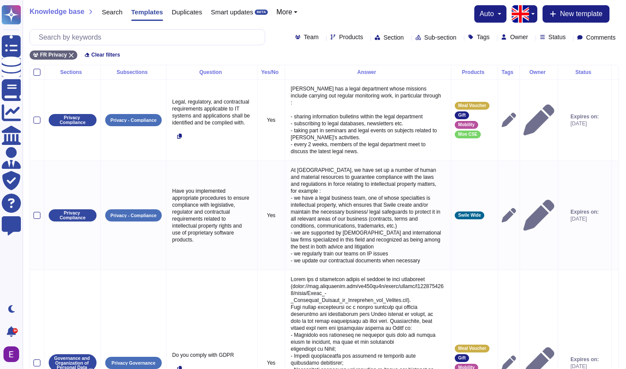
click at [336, 36] on div "Team Products Section Sub-section Tags Owner Status Comments" at bounding box center [457, 37] width 324 height 7
click at [367, 38] on icon at bounding box center [367, 38] width 0 height 0
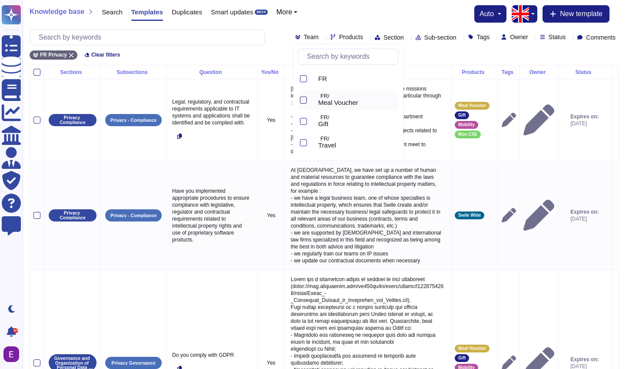
click at [300, 97] on div at bounding box center [303, 100] width 7 height 7
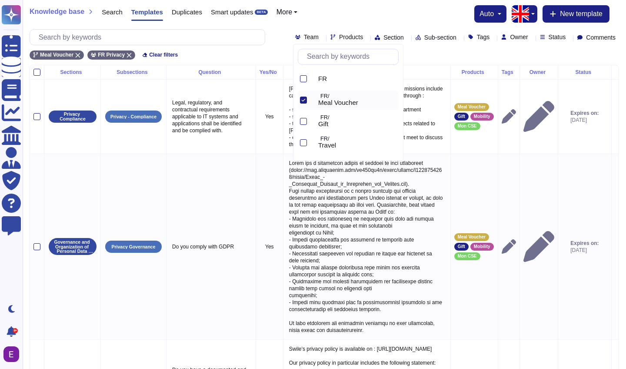
click at [241, 55] on div "Meal Voucher FR Privacy Clear filters" at bounding box center [325, 52] width 590 height 14
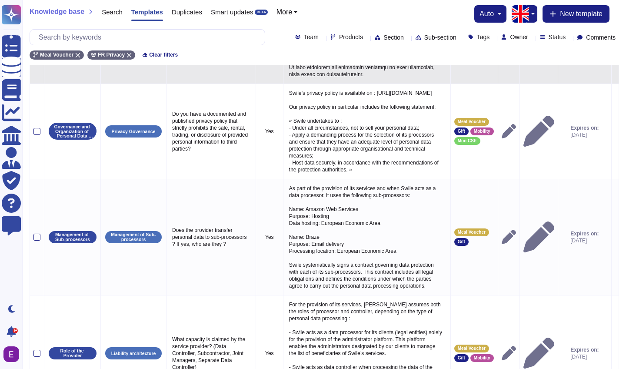
scroll to position [829, 0]
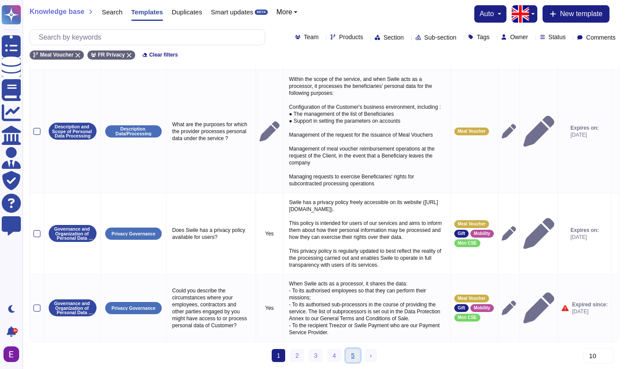
click at [354, 356] on link "5" at bounding box center [353, 355] width 14 height 13
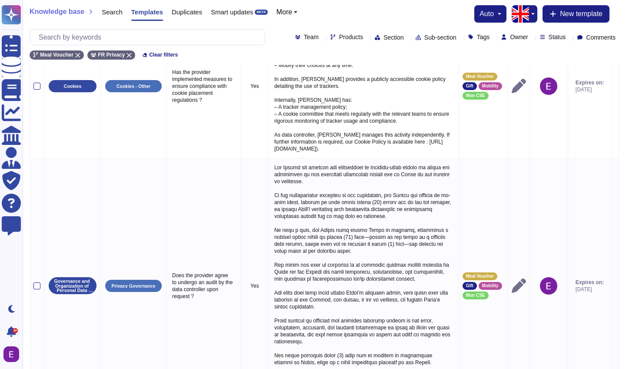
scroll to position [345, 0]
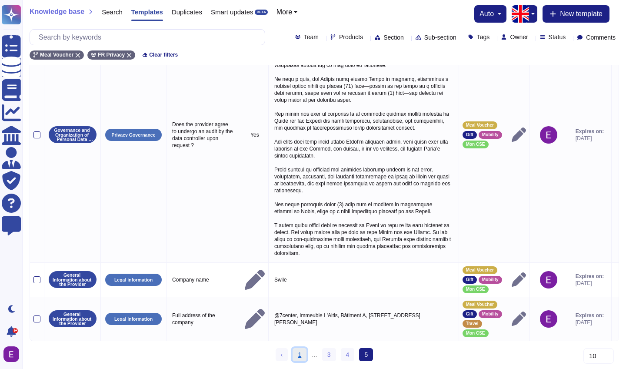
click at [294, 353] on link "1" at bounding box center [300, 354] width 14 height 13
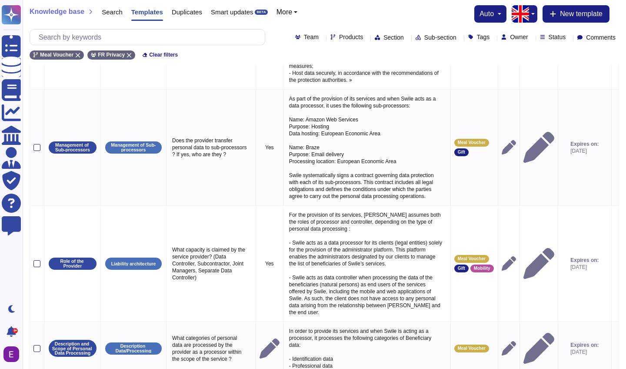
click at [367, 38] on icon at bounding box center [367, 38] width 0 height 0
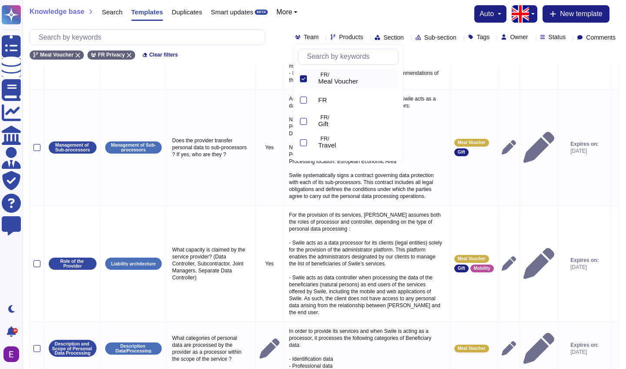
click at [304, 78] on icon at bounding box center [303, 79] width 4 height 4
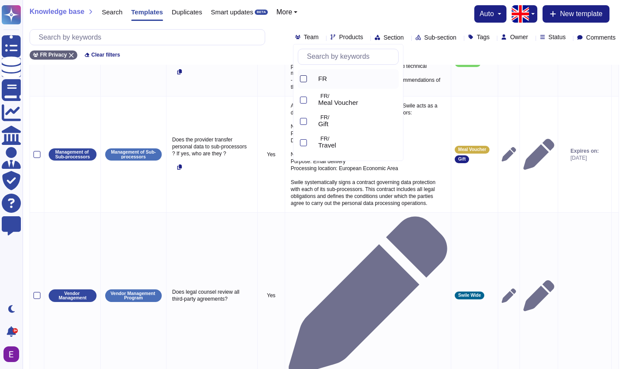
click at [301, 78] on div at bounding box center [303, 78] width 7 height 7
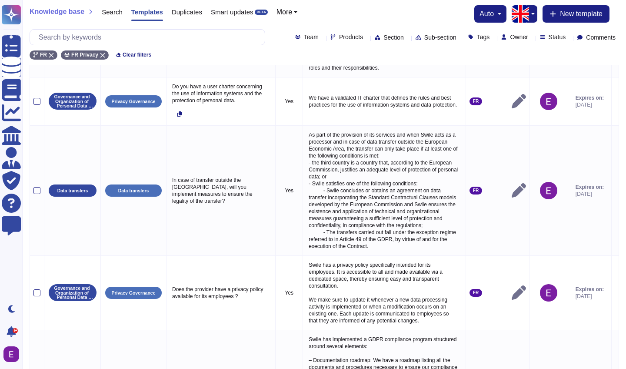
click at [211, 62] on div "Knowledge base Search Templates Duplicates Smart updates BETA More auto New tem…" at bounding box center [325, 32] width 604 height 65
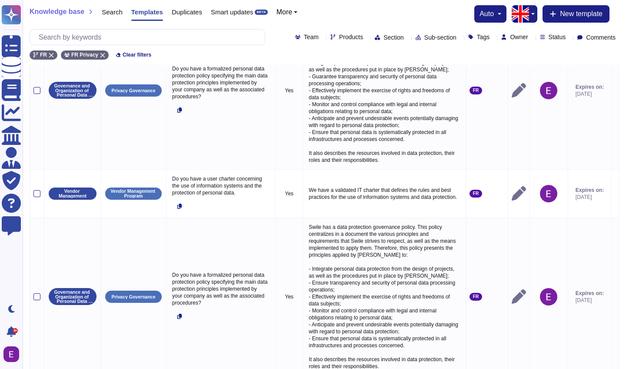
scroll to position [0, 0]
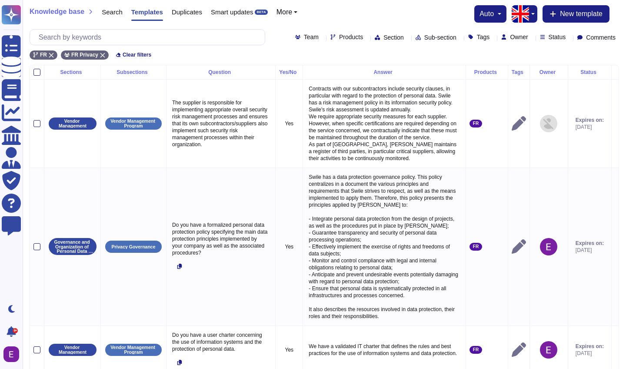
click at [381, 107] on icon at bounding box center [478, 162] width 195 height 111
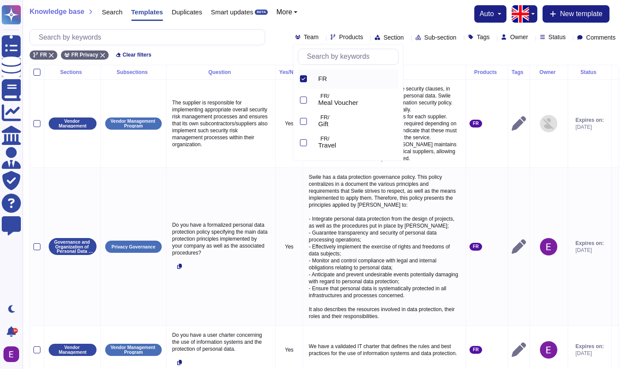
click at [304, 75] on div at bounding box center [303, 78] width 7 height 7
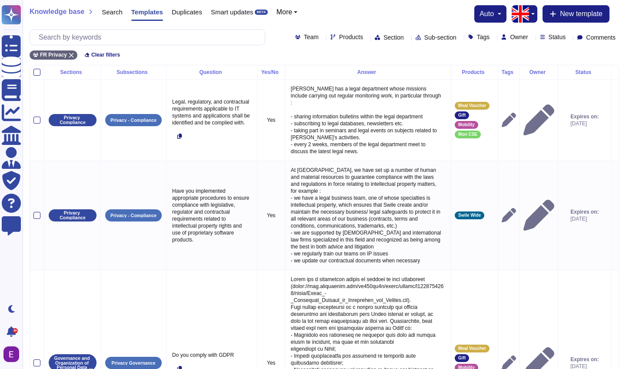
click at [378, 41] on div "Team Products Section Sub-section Tags Owner Status Comments" at bounding box center [325, 37] width 590 height 16
click at [407, 38] on icon at bounding box center [407, 38] width 0 height 0
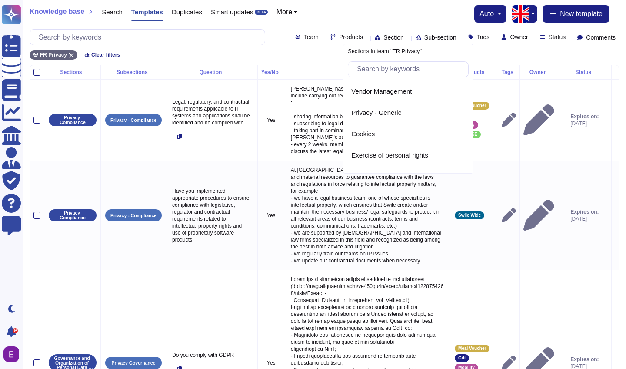
click at [374, 65] on input "text" at bounding box center [411, 69] width 116 height 15
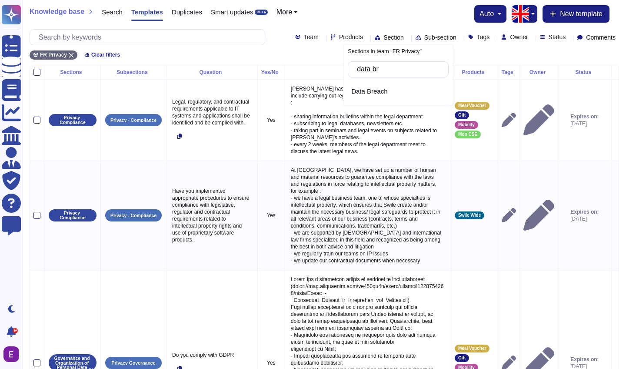
type input "data bre"
click at [377, 97] on div "Data Breach" at bounding box center [398, 92] width 101 height 20
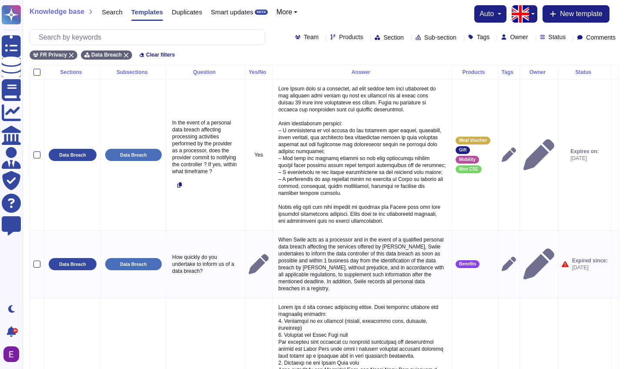
click at [424, 39] on span "Sub-section" at bounding box center [440, 37] width 32 height 6
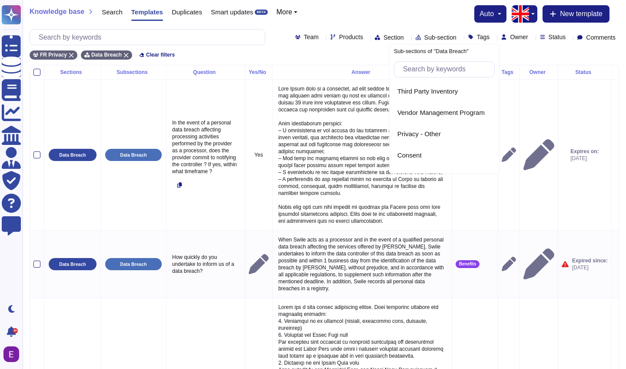
click at [418, 17] on div "Knowledge base Search Templates Duplicates Smart updates BETA More auto New tem…" at bounding box center [325, 13] width 590 height 17
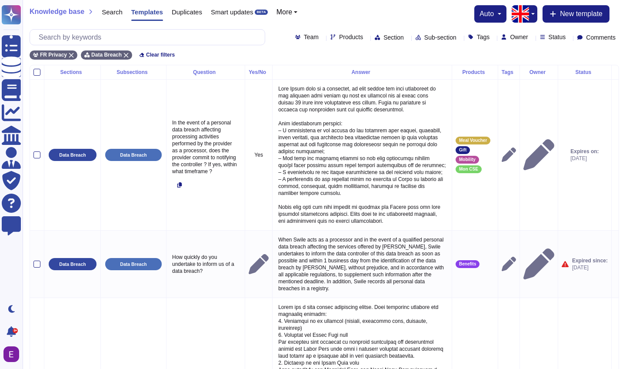
click at [493, 38] on icon at bounding box center [493, 38] width 0 height 0
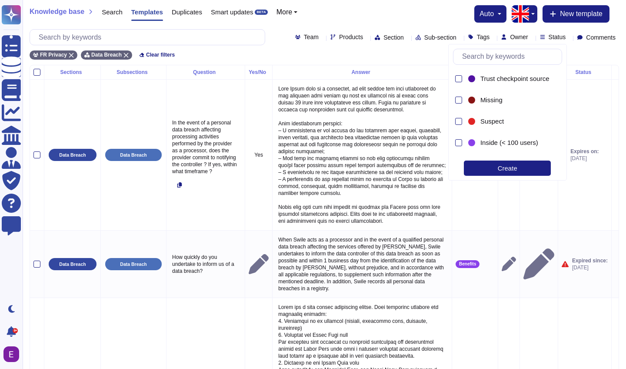
click at [447, 19] on div "Knowledge base Search Templates Duplicates Smart updates BETA More auto New tem…" at bounding box center [325, 13] width 590 height 17
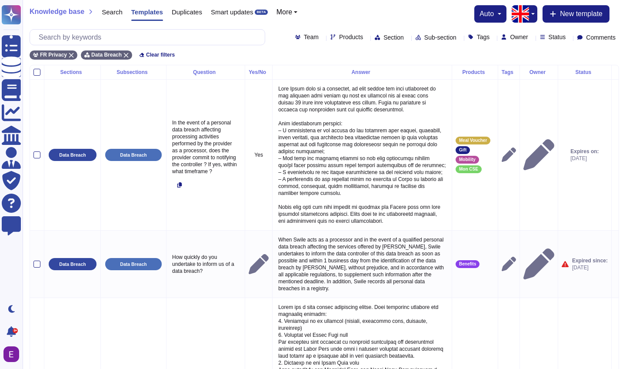
click at [532, 38] on icon at bounding box center [532, 38] width 0 height 0
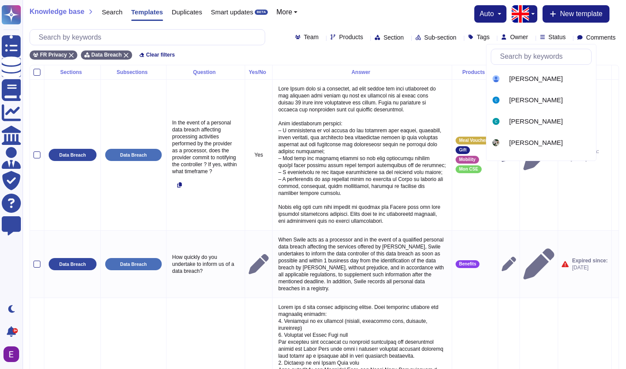
click at [444, 16] on div "Knowledge base Search Templates Duplicates Smart updates BETA More auto New tem…" at bounding box center [325, 13] width 590 height 17
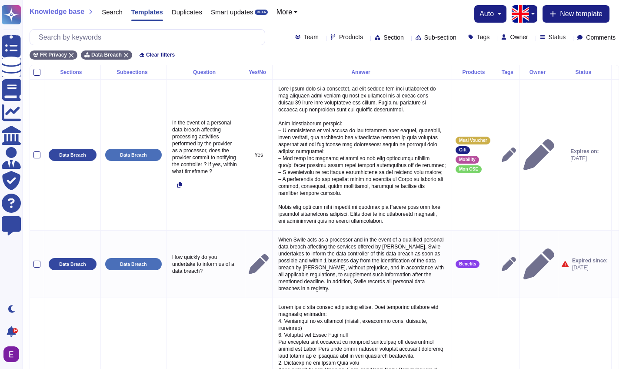
click at [569, 38] on icon at bounding box center [569, 38] width 0 height 0
click at [125, 55] on icon at bounding box center [125, 55] width 5 height 5
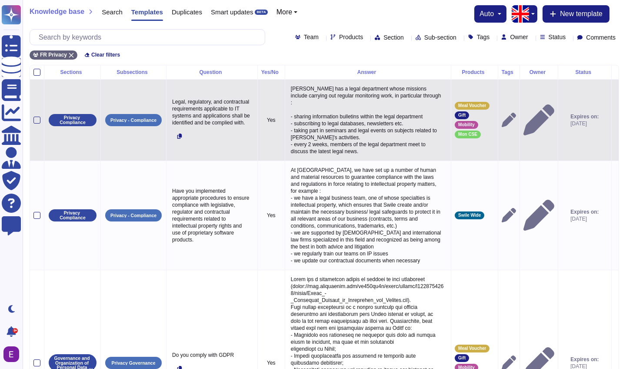
click at [36, 119] on div at bounding box center [36, 120] width 7 height 7
click at [0, 0] on input "checkbox" at bounding box center [0, 0] width 0 height 0
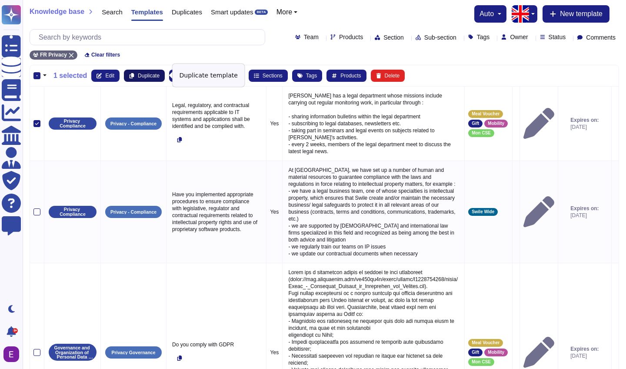
click at [144, 74] on span "Duplicate" at bounding box center [149, 75] width 22 height 5
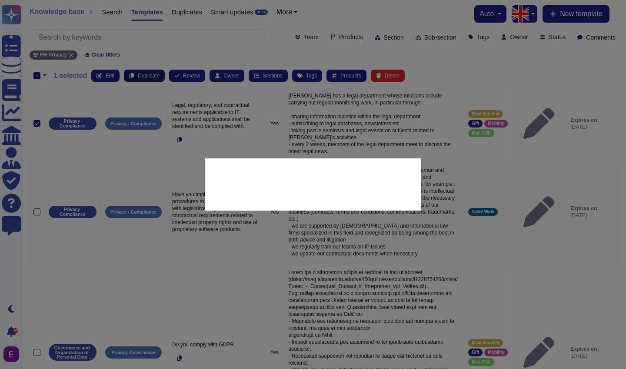
type textarea "Legal, regulatory, and contractual requirements applicable to IT systems and ap…"
type textarea "[PERSON_NAME] has a legal department whose missions include carrying out regula…"
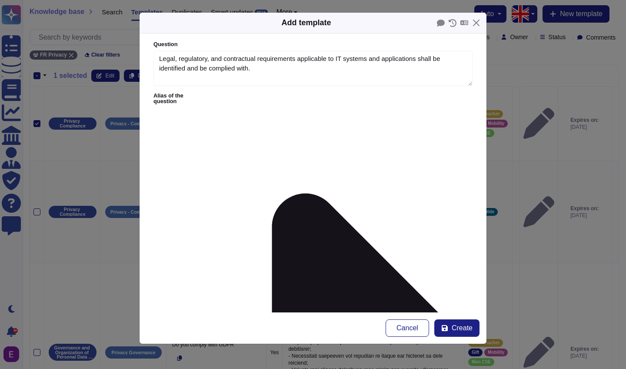
type textarea "Legal, regulatory, and contractual requirements applicable to IT systems and ap…"
type textarea "[PERSON_NAME] has a legal department whose missions include carrying out regula…"
drag, startPoint x: 157, startPoint y: 119, endPoint x: 352, endPoint y: 224, distance: 221.6
click at [352, 224] on form "Question Legal, regulatory, and contractual requirements applicable to IT syste…" at bounding box center [313, 172] width 347 height 279
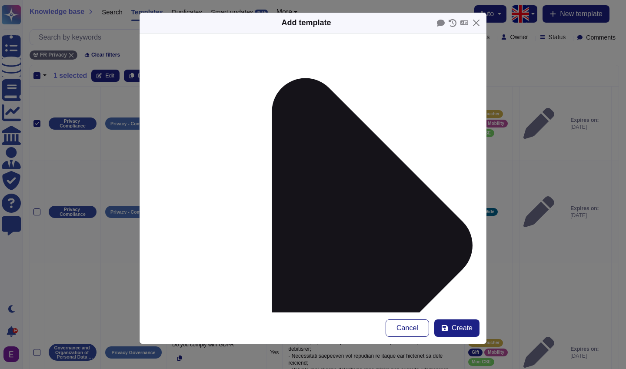
scroll to position [116, 0]
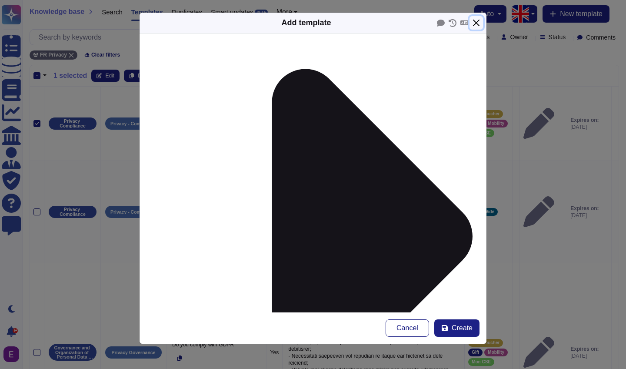
click at [477, 23] on button "Close" at bounding box center [476, 22] width 13 height 13
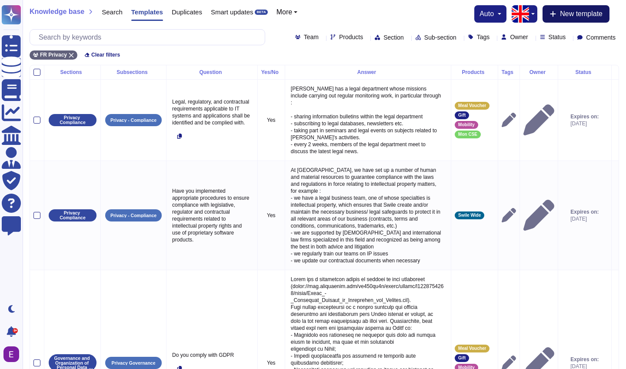
click at [582, 14] on span "New template" at bounding box center [581, 13] width 43 height 7
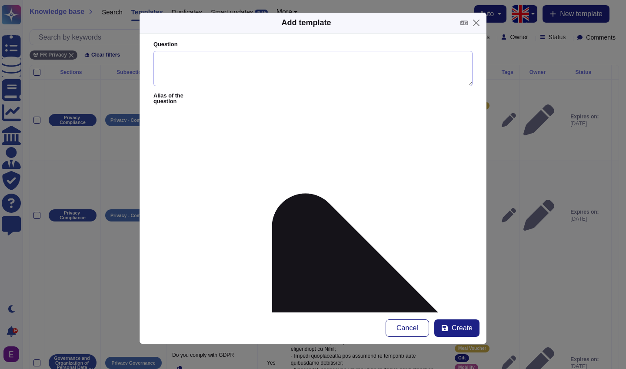
click at [172, 53] on textarea "Question" at bounding box center [313, 69] width 319 height 36
type textarea "Test"
type textarea "Answer test"
click at [175, 58] on textarea "Test" at bounding box center [313, 69] width 319 height 36
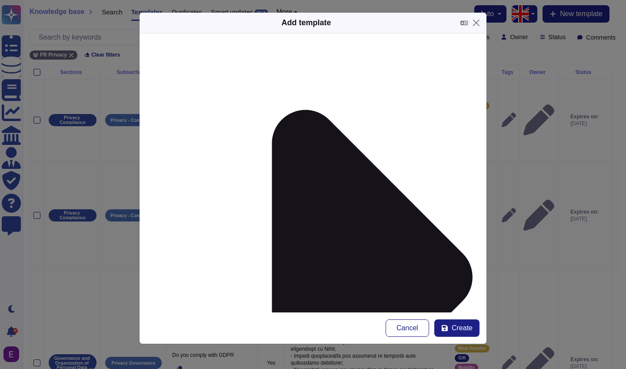
scroll to position [87, 0]
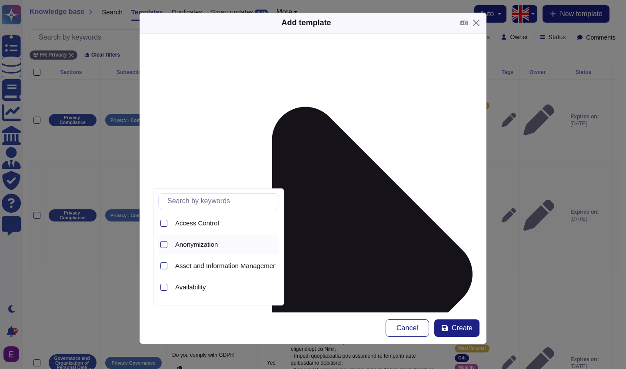
click at [163, 244] on div at bounding box center [163, 244] width 7 height 7
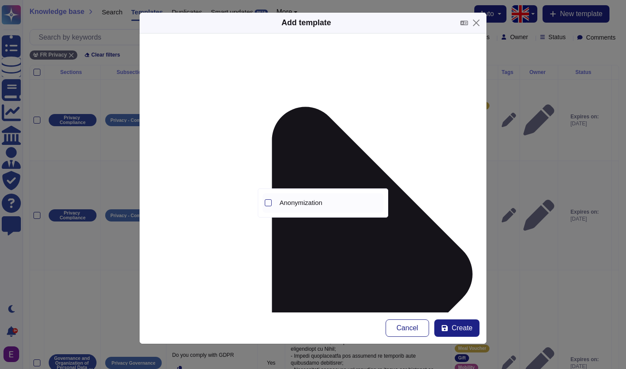
click at [300, 201] on span "Anonymization" at bounding box center [301, 203] width 43 height 8
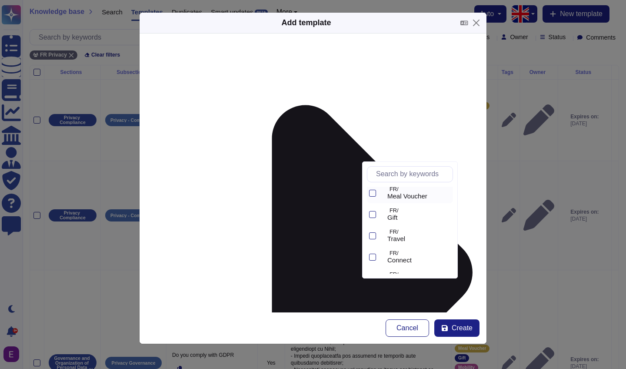
scroll to position [23, 0]
click at [371, 213] on div at bounding box center [372, 215] width 7 height 7
click at [372, 191] on div at bounding box center [372, 193] width 7 height 7
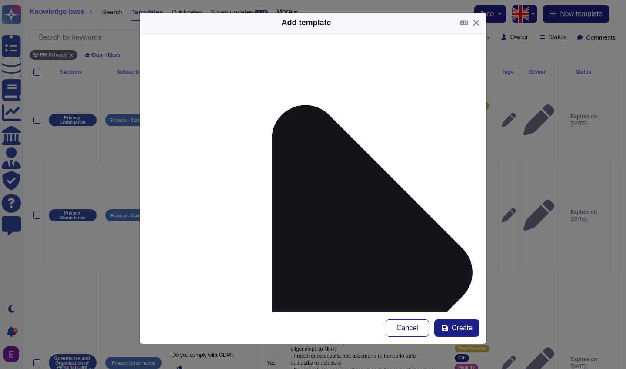
click at [198, 288] on div "From [DATE]" at bounding box center [198, 283] width 77 height 20
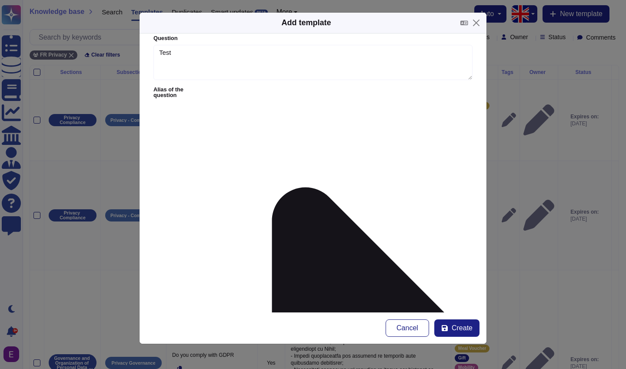
scroll to position [0, 0]
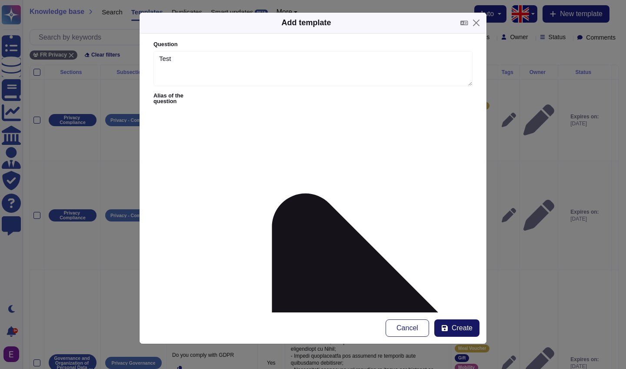
click at [470, 327] on span "Create" at bounding box center [462, 327] width 21 height 7
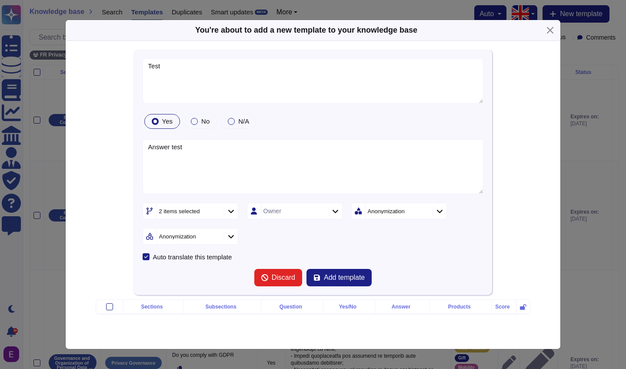
type textarea "Test"
type textarea "Answer test"
click at [340, 280] on span "Add template" at bounding box center [344, 277] width 41 height 7
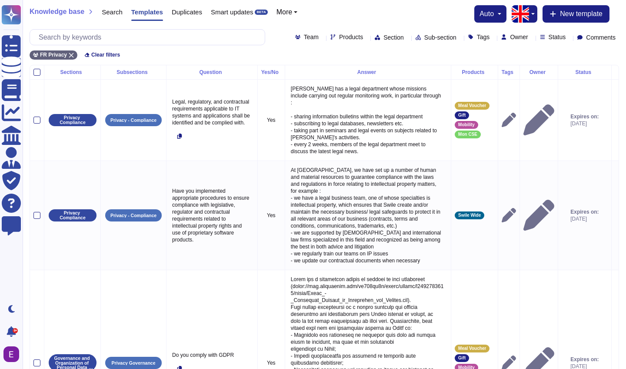
click at [375, 40] on div "Team Products Section Sub-section Tags Owner Status Comments" at bounding box center [325, 37] width 590 height 16
click at [421, 107] on icon at bounding box center [518, 162] width 195 height 111
type input "anony"
click at [375, 88] on span "Anonymization" at bounding box center [372, 91] width 43 height 8
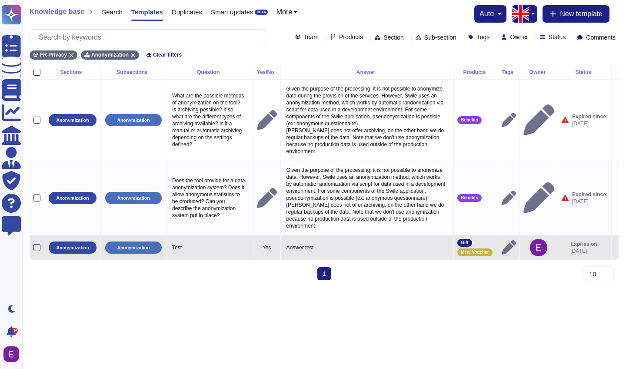
click at [615, 248] on icon at bounding box center [615, 248] width 0 height 0
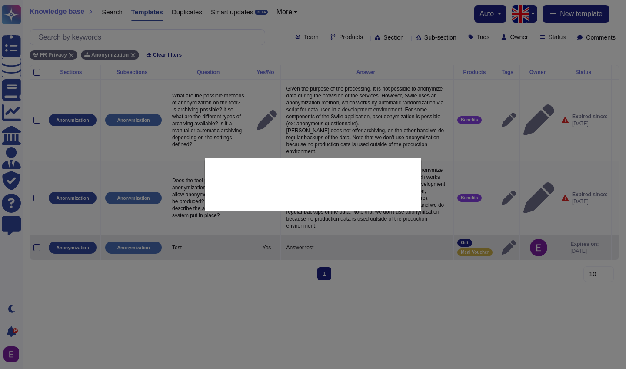
type textarea "Test"
type textarea "Answer test"
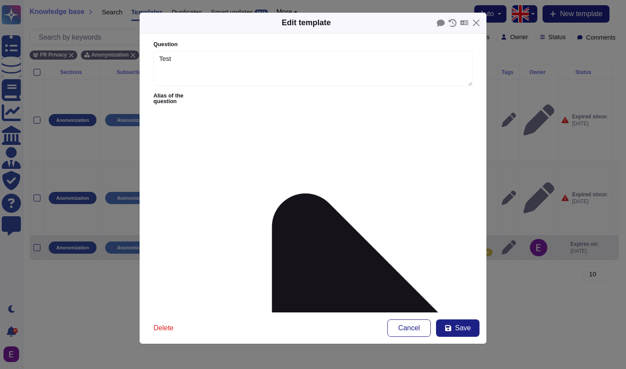
type textarea "Test"
type textarea "Answer test"
click at [465, 25] on icon at bounding box center [465, 23] width 8 height 6
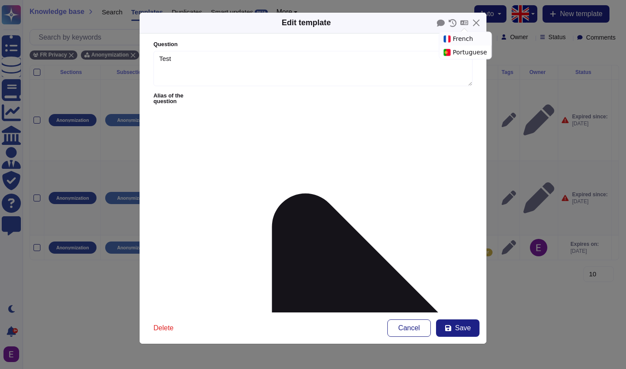
click at [465, 37] on div "French" at bounding box center [466, 38] width 52 height 13
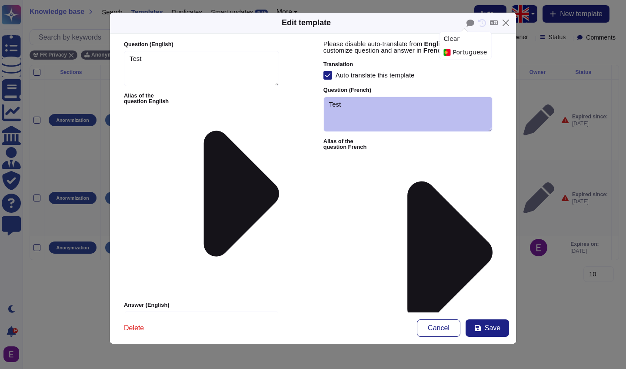
type textarea "Test"
type textarea "Answer test"
type textarea "Test"
type textarea "Réponse test"
click at [502, 23] on button "Close" at bounding box center [505, 22] width 13 height 13
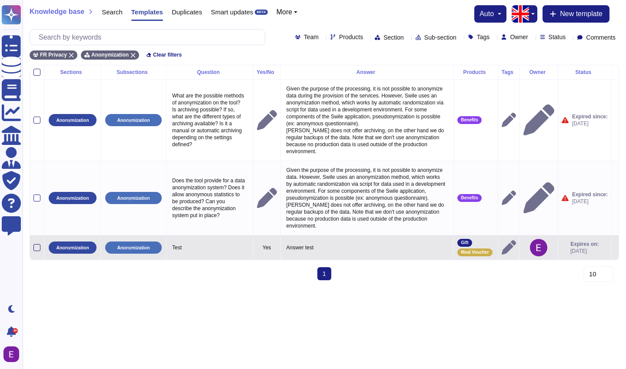
click at [35, 251] on div at bounding box center [36, 247] width 7 height 7
click at [0, 0] on input "checkbox" at bounding box center [0, 0] width 0 height 0
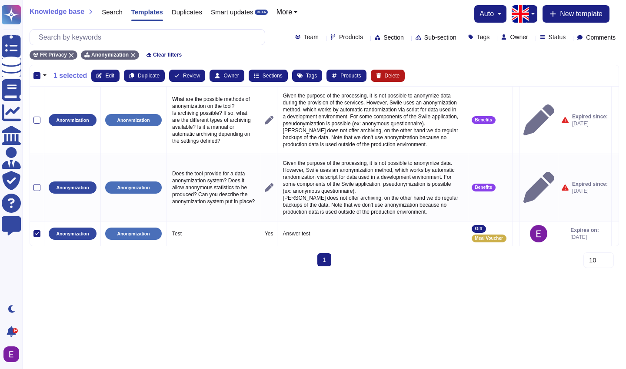
click at [390, 70] on button "Delete" at bounding box center [388, 76] width 34 height 12
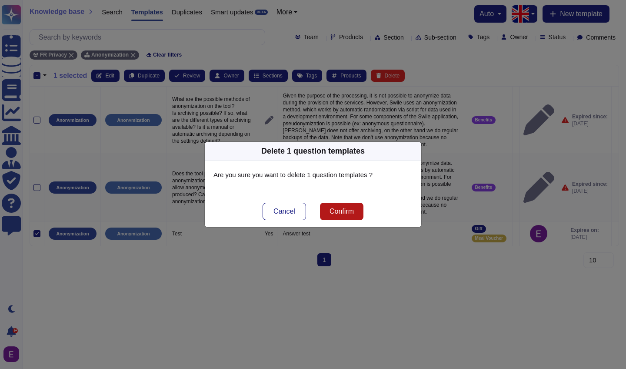
click at [343, 208] on span "Confirm" at bounding box center [342, 211] width 24 height 7
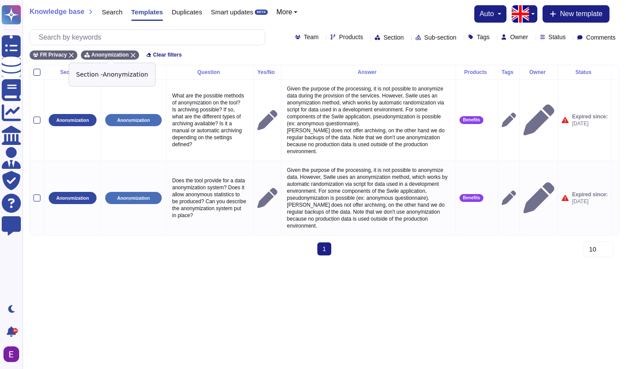
click at [134, 56] on icon at bounding box center [132, 55] width 5 height 5
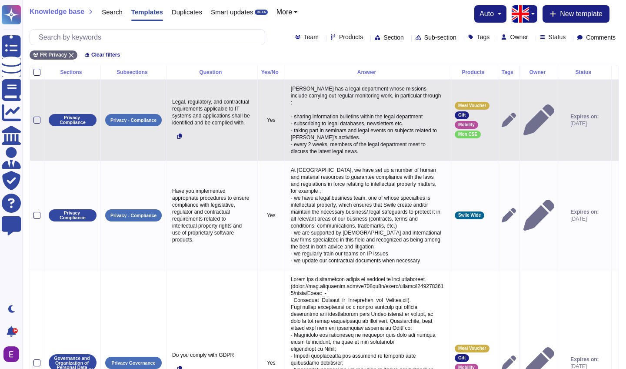
click at [471, 145] on td "Meal Voucher Gift Mobility Mon CSE" at bounding box center [474, 119] width 47 height 81
click at [477, 121] on div "Meal Voucher Gift Mobility Mon CSE" at bounding box center [475, 120] width 40 height 37
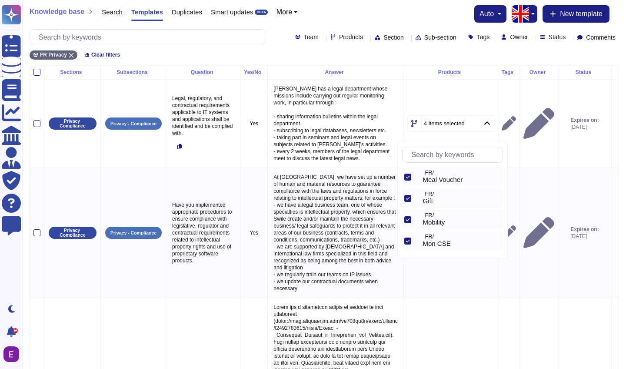
click at [429, 52] on div "FR Privacy Clear filters" at bounding box center [325, 52] width 590 height 14
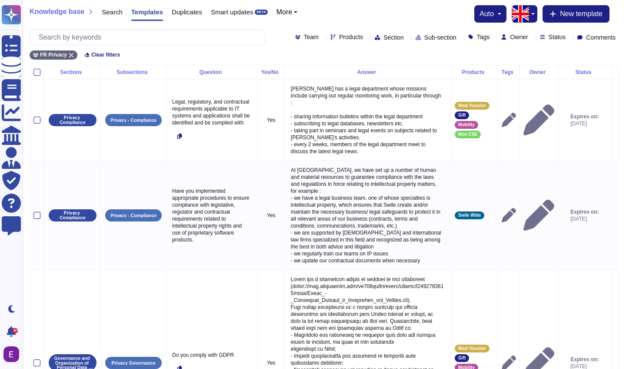
click at [298, 13] on button "More" at bounding box center [287, 12] width 21 height 7
click at [307, 39] on link "Products" at bounding box center [311, 36] width 69 height 10
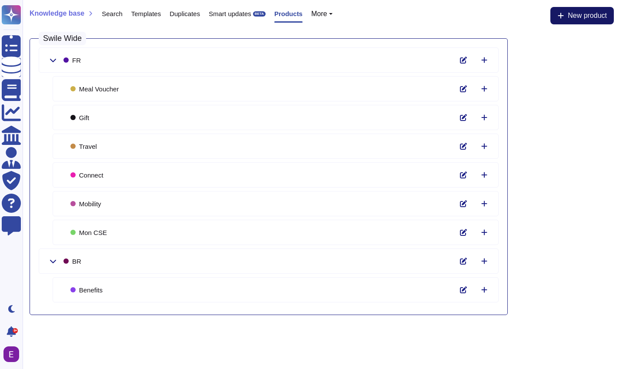
click at [594, 17] on span "New product" at bounding box center [587, 15] width 39 height 7
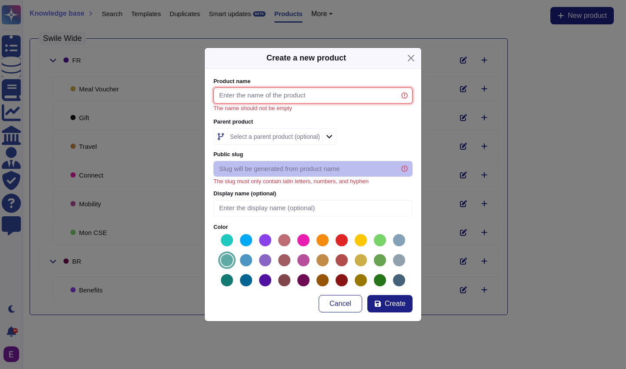
click at [257, 97] on input "Product name" at bounding box center [313, 95] width 199 height 16
type input "s"
type input "S"
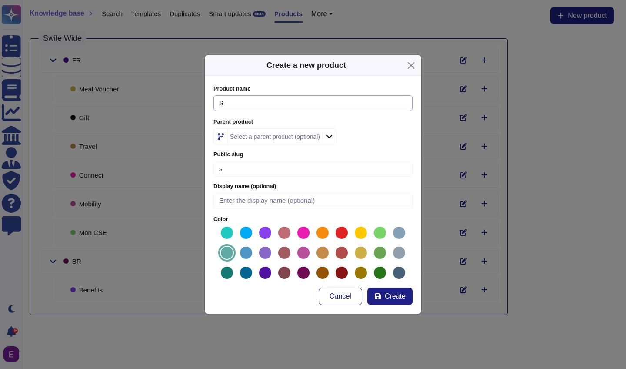
type input "se"
type input "Se"
type input "ser"
type input "Ser"
type input "serv"
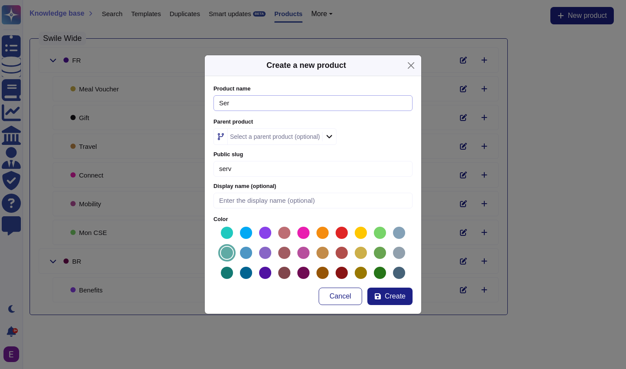
type input "Serv"
type input "servi"
type input "Servi"
type input "servic"
type input "Servic"
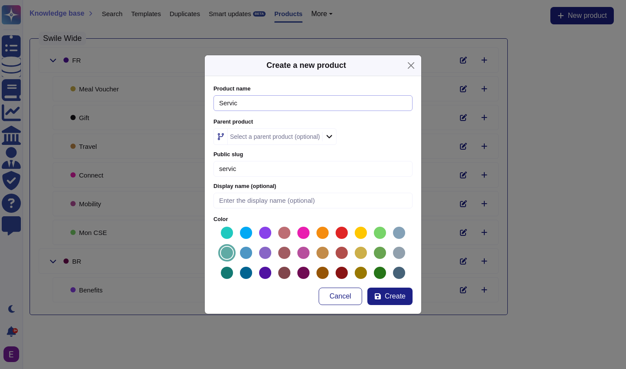
type input "service"
type input "Service"
type input "service-a"
type input "Service à"
type input "service-a-l"
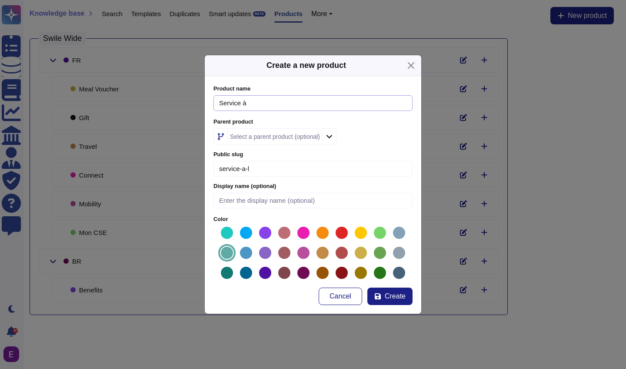
type input "Service à l"
type input "service-a-la"
type input "Service à la"
type input "service-a-la-p"
type input "Service à la p"
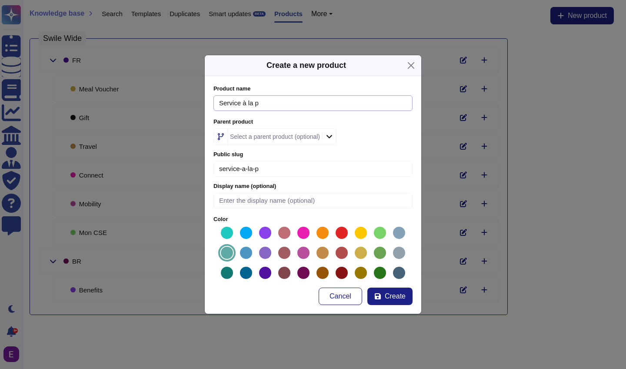
type input "service-a-la-pe"
type input "Service à la pe"
type input "service-a-la-per"
type input "Service à la per"
type input "service-a-la-pers"
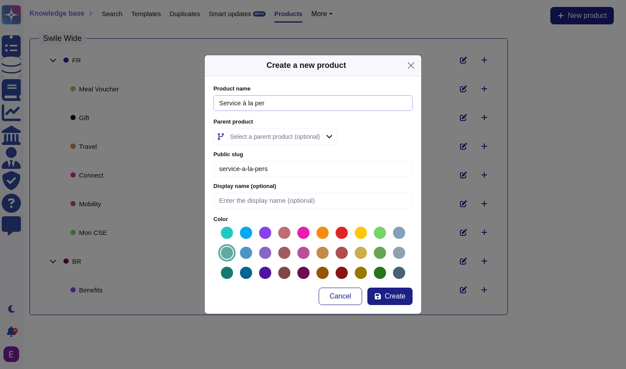
type input "Service à la pers"
type input "service-a-la-perso"
type input "Service à la perso"
type input "service-a-la-person"
type input "Service à la person"
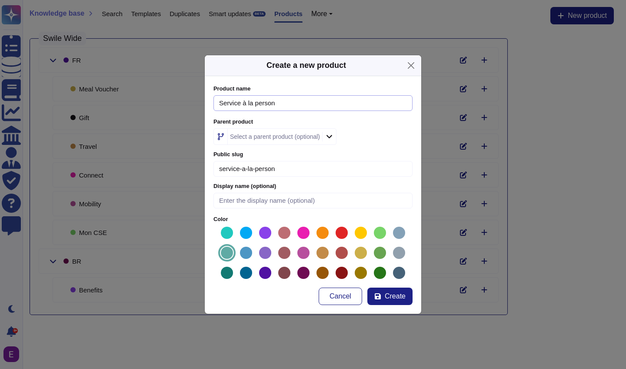
type input "service-a-la-personn"
type input "Service à la personn"
type input "service-a-la-personne"
type input "Service à la personne"
click at [246, 228] on label at bounding box center [246, 233] width 14 height 14
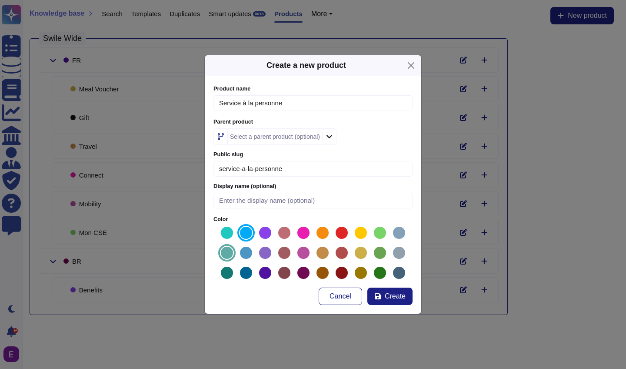
click at [0, 0] on input "radio" at bounding box center [0, 0] width 0 height 0
click at [332, 135] on icon at bounding box center [330, 136] width 6 height 3
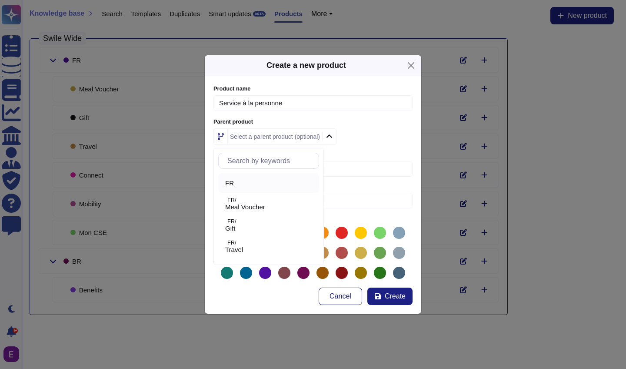
click at [234, 180] on span "FR" at bounding box center [229, 183] width 9 height 8
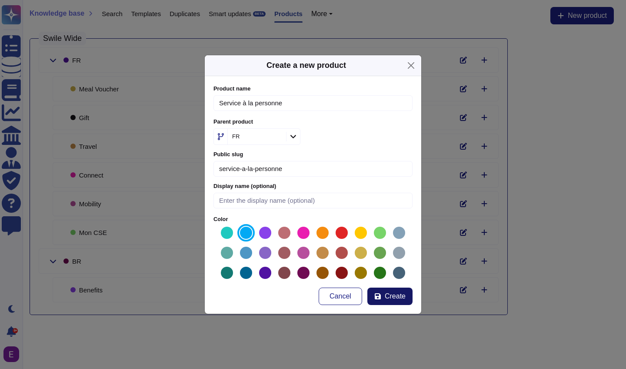
click at [389, 294] on span "Create" at bounding box center [395, 296] width 21 height 7
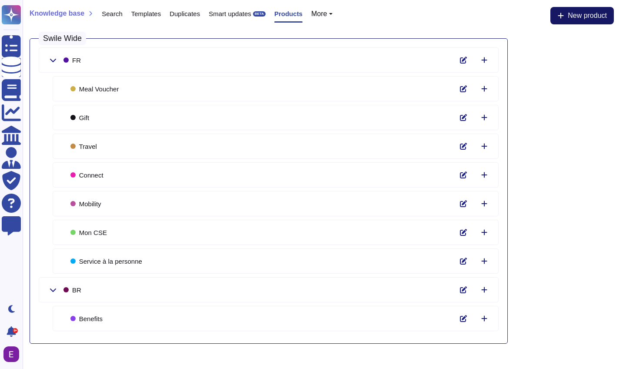
click at [574, 17] on span "New product" at bounding box center [587, 15] width 39 height 7
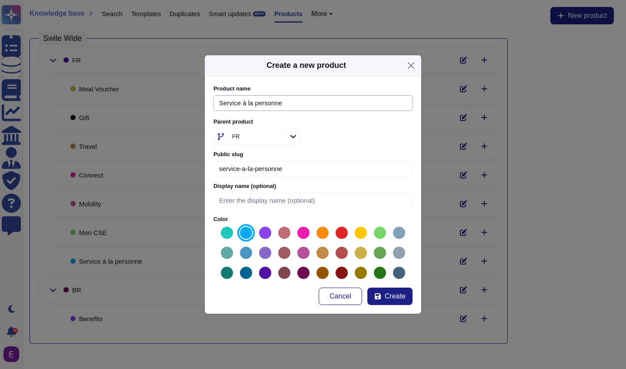
drag, startPoint x: 289, startPoint y: 104, endPoint x: 155, endPoint y: 104, distance: 134.4
click at [155, 104] on div "Create a new product Product name Service à la personne The name should not be …" at bounding box center [313, 184] width 626 height 369
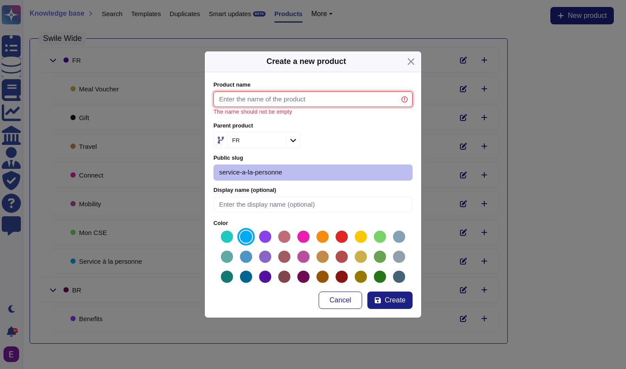
type input "e"
type input "E"
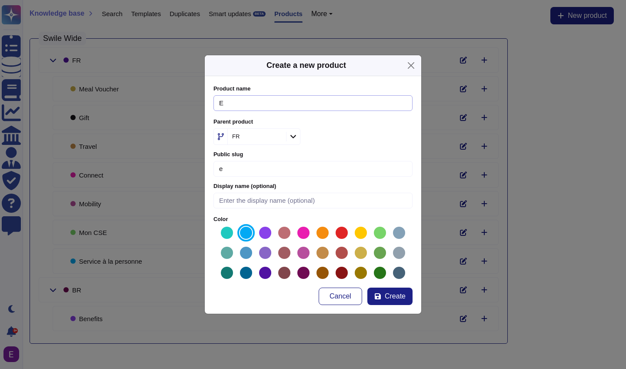
type input "ex"
type input "Ex"
type input "exp"
type input "Exp"
type input "expe"
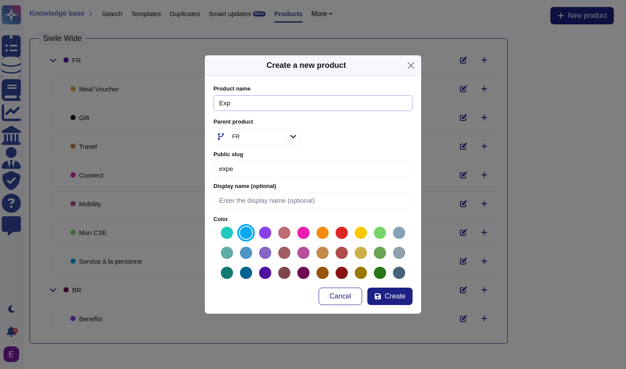
type input "Expe"
type input "expen"
type input "Expen"
type input "expens"
type input "Expens"
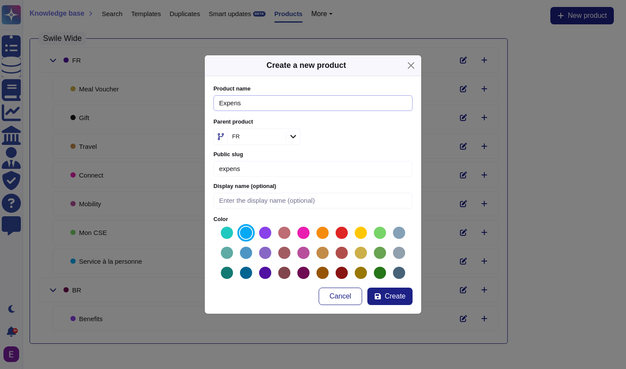
type input "expense"
type input "Expense"
click at [264, 230] on label at bounding box center [265, 233] width 14 height 14
click at [0, 0] on input "radio" at bounding box center [0, 0] width 0 height 0
click at [397, 296] on span "Create" at bounding box center [395, 296] width 21 height 7
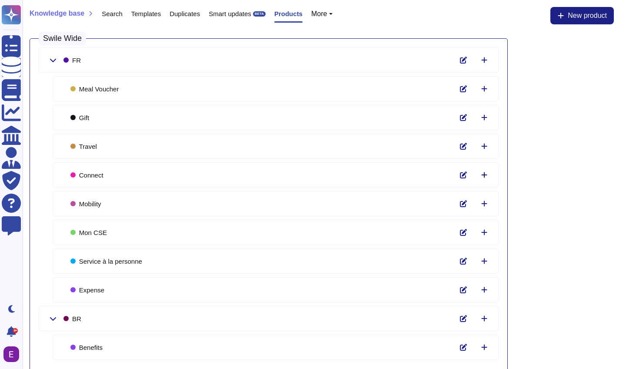
click at [486, 174] on icon at bounding box center [485, 175] width 6 height 6
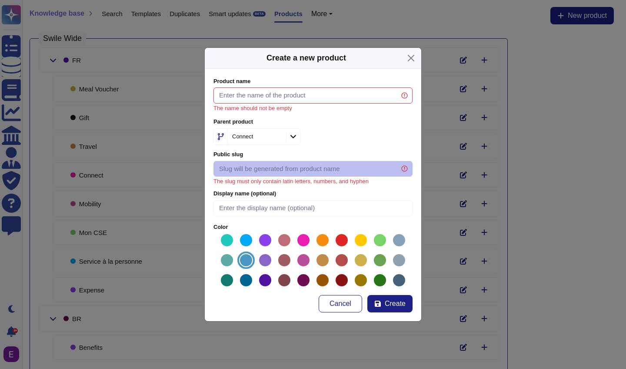
click at [104, 171] on div "Create a new product Product name The name should not be empty Parent product C…" at bounding box center [313, 184] width 626 height 369
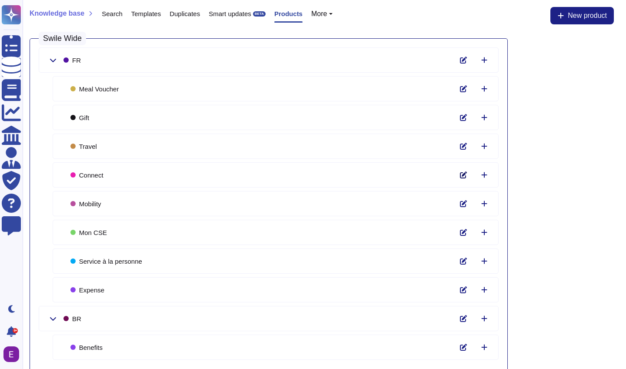
click at [461, 174] on icon at bounding box center [463, 174] width 7 height 7
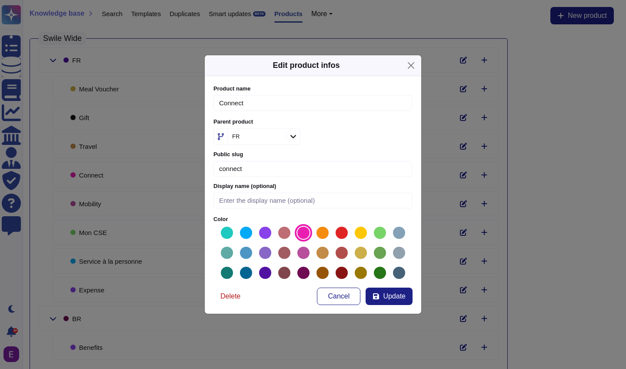
click at [232, 295] on span "Delete" at bounding box center [230, 296] width 20 height 7
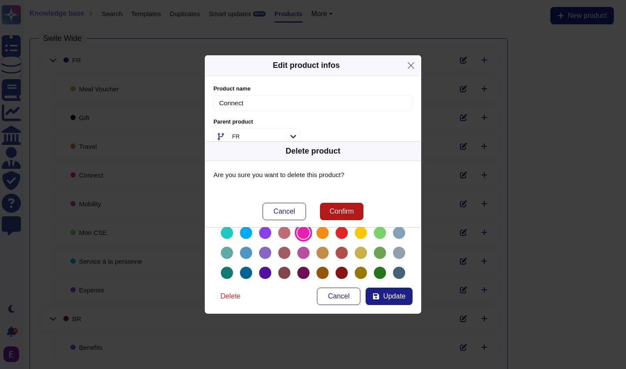
click at [334, 209] on span "Confirm" at bounding box center [342, 211] width 24 height 7
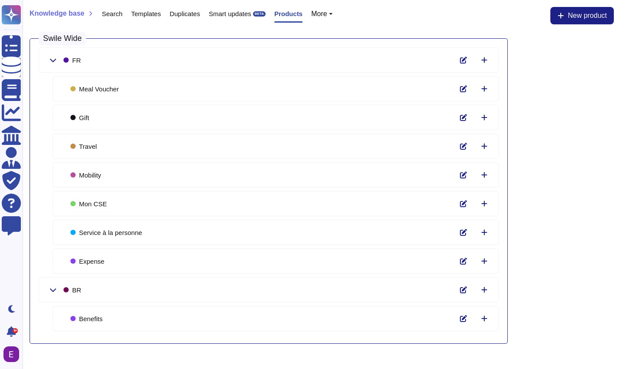
click at [117, 12] on span "Search" at bounding box center [112, 13] width 21 height 7
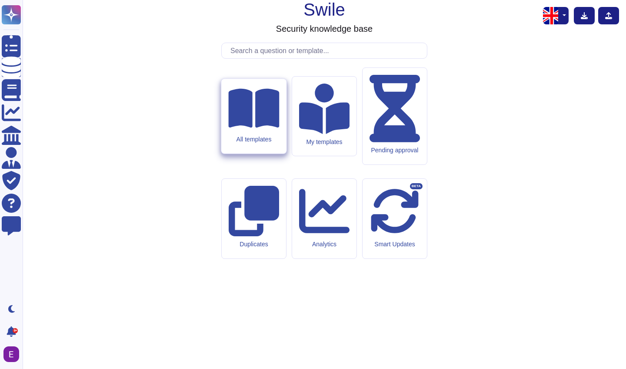
click at [270, 143] on div "All templates" at bounding box center [253, 139] width 51 height 7
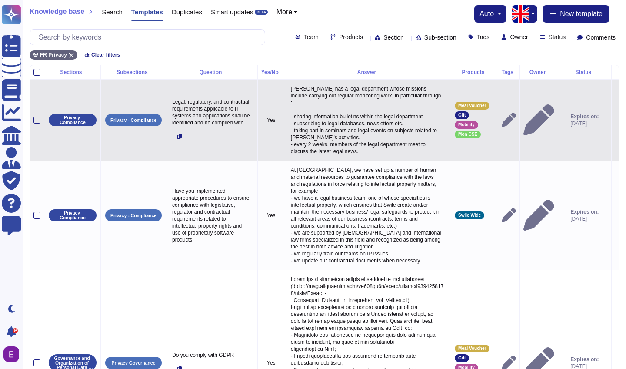
click at [458, 143] on td "Meal Voucher Gift Mobility Mon CSE" at bounding box center [474, 119] width 47 height 81
click at [477, 122] on div "Meal Voucher Gift Mobility Mon CSE" at bounding box center [475, 120] width 40 height 37
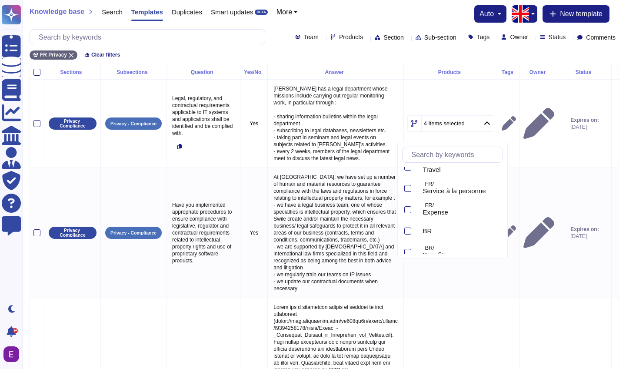
scroll to position [117, 0]
click at [441, 53] on div "FR Privacy Clear filters" at bounding box center [325, 52] width 590 height 14
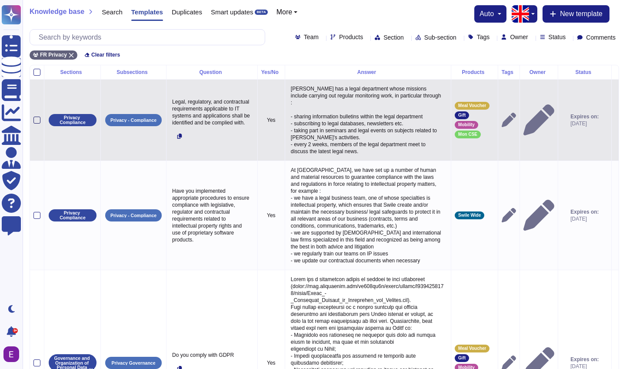
click at [35, 119] on div at bounding box center [36, 120] width 7 height 7
click at [0, 0] on input "checkbox" at bounding box center [0, 0] width 0 height 0
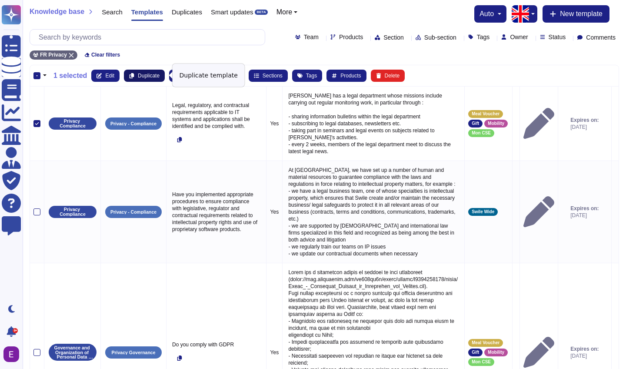
click at [151, 74] on span "Duplicate" at bounding box center [149, 75] width 22 height 5
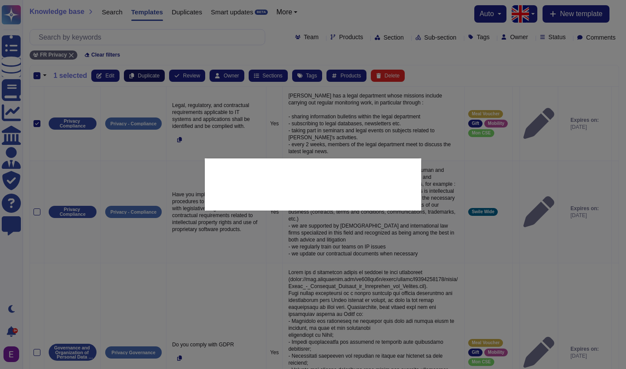
type textarea "Legal, regulatory, and contractual requirements applicable to IT systems and ap…"
type textarea "[PERSON_NAME] has a legal department whose missions include carrying out regula…"
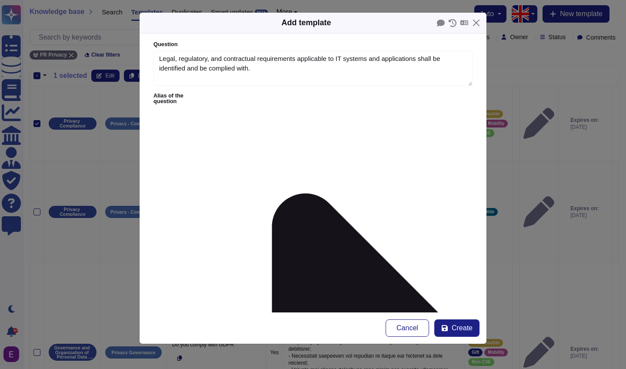
type textarea "Legal, regulatory, and contractual requirements applicable to IT systems and ap…"
type textarea "[PERSON_NAME] has a legal department whose missions include carrying out regula…"
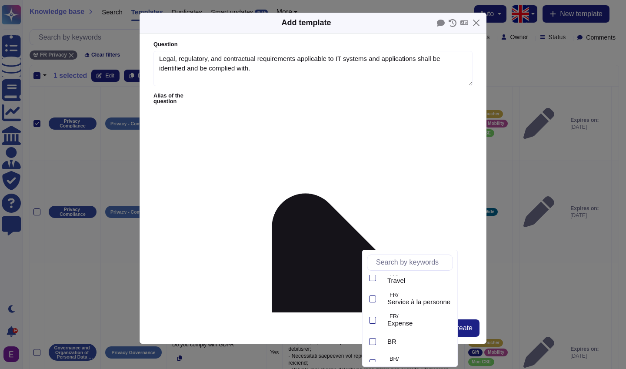
scroll to position [115, 0]
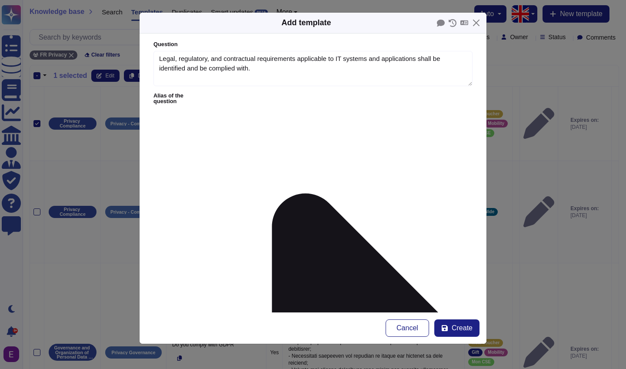
click at [398, 197] on form "Question Legal, regulatory, and contractual requirements applicable to IT syste…" at bounding box center [313, 172] width 347 height 279
click at [479, 21] on button "Close" at bounding box center [476, 22] width 13 height 13
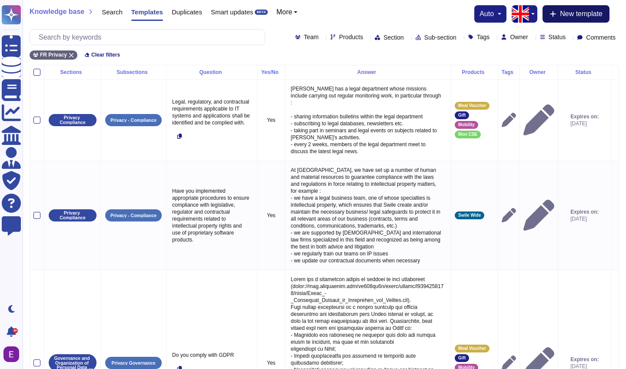
click at [573, 17] on span "New template" at bounding box center [581, 13] width 43 height 7
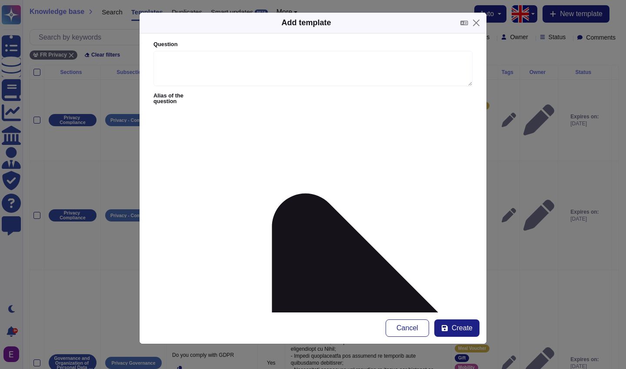
scroll to position [105, 0]
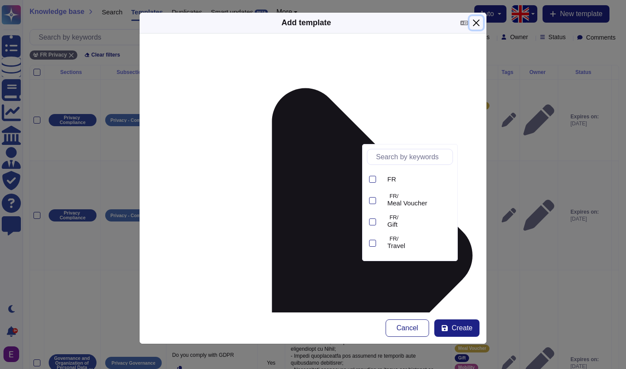
click at [482, 20] on button "Close" at bounding box center [476, 22] width 13 height 13
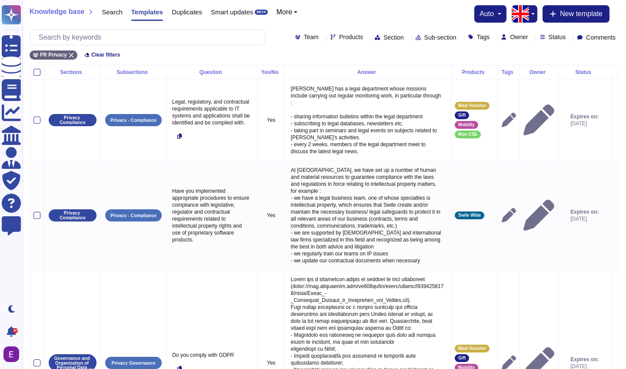
click at [298, 10] on button "More" at bounding box center [287, 12] width 21 height 7
click at [307, 36] on link "Products" at bounding box center [311, 36] width 69 height 10
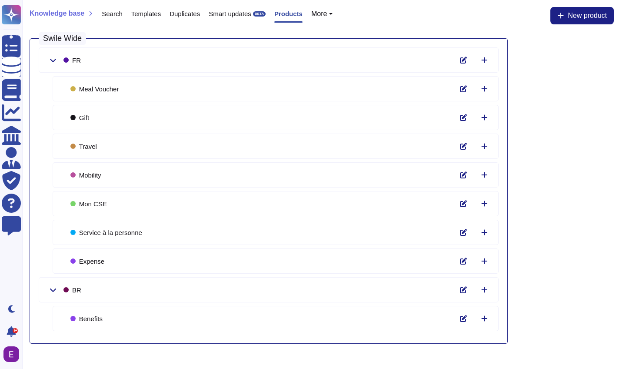
click at [333, 14] on button "More" at bounding box center [321, 13] width 21 height 7
click at [340, 26] on link "Sections" at bounding box center [346, 27] width 69 height 10
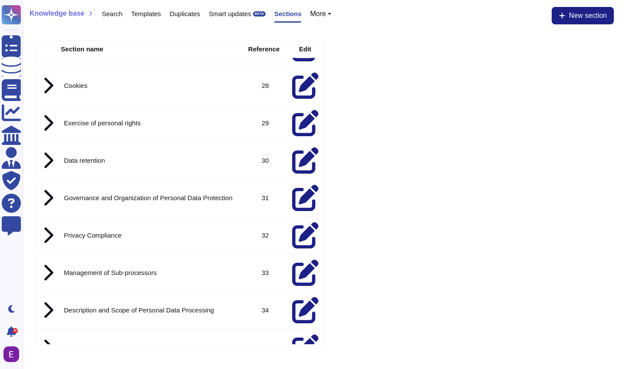
scroll to position [1058, 0]
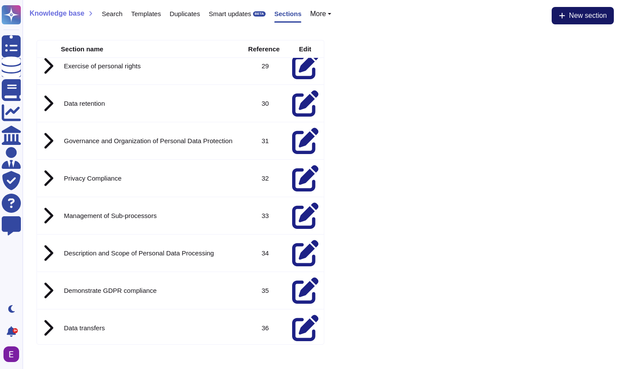
click at [582, 17] on span "New section" at bounding box center [588, 15] width 38 height 7
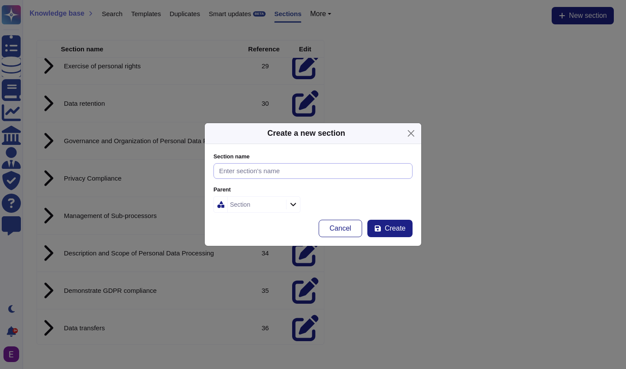
click at [242, 172] on input "Section name" at bounding box center [313, 171] width 199 height 16
click at [289, 203] on div at bounding box center [293, 205] width 14 height 10
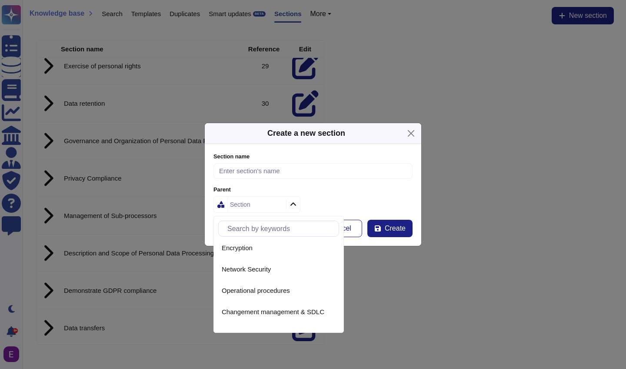
scroll to position [99, 0]
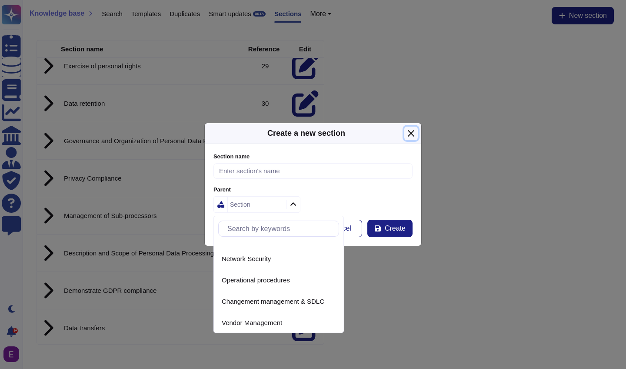
click at [410, 133] on button "Close" at bounding box center [410, 133] width 13 height 13
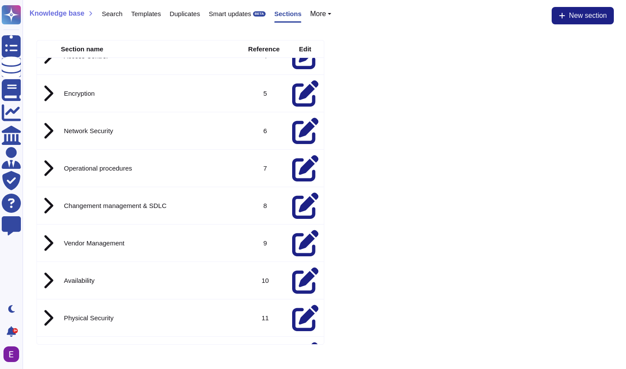
scroll to position [0, 0]
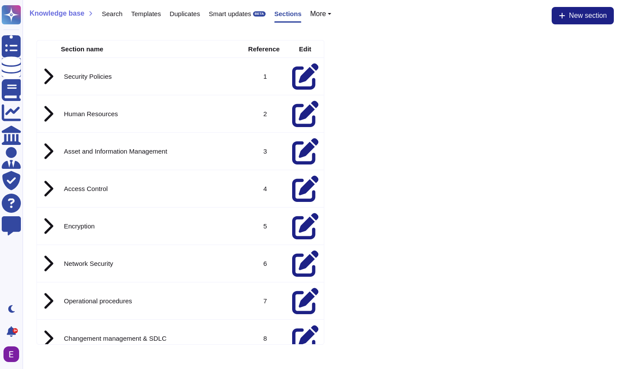
click at [116, 15] on span "Search" at bounding box center [112, 13] width 21 height 7
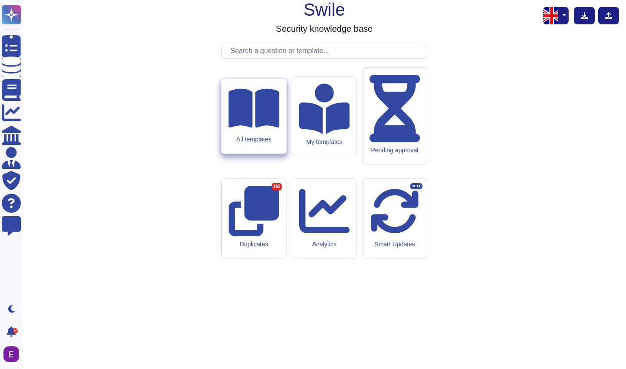
click at [236, 147] on div "All templates" at bounding box center [253, 116] width 65 height 75
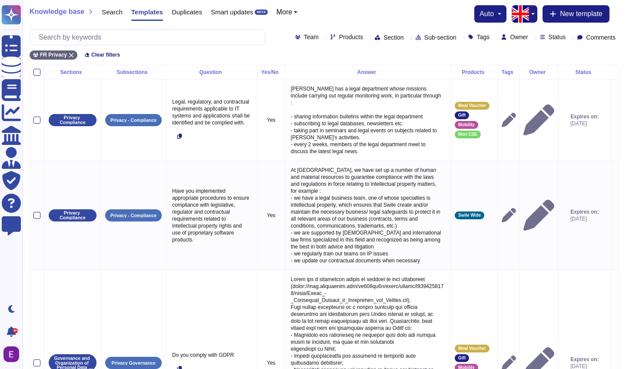
click at [295, 37] on div "Team Products Section Sub-section Tags Owner Status Comments" at bounding box center [457, 37] width 324 height 7
click at [295, 37] on div "Team" at bounding box center [308, 37] width 27 height 7
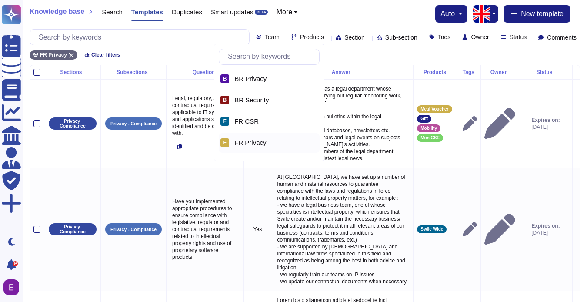
click at [160, 50] on div "FR Privacy Clear filters" at bounding box center [305, 52] width 551 height 14
